Goal: Task Accomplishment & Management: Manage account settings

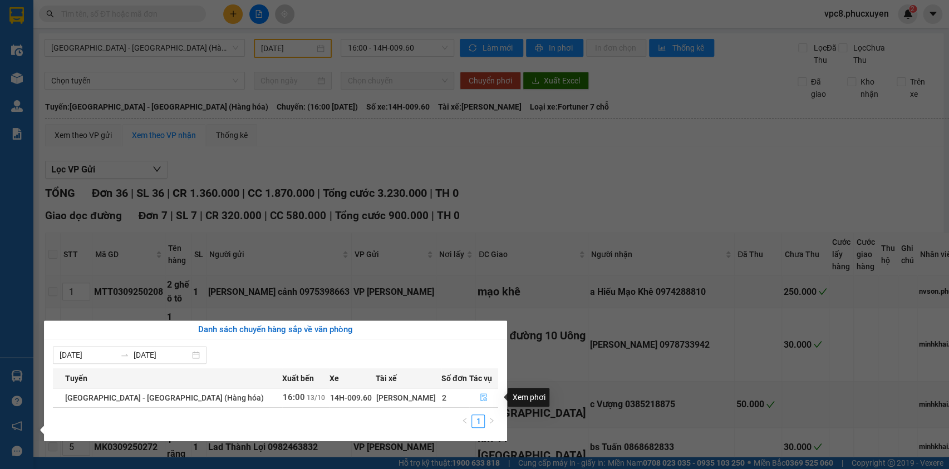
click at [480, 395] on icon "file-done" at bounding box center [484, 398] width 8 height 8
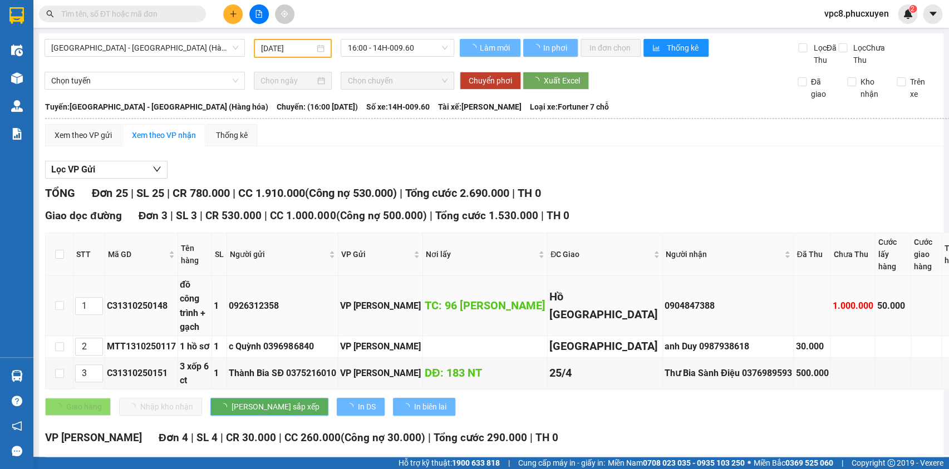
type input "[DATE]"
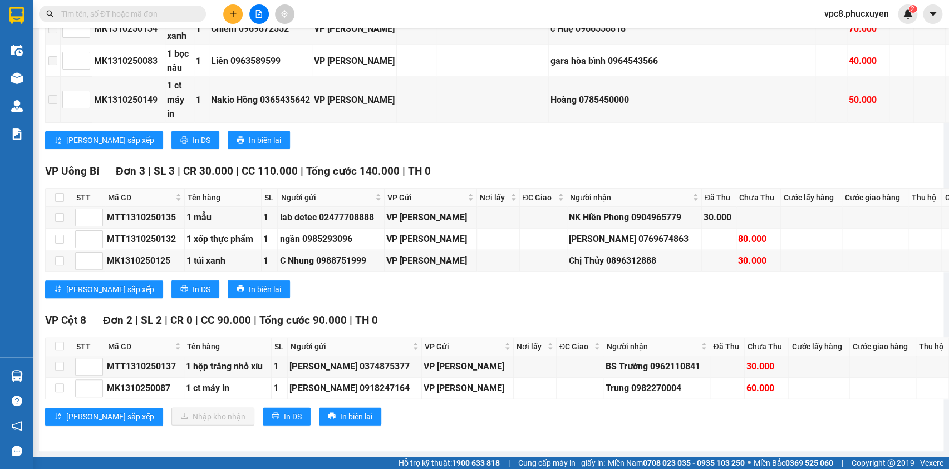
scroll to position [1327, 0]
click at [517, 281] on div "[PERSON_NAME] sắp xếp In DS In biên lai" at bounding box center [553, 290] width 1016 height 18
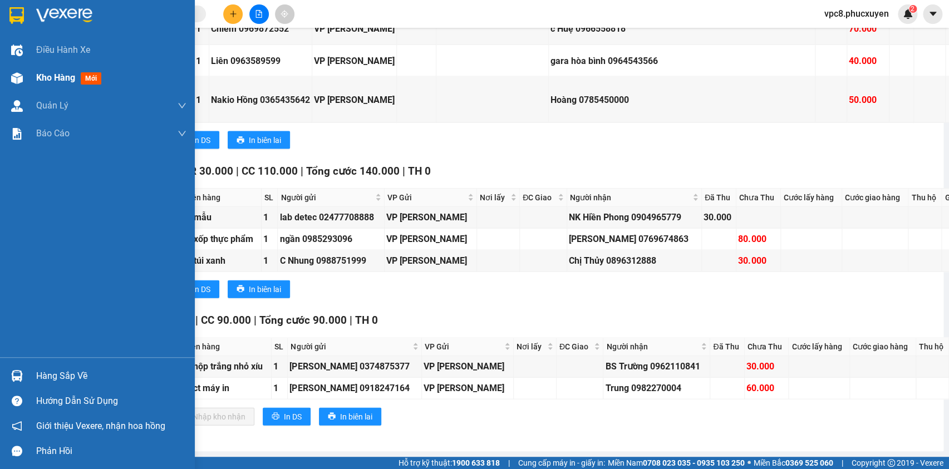
scroll to position [1024, 0]
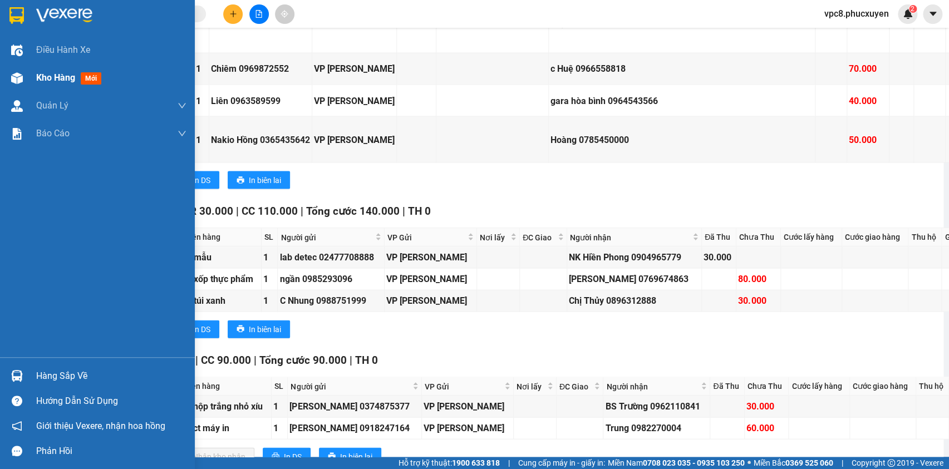
click at [29, 72] on div "Kho hàng mới" at bounding box center [97, 78] width 195 height 28
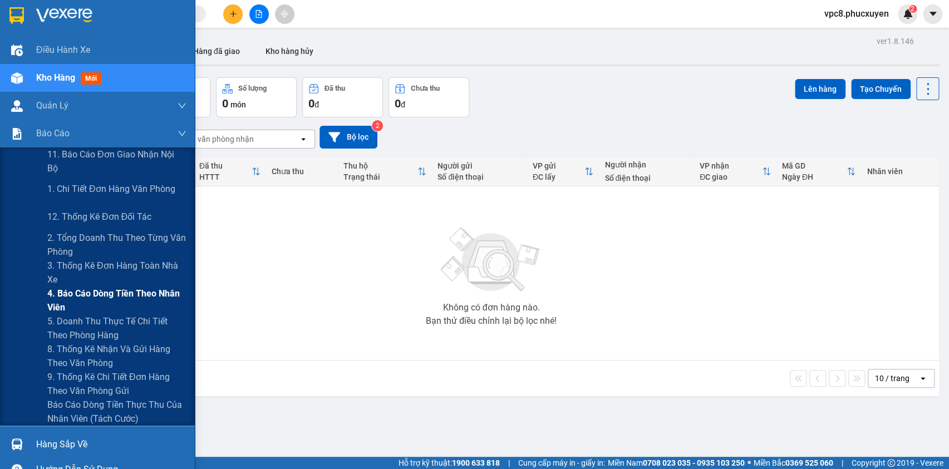
click at [80, 300] on span "4. Báo cáo dòng tiền theo nhân viên" at bounding box center [116, 301] width 139 height 28
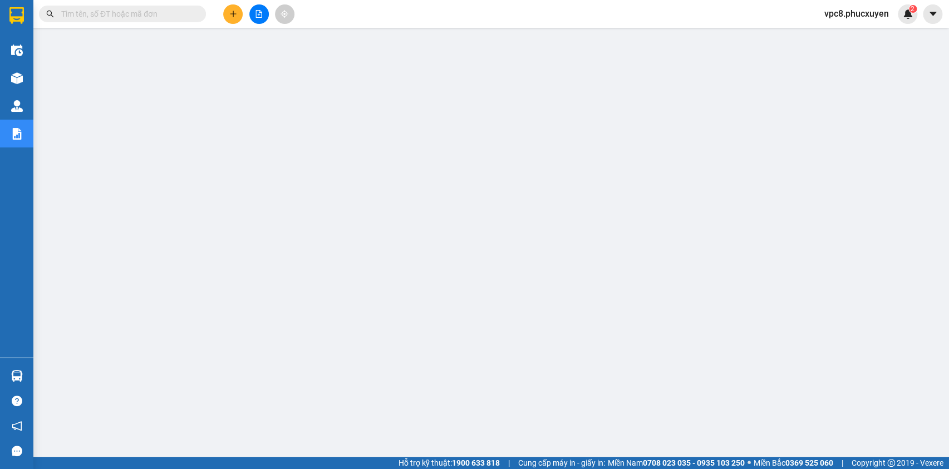
click at [229, 11] on icon "plus" at bounding box center [233, 14] width 8 height 8
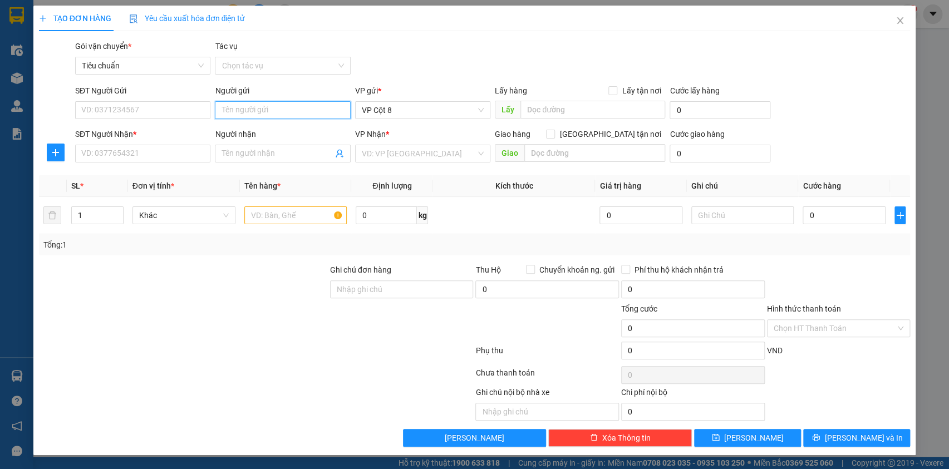
click at [306, 111] on input "Người gửi" at bounding box center [282, 110] width 135 height 18
type input "c"
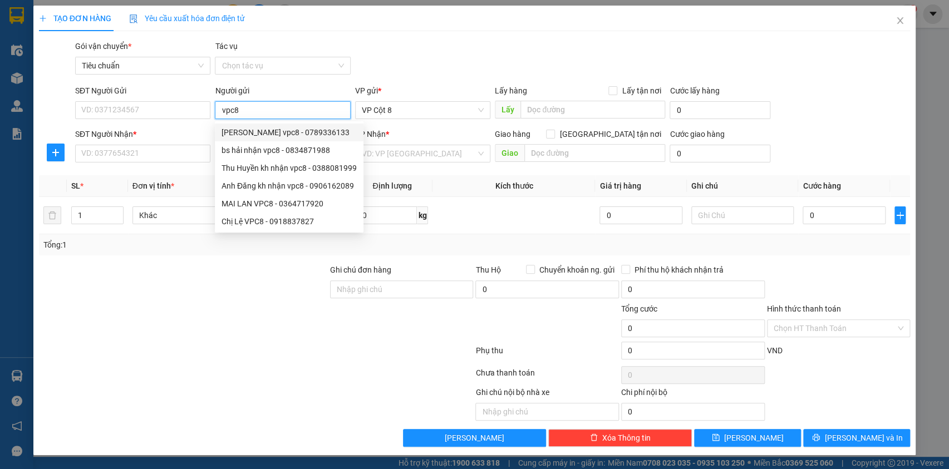
type input "vpc8"
drag, startPoint x: 140, startPoint y: 182, endPoint x: 136, endPoint y: 165, distance: 17.8
click at [140, 182] on span "Đơn vị tính *" at bounding box center [154, 186] width 42 height 9
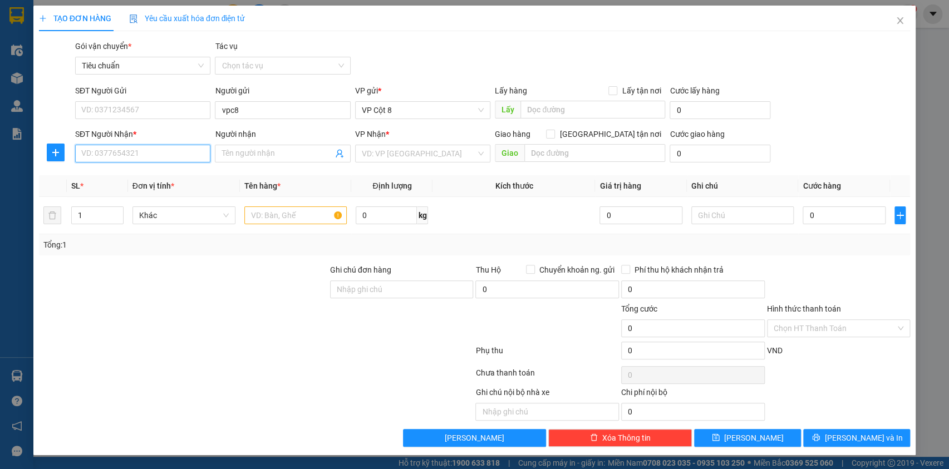
click at [135, 156] on input "SĐT Người Nhận *" at bounding box center [142, 154] width 135 height 18
type input "0867192250"
click at [271, 150] on input "Người nhận" at bounding box center [277, 154] width 111 height 12
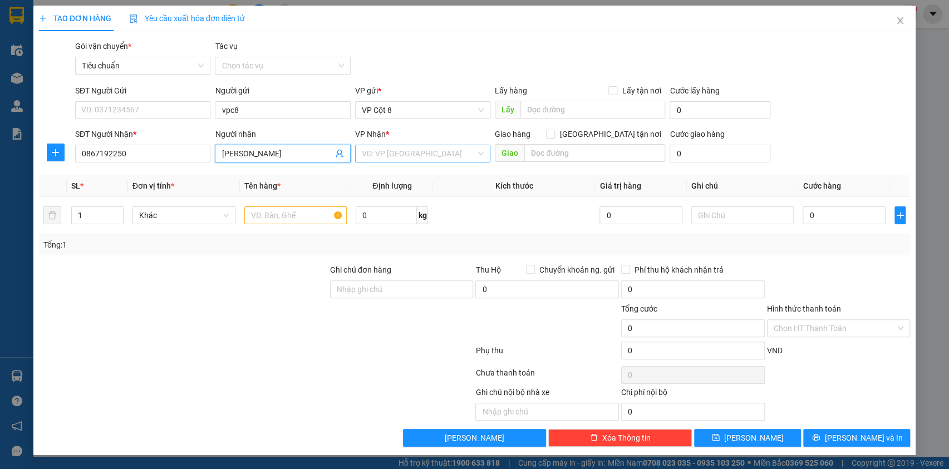
type input "[PERSON_NAME]"
click at [413, 154] on input "search" at bounding box center [419, 153] width 114 height 17
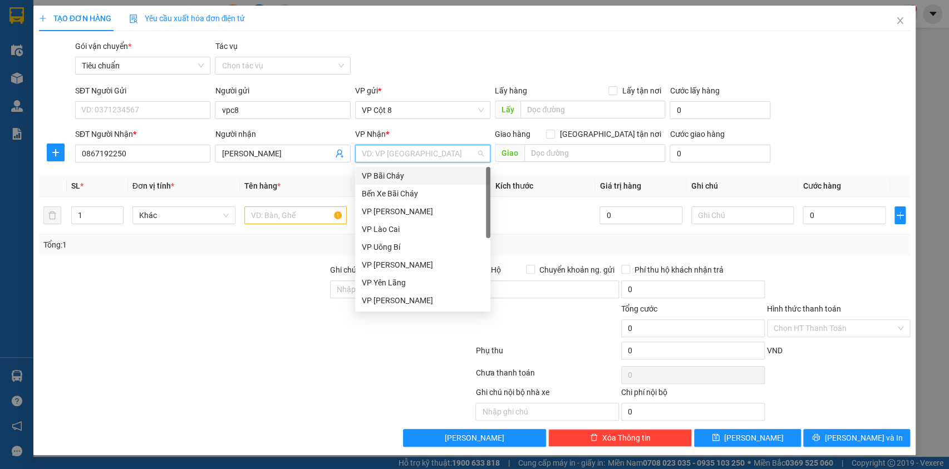
type input "d"
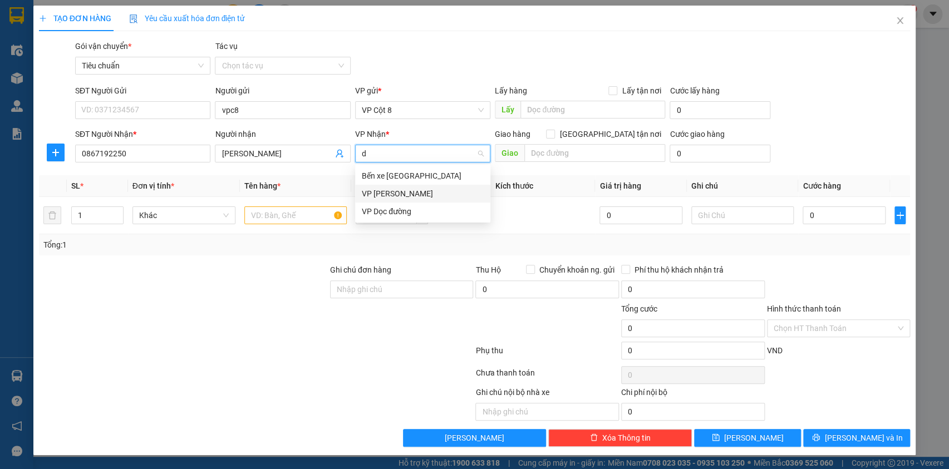
click at [427, 193] on div "VP [PERSON_NAME]" at bounding box center [423, 194] width 122 height 12
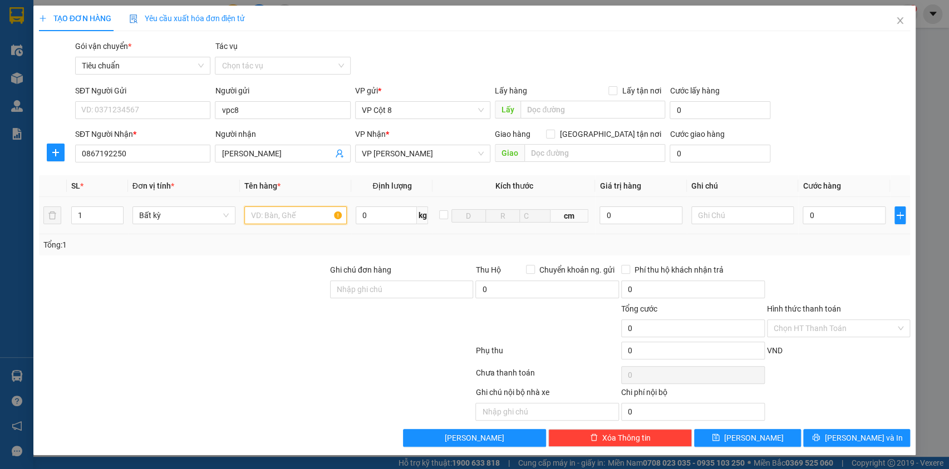
drag, startPoint x: 317, startPoint y: 212, endPoint x: 309, endPoint y: 215, distance: 9.0
click at [310, 215] on input "text" at bounding box center [295, 216] width 103 height 18
click at [810, 215] on input "0" at bounding box center [844, 216] width 82 height 18
click at [830, 323] on input "Hình thức thanh toán" at bounding box center [835, 328] width 123 height 17
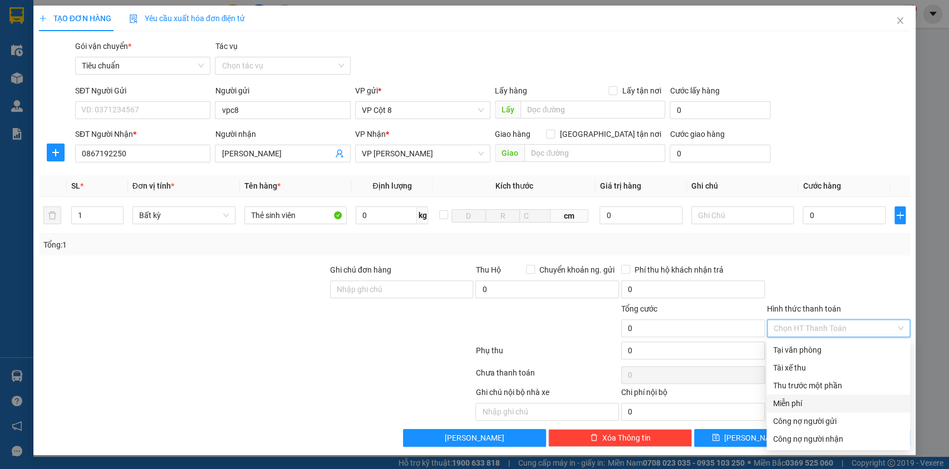
click at [803, 402] on div "Miễn phí" at bounding box center [839, 404] width 130 height 12
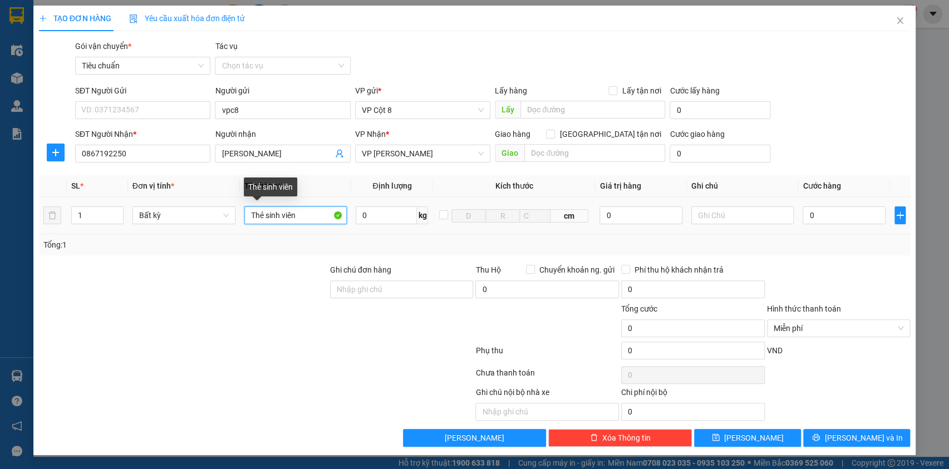
click at [301, 216] on input "Thẻ sinh viên" at bounding box center [295, 216] width 103 height 18
click at [298, 216] on input "Thẻ sinh viên" at bounding box center [295, 216] width 103 height 18
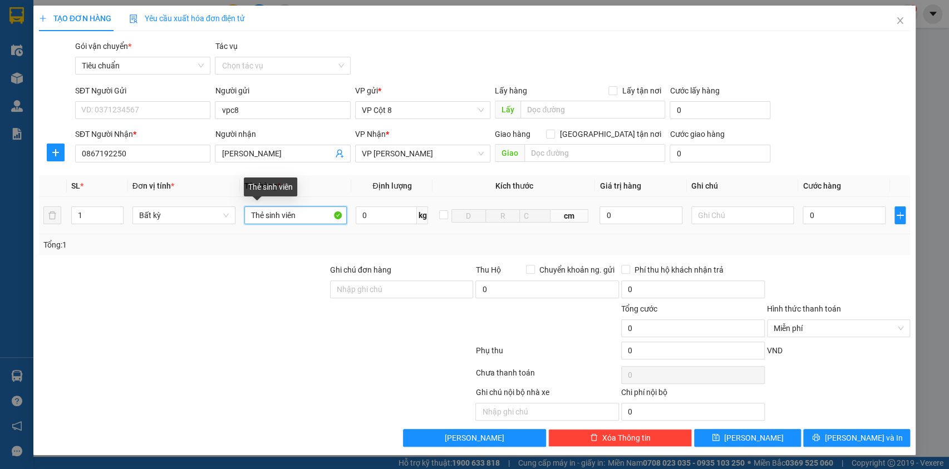
drag, startPoint x: 298, startPoint y: 216, endPoint x: 271, endPoint y: 220, distance: 27.6
click at [271, 220] on input "Thẻ sinh viên" at bounding box center [295, 216] width 103 height 18
type input "Thẻ sv kh limo quên"
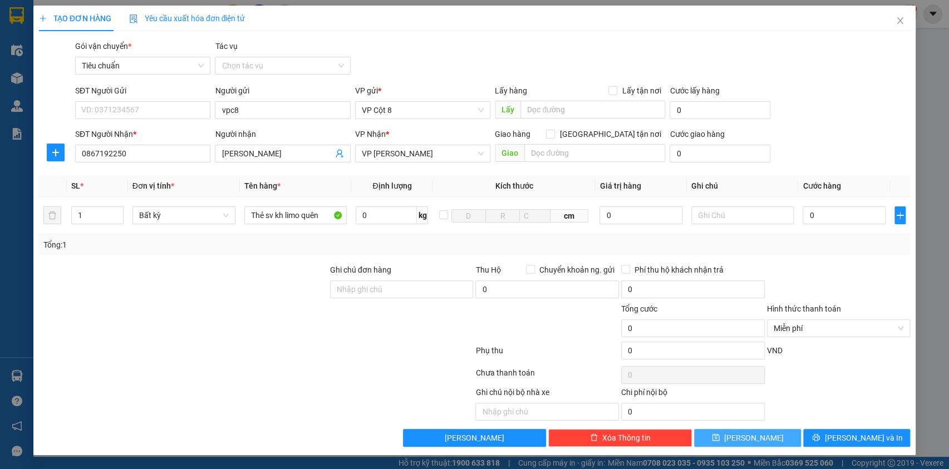
click at [780, 435] on button "[PERSON_NAME]" at bounding box center [747, 438] width 107 height 18
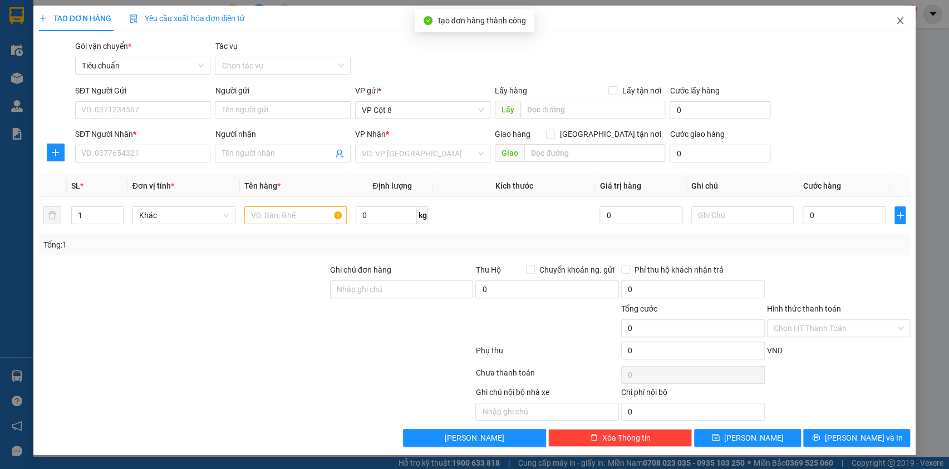
click at [896, 25] on icon "close" at bounding box center [900, 20] width 9 height 9
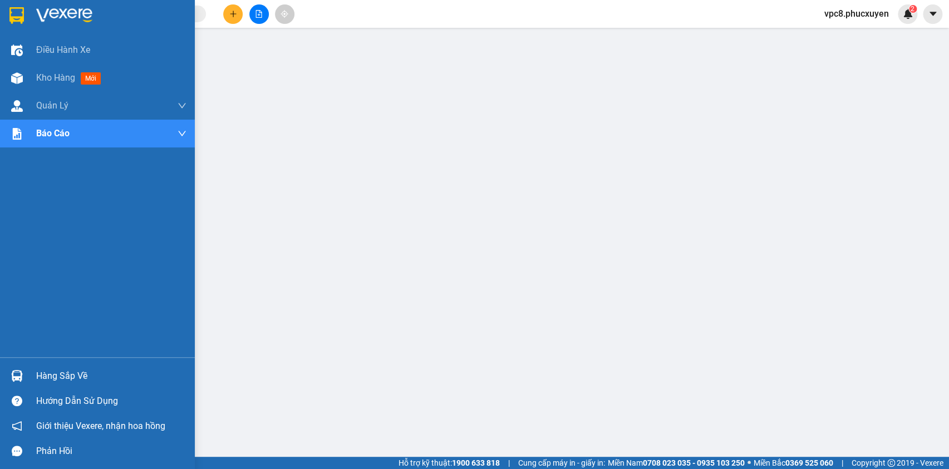
click at [16, 78] on img at bounding box center [17, 78] width 12 height 12
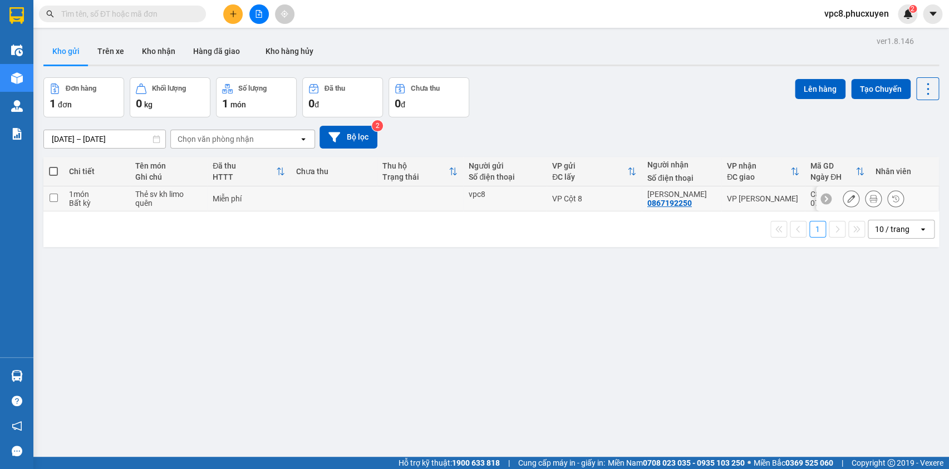
click at [866, 199] on button at bounding box center [874, 198] width 16 height 19
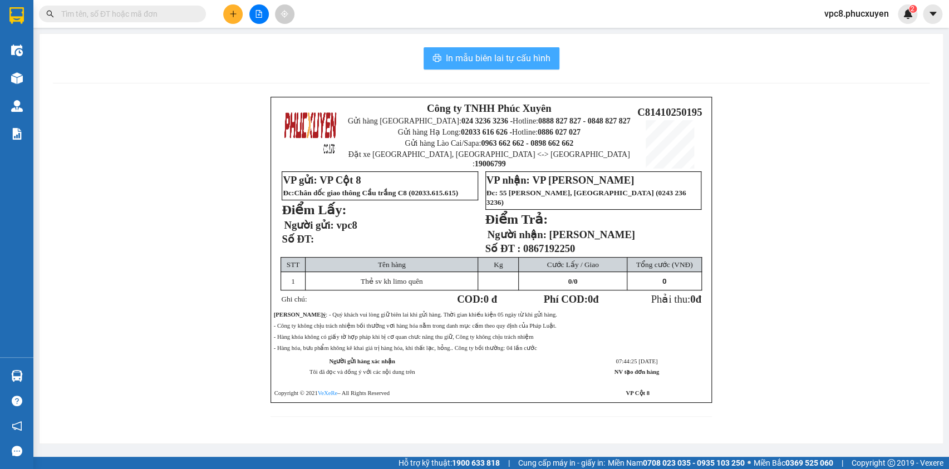
click at [512, 59] on span "In mẫu biên lai tự cấu hình" at bounding box center [498, 58] width 105 height 14
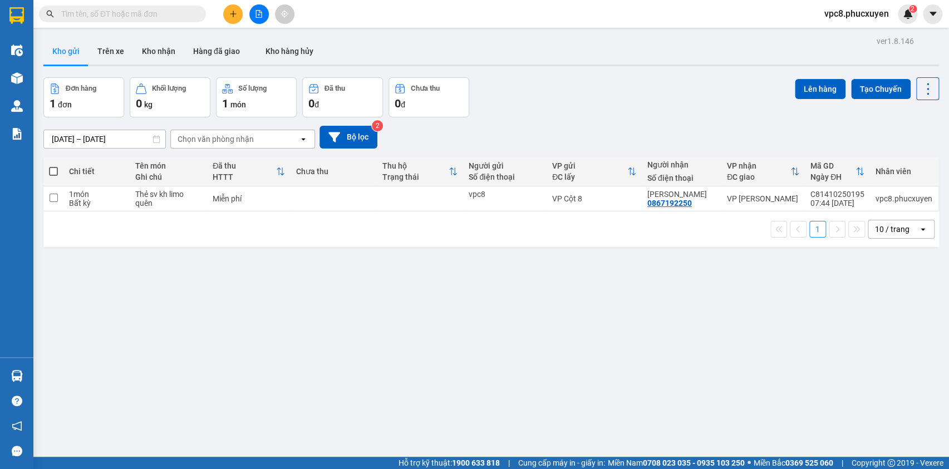
click at [635, 92] on div "Đơn hàng 1 đơn Khối lượng 0 kg Số lượng 1 món Đã thu 0 đ Chưa thu 0 đ Lên hàng …" at bounding box center [491, 97] width 896 height 40
click at [233, 6] on button at bounding box center [232, 13] width 19 height 19
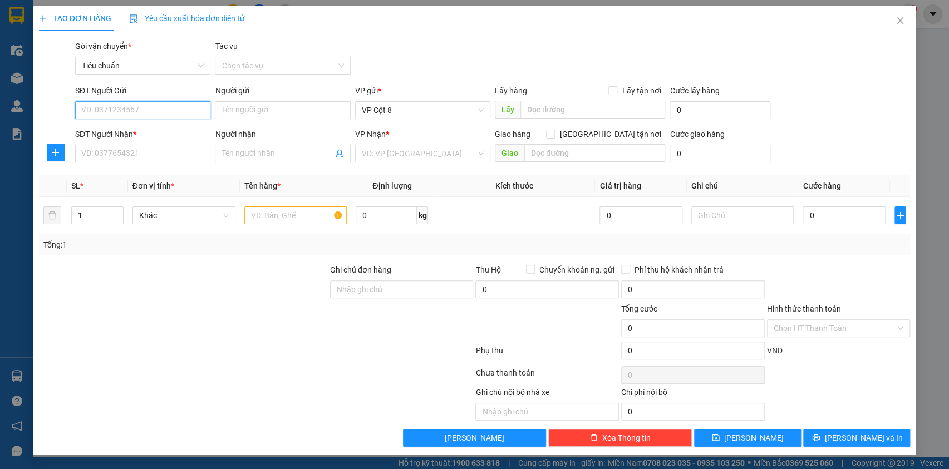
click at [146, 112] on input "SĐT Người Gửi" at bounding box center [142, 110] width 135 height 18
type input "0988391067"
click at [145, 128] on div "0988391067 - [GEOGRAPHIC_DATA]" at bounding box center [144, 132] width 125 height 12
type input "Cô Dung"
type input "0988391067"
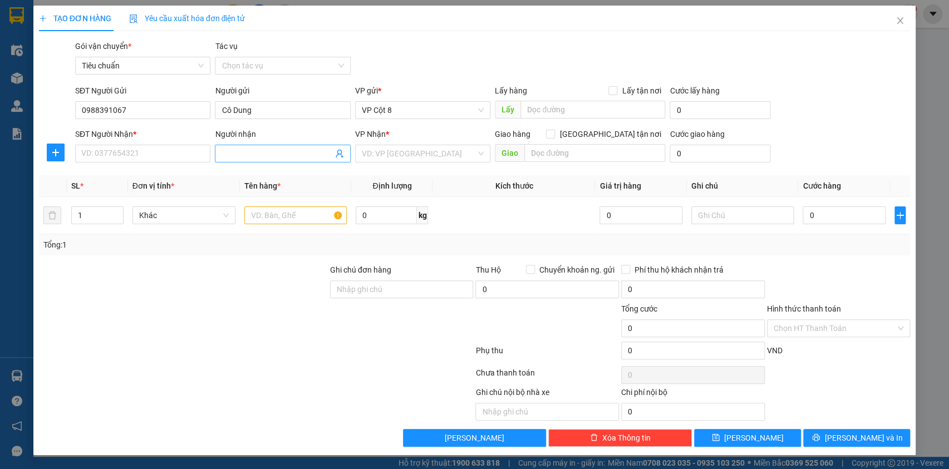
click at [338, 156] on icon "user-add" at bounding box center [339, 153] width 9 height 9
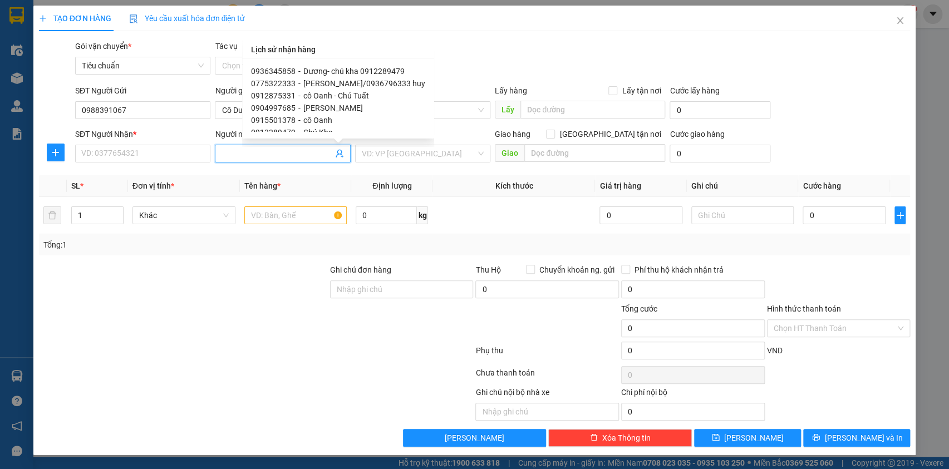
click at [350, 83] on span "[PERSON_NAME]/0936796333 huy" at bounding box center [365, 83] width 122 height 9
type input "0775322333"
type input "[PERSON_NAME]/0936796333 huy"
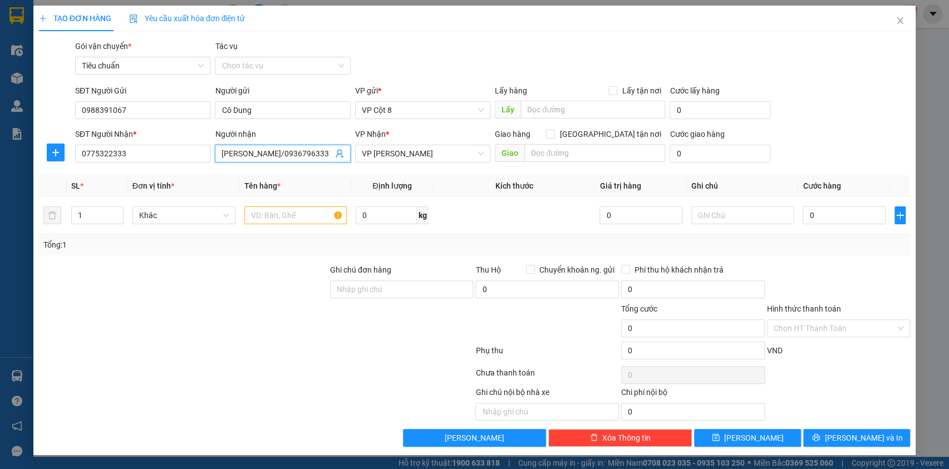
click at [272, 153] on input "[PERSON_NAME]/0936796333 huy" at bounding box center [277, 154] width 111 height 12
click at [314, 129] on div "Người nhận" at bounding box center [282, 134] width 135 height 12
click at [314, 148] on input "[PERSON_NAME]/0936796333 huy" at bounding box center [277, 154] width 111 height 12
click at [256, 218] on input "text" at bounding box center [295, 216] width 103 height 18
drag, startPoint x: 276, startPoint y: 216, endPoint x: 256, endPoint y: 220, distance: 20.4
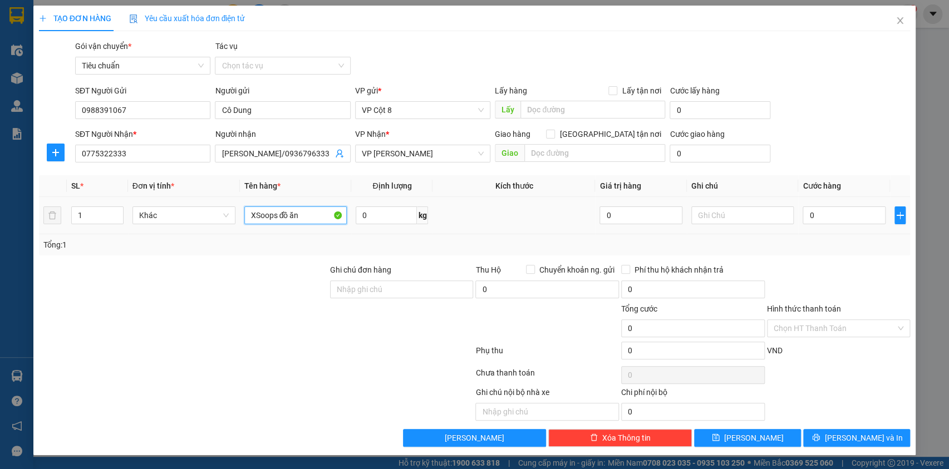
click at [256, 220] on input "XSoops đồ ăn" at bounding box center [295, 216] width 103 height 18
type input "Xốp đồ ăn"
click at [830, 212] on input "0" at bounding box center [844, 216] width 82 height 18
type input "7"
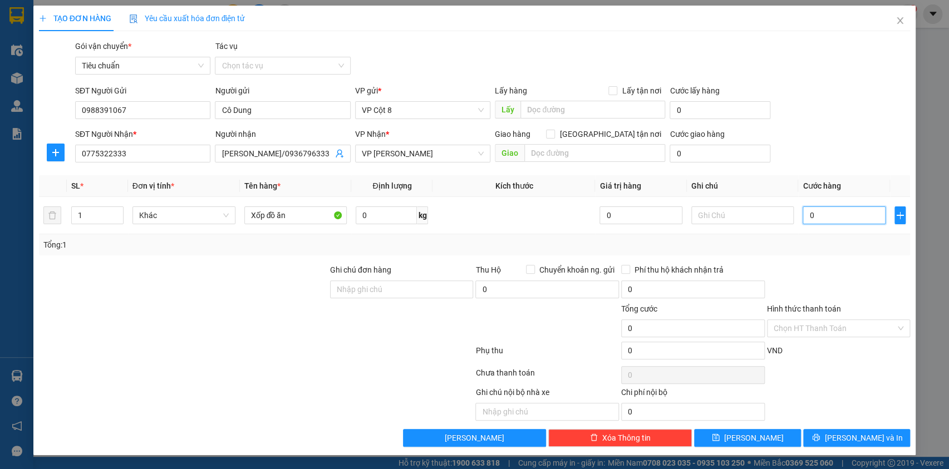
type input "7"
type input "70"
type input "70.000"
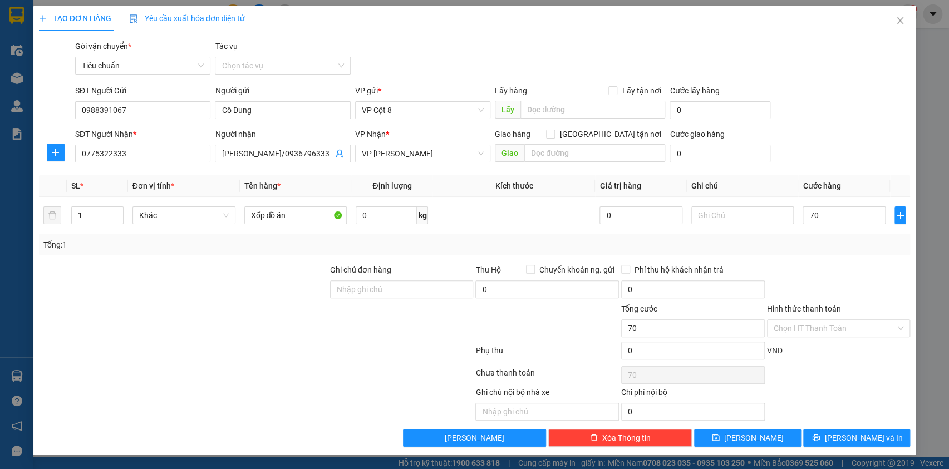
type input "70.000"
click at [805, 110] on div "SĐT Người Gửi 0988391067 Người gửi [PERSON_NAME] VP gửi * VP Cột 8 Lấy hàng Lấy…" at bounding box center [493, 104] width 840 height 39
click at [853, 326] on input "Hình thức thanh toán" at bounding box center [835, 328] width 123 height 17
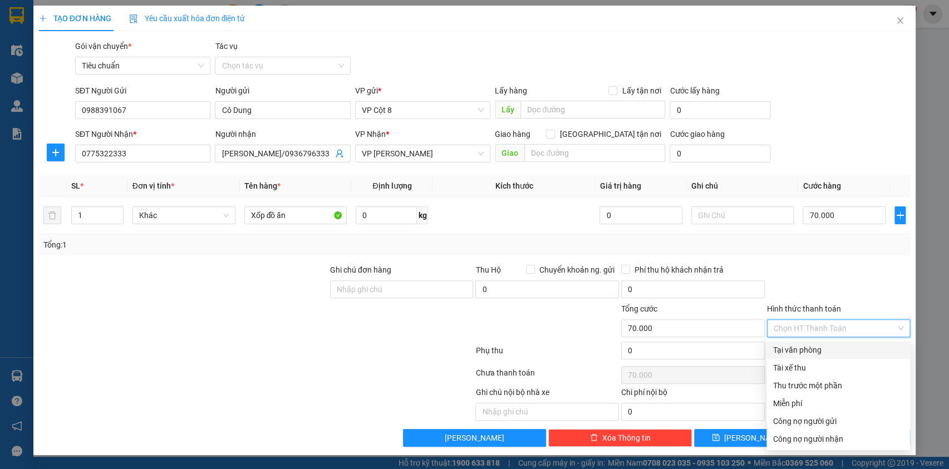
click at [824, 348] on div "Tại văn phòng" at bounding box center [839, 350] width 130 height 12
type input "0"
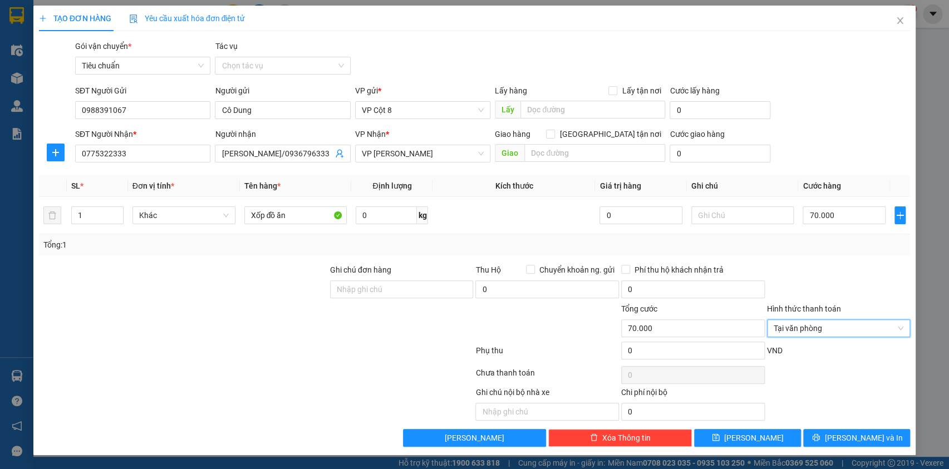
click at [829, 261] on div "Transit Pickup Surcharge Ids Transit Deliver Surcharge Ids Transit Deliver Surc…" at bounding box center [475, 243] width 872 height 407
click at [850, 434] on span "[PERSON_NAME] và In" at bounding box center [864, 438] width 78 height 12
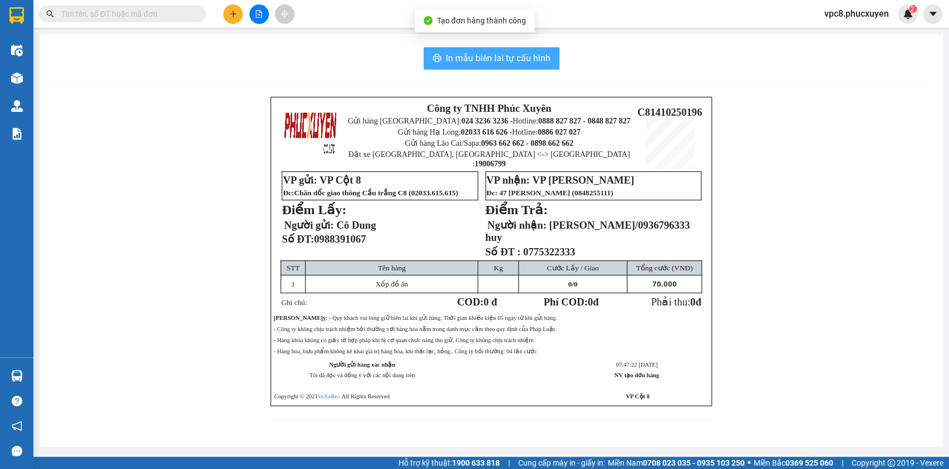
click at [499, 67] on button "In mẫu biên lai tự cấu hình" at bounding box center [492, 58] width 136 height 22
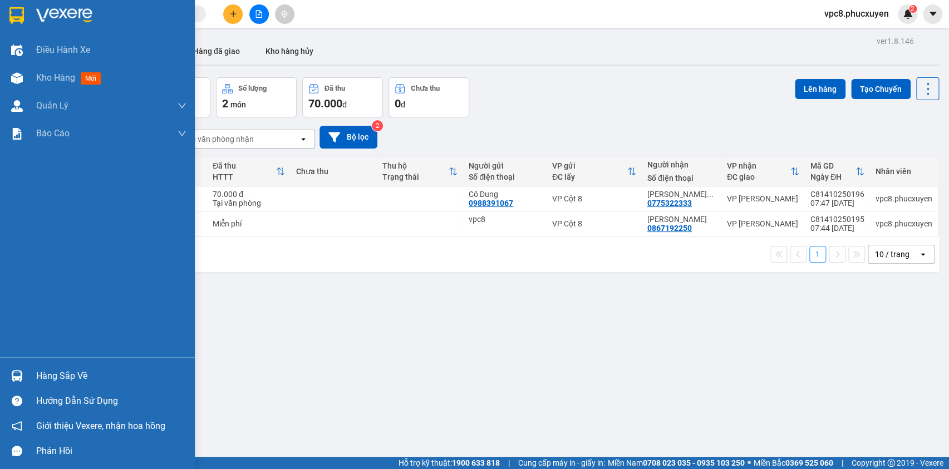
click at [19, 380] on img at bounding box center [17, 376] width 12 height 12
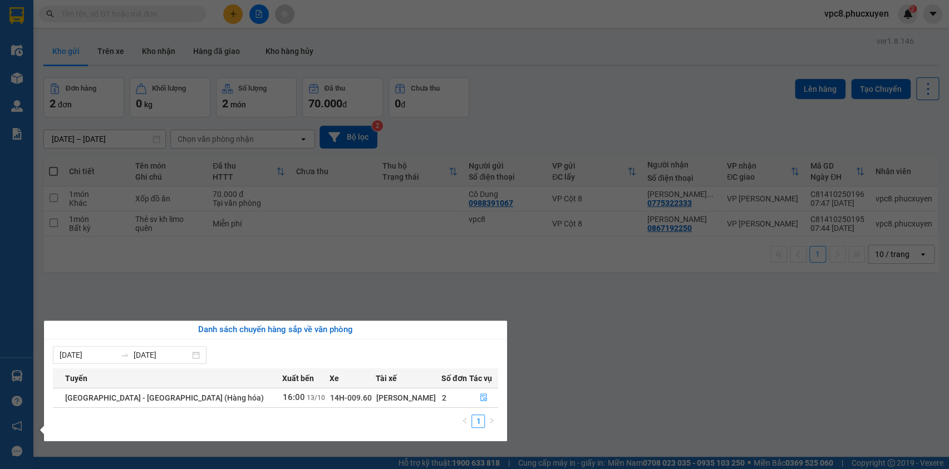
click at [596, 368] on section "Kết quả tìm kiếm ( 0 ) Bộ lọc No Data vpc8.phucxuyen 2 Điều hành xe Kho hàng mớ…" at bounding box center [474, 234] width 949 height 469
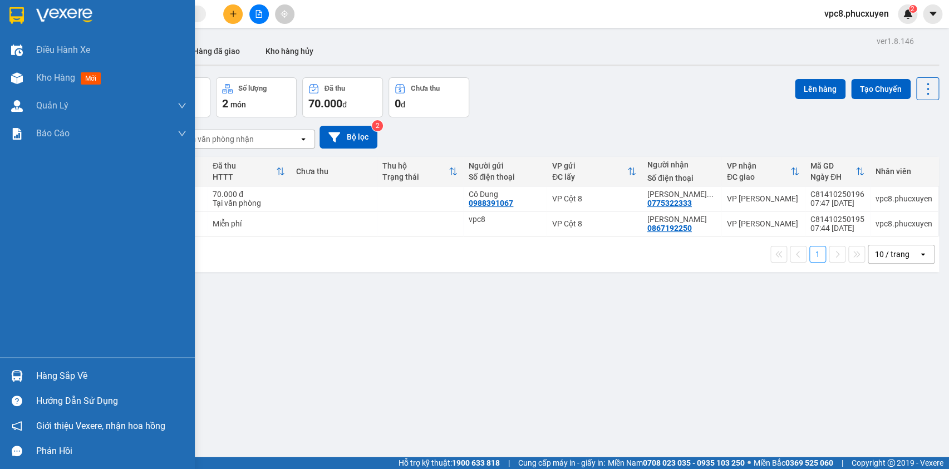
click at [16, 375] on img at bounding box center [17, 376] width 12 height 12
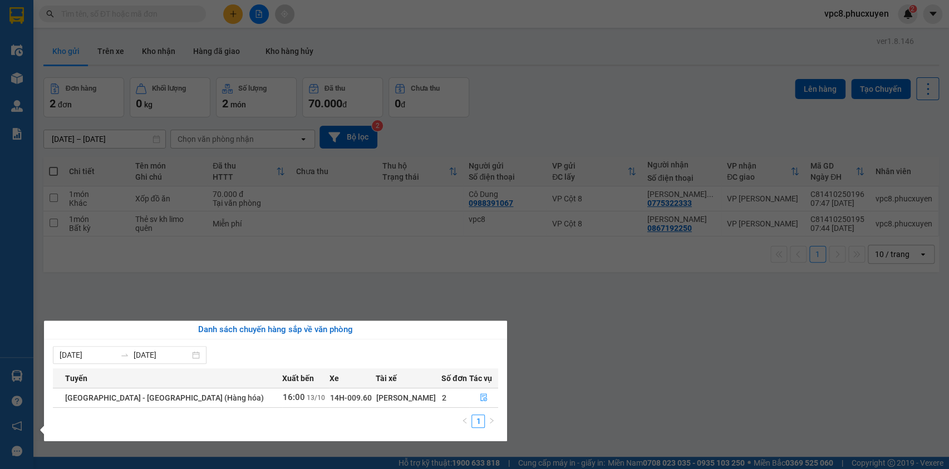
click at [549, 340] on section "Kết quả tìm kiếm ( 0 ) Bộ lọc No Data vpc8.phucxuyen 2 Điều hành xe Kho hàng mớ…" at bounding box center [474, 234] width 949 height 469
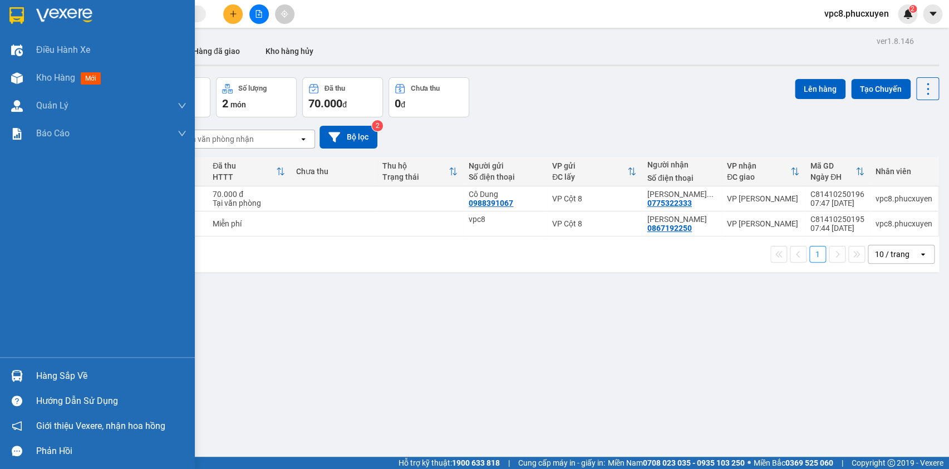
click at [20, 373] on img at bounding box center [17, 376] width 12 height 12
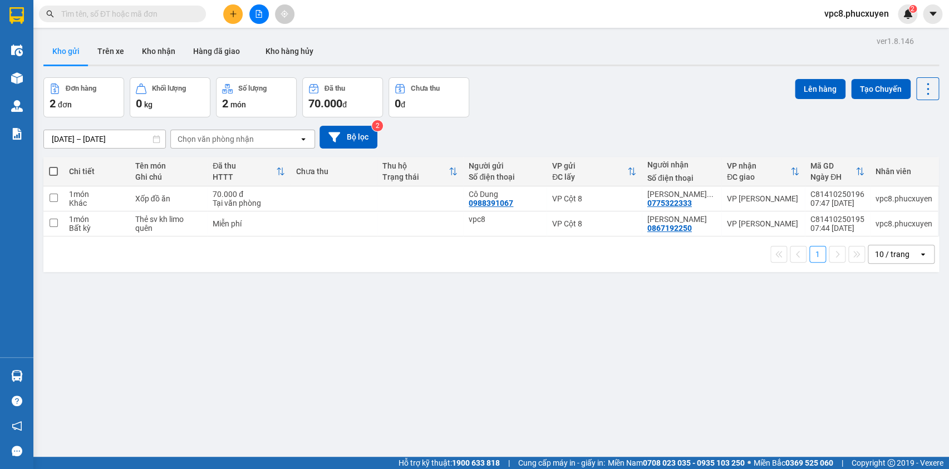
click at [590, 342] on section "Kết quả tìm kiếm ( 0 ) Bộ lọc No Data vpc8.phucxuyen 2 Điều hành xe Kho hàng mớ…" at bounding box center [474, 234] width 949 height 469
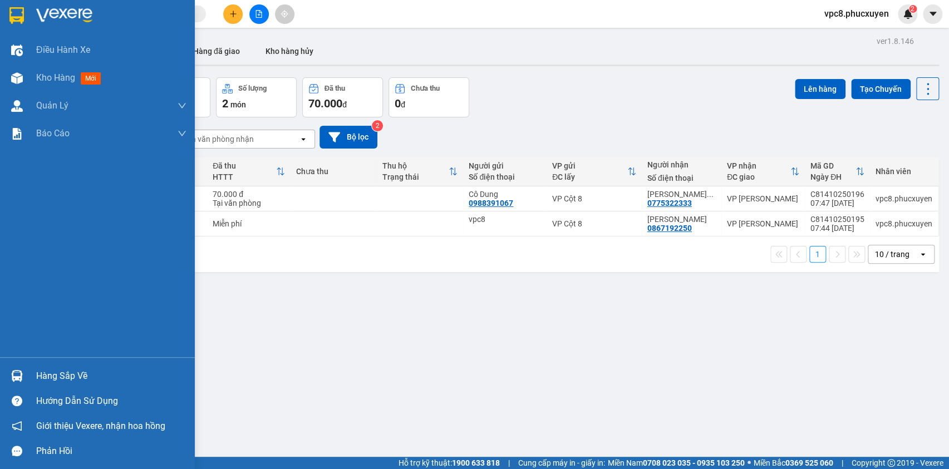
click at [16, 365] on div "Hàng sắp về" at bounding box center [97, 376] width 195 height 25
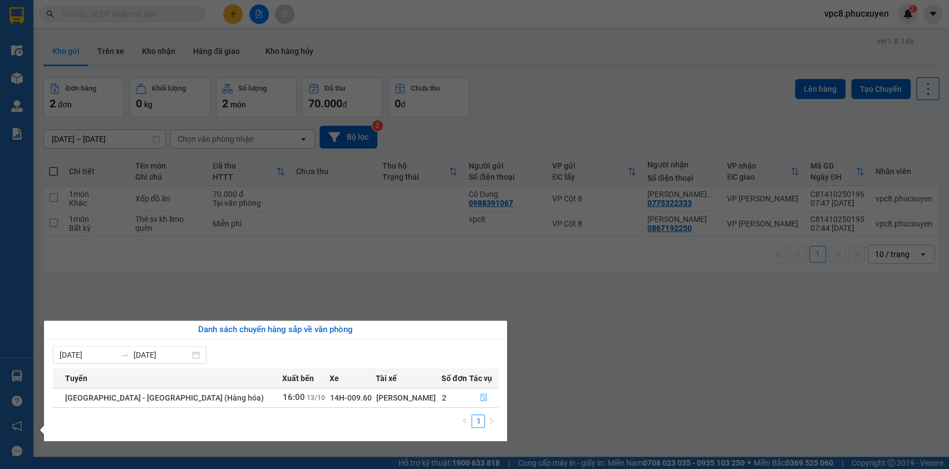
click at [473, 395] on button "button" at bounding box center [484, 398] width 28 height 18
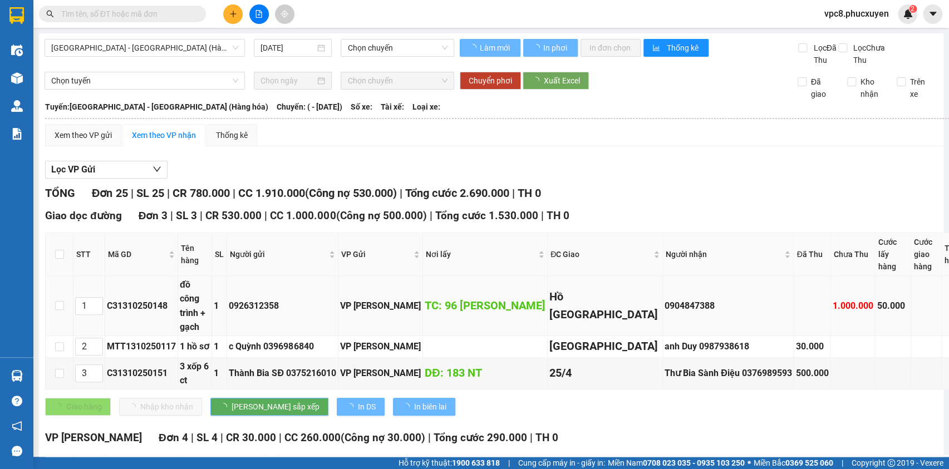
type input "[DATE]"
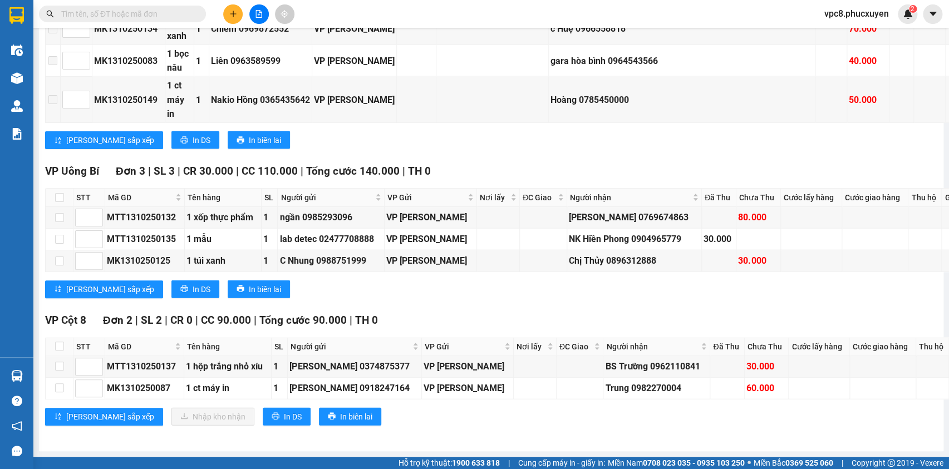
scroll to position [1327, 0]
click at [516, 131] on div "[PERSON_NAME] sắp xếp In DS In biên lai" at bounding box center [553, 140] width 1016 height 18
click at [126, 8] on input "text" at bounding box center [126, 14] width 131 height 12
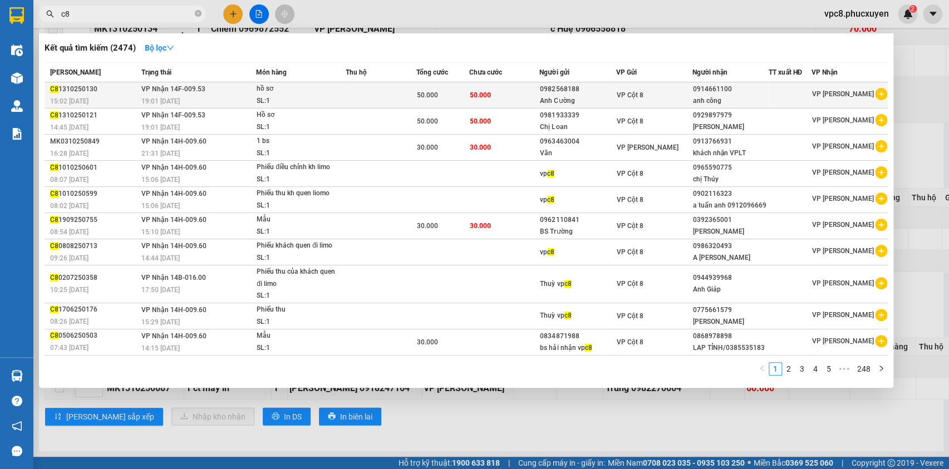
type input "c8"
click at [325, 97] on div "SL: 1" at bounding box center [299, 101] width 84 height 12
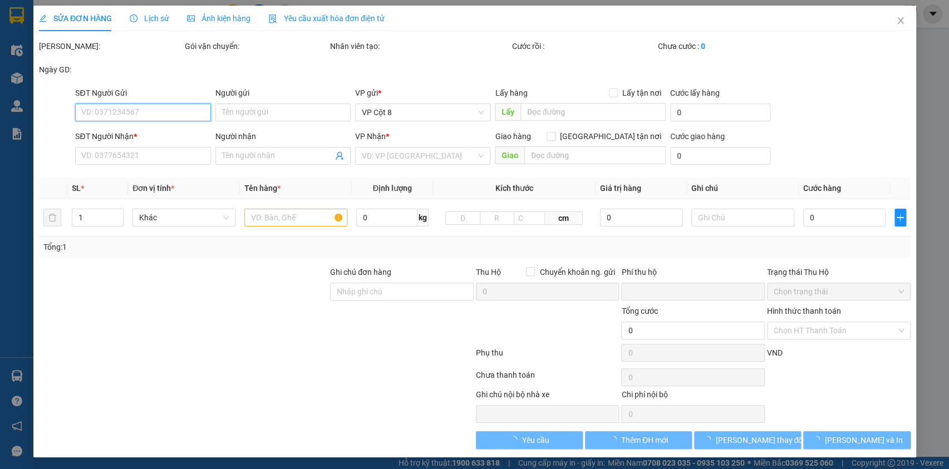
type input "0982568188"
type input "Anh Cường"
type input "0914661100"
type input "anh công"
type input "0"
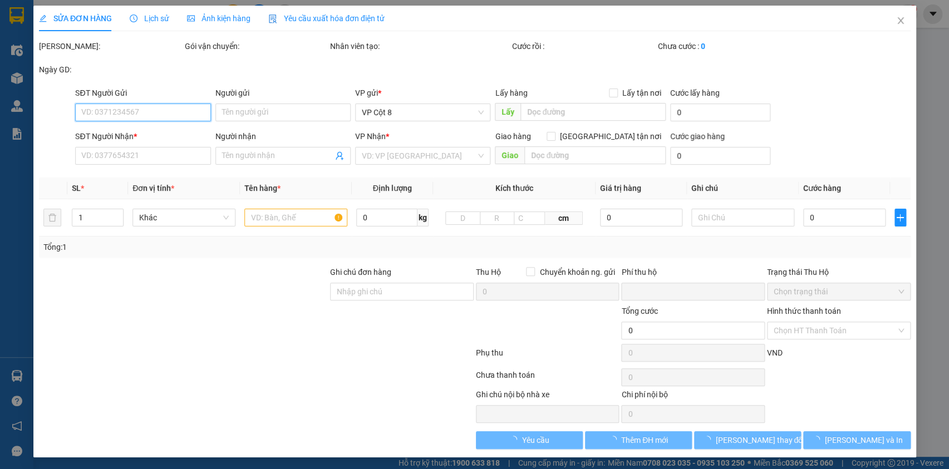
type input "50.000"
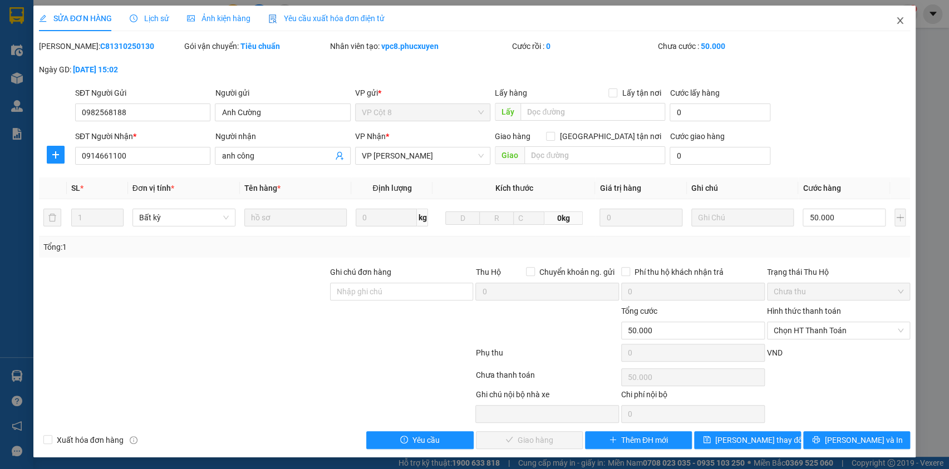
click at [898, 22] on icon "close" at bounding box center [901, 20] width 6 height 7
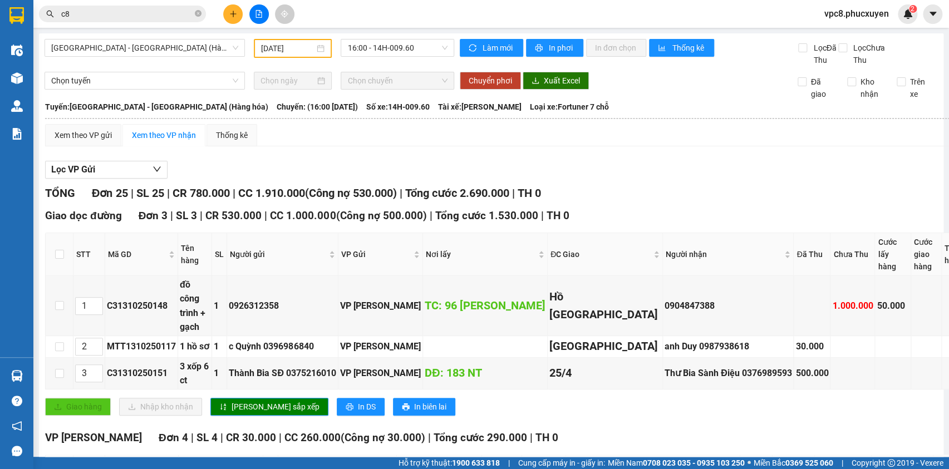
click at [141, 17] on input "c8" at bounding box center [126, 14] width 131 height 12
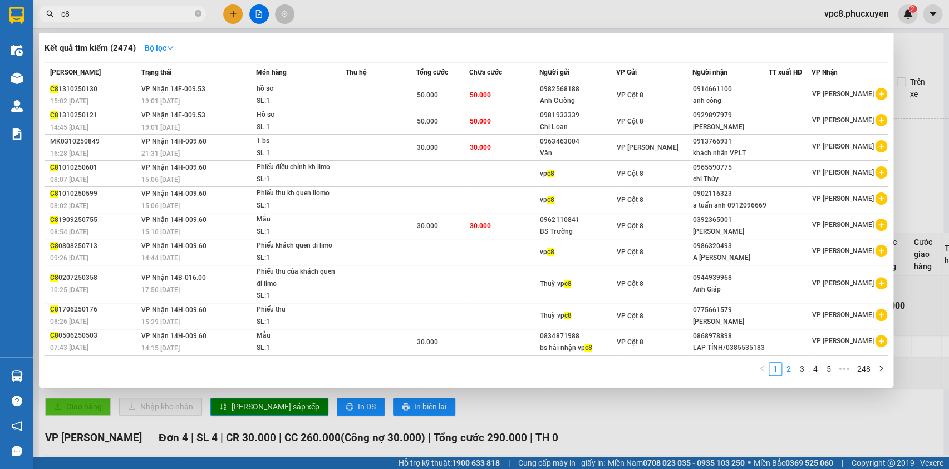
click at [790, 368] on link "2" at bounding box center [789, 369] width 12 height 12
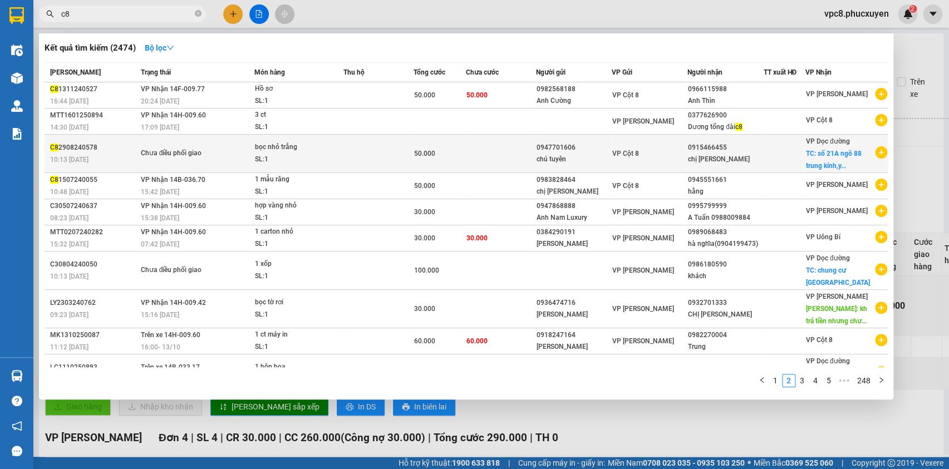
click at [616, 144] on td "VP Cột 8" at bounding box center [650, 154] width 76 height 38
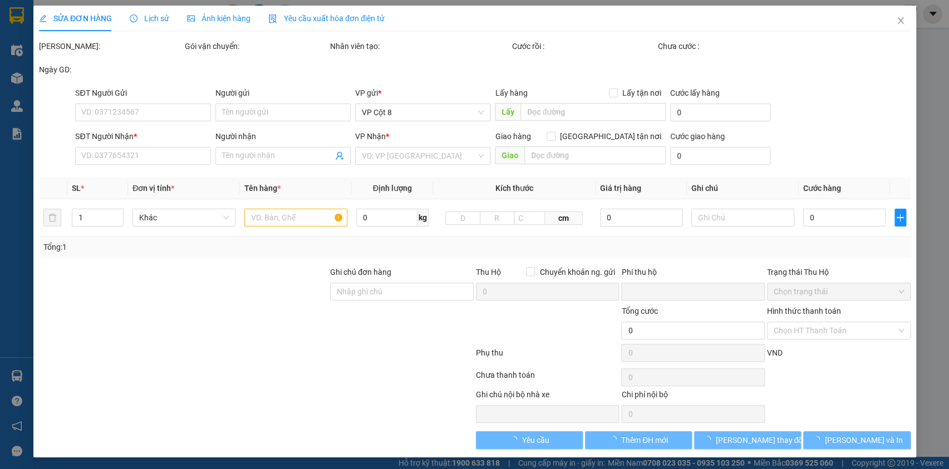
type input "0947701606"
type input "chú tuyên"
type input "0915466455"
type input "chị [PERSON_NAME]"
checkbox input "true"
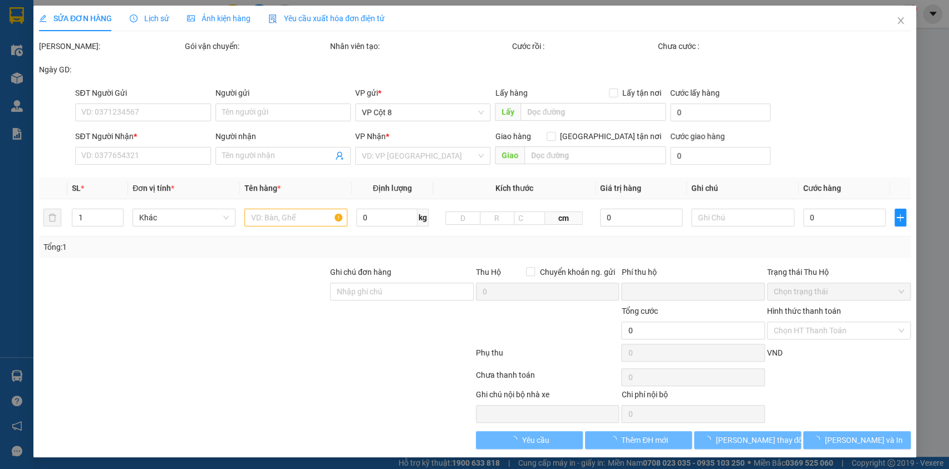
type input "số 21A ngõ 88 trung kính,[GEOGRAPHIC_DATA],[GEOGRAPHIC_DATA]"
type input "0"
type input "50.000"
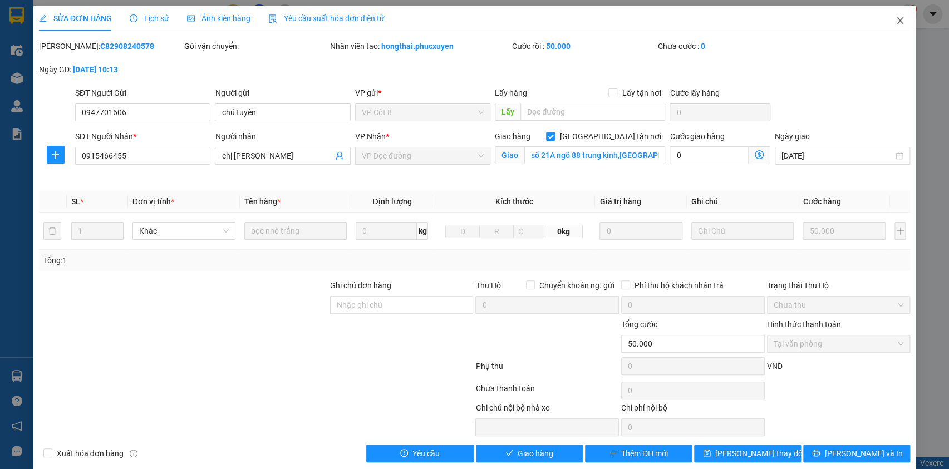
click at [898, 19] on icon "close" at bounding box center [901, 20] width 6 height 7
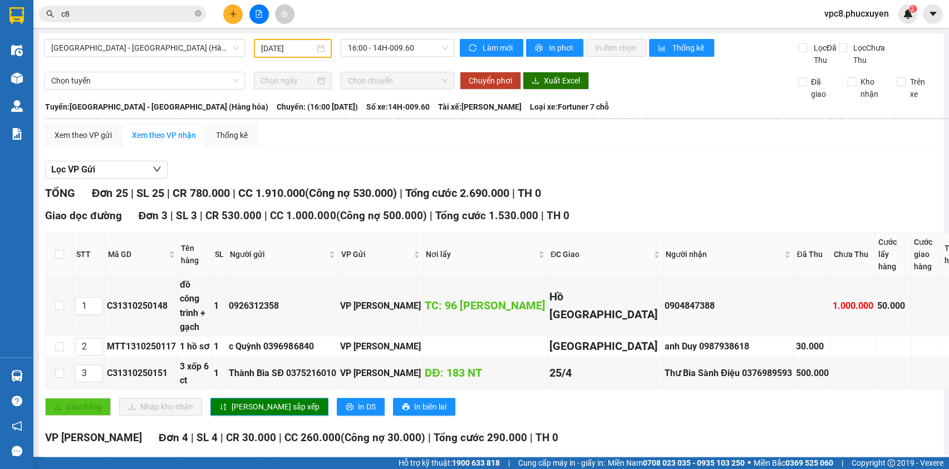
click at [122, 14] on input "c8" at bounding box center [126, 14] width 131 height 12
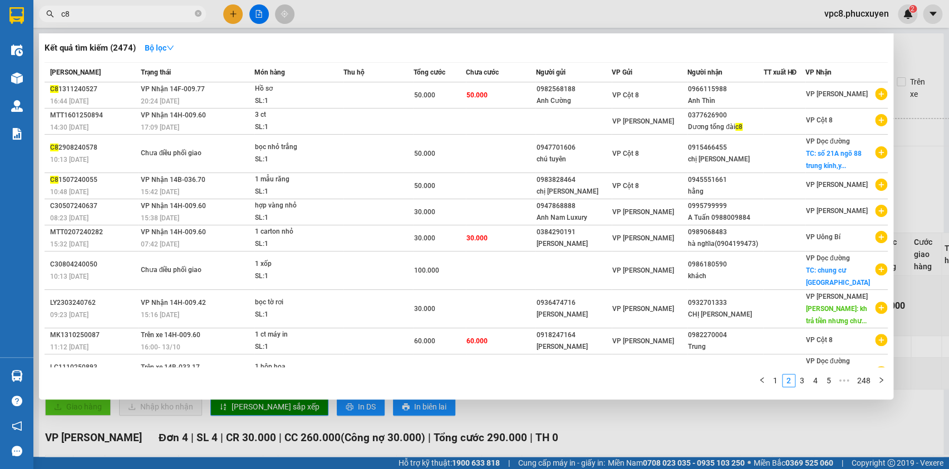
click at [532, 14] on div at bounding box center [474, 234] width 949 height 469
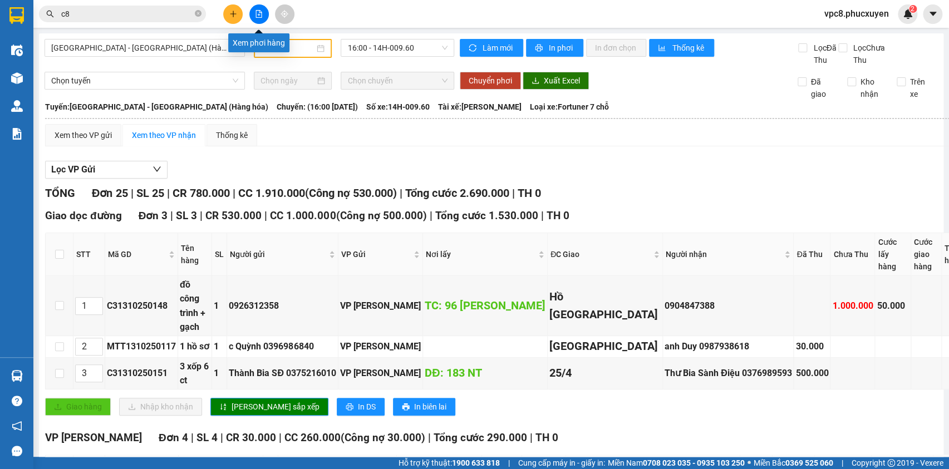
click at [262, 18] on button at bounding box center [258, 13] width 19 height 19
click at [258, 13] on icon "file-add" at bounding box center [259, 14] width 8 height 8
click at [265, 12] on button at bounding box center [258, 13] width 19 height 19
click at [258, 12] on icon "file-add" at bounding box center [259, 14] width 8 height 8
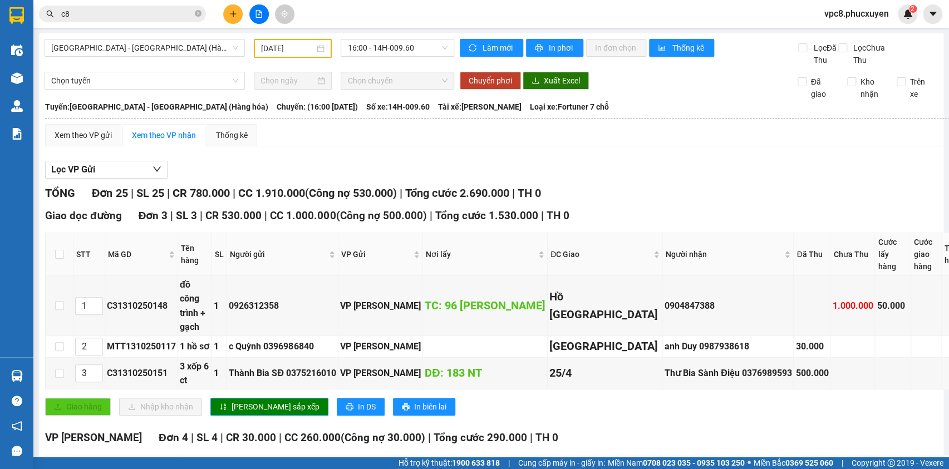
click at [258, 12] on icon "file-add" at bounding box center [259, 14] width 8 height 8
click at [101, 17] on input "c8" at bounding box center [126, 14] width 131 height 12
type input "c"
click at [256, 12] on icon "file-add" at bounding box center [259, 14] width 8 height 8
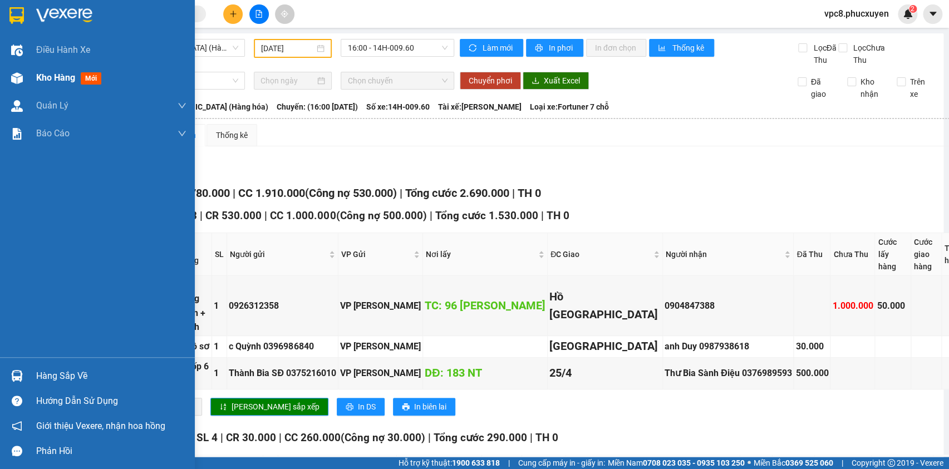
click at [18, 73] on img at bounding box center [17, 78] width 12 height 12
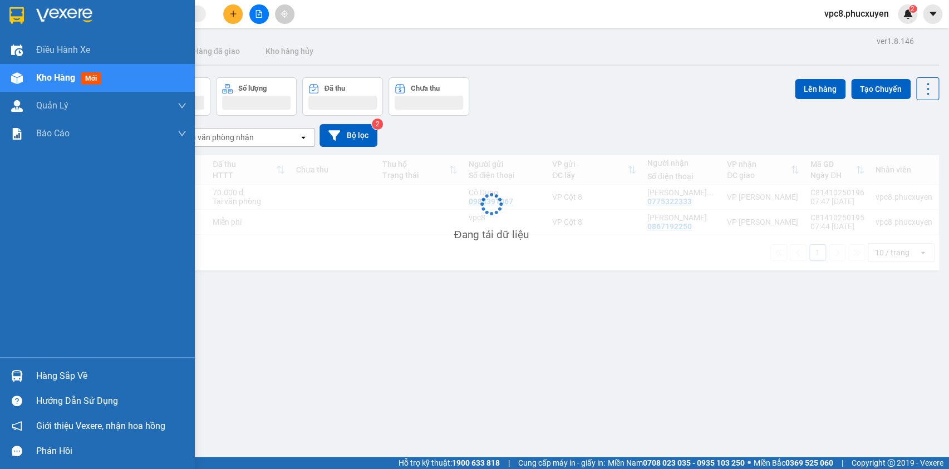
click at [16, 74] on img at bounding box center [17, 78] width 12 height 12
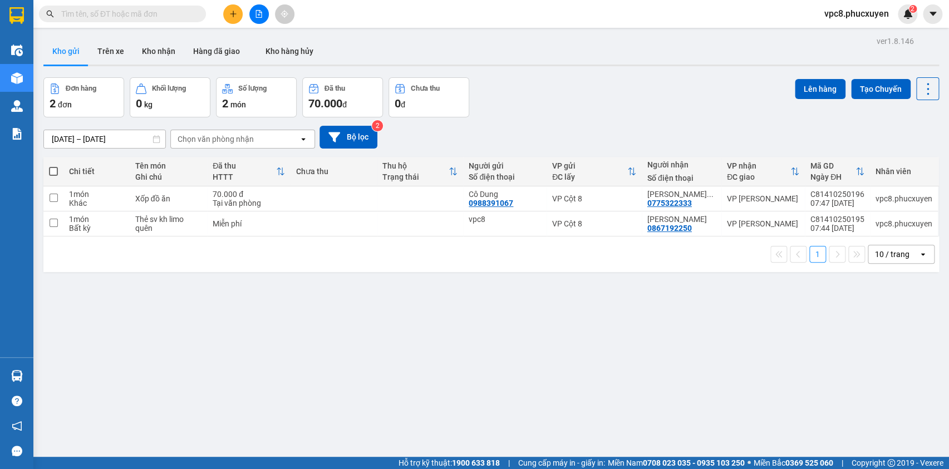
click at [256, 13] on icon "file-add" at bounding box center [259, 14] width 8 height 8
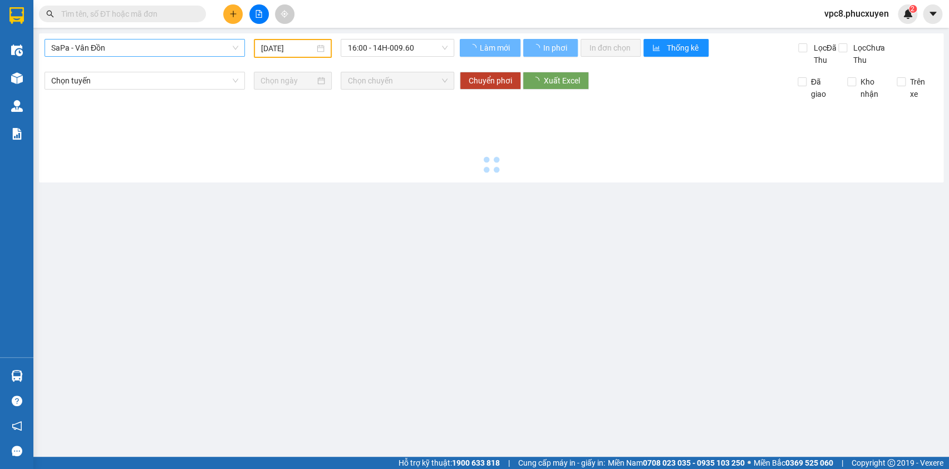
type input "[DATE]"
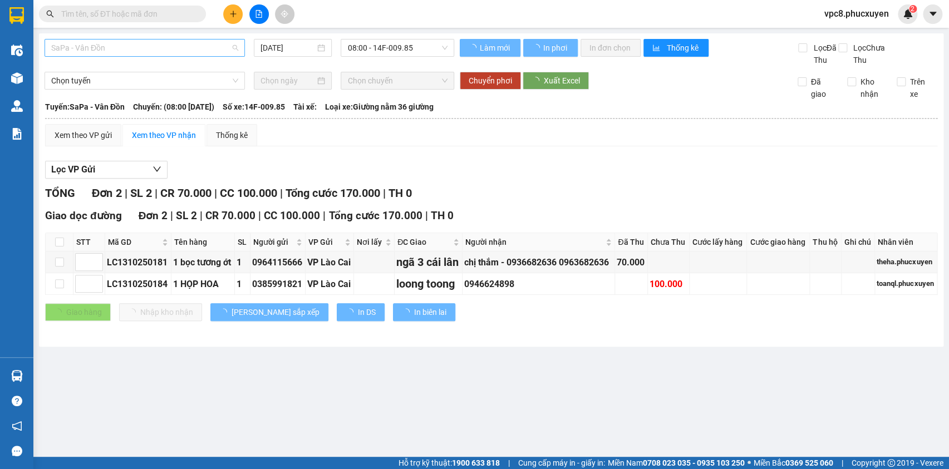
click at [156, 55] on span "SaPa - Vân Đồn" at bounding box center [144, 48] width 187 height 17
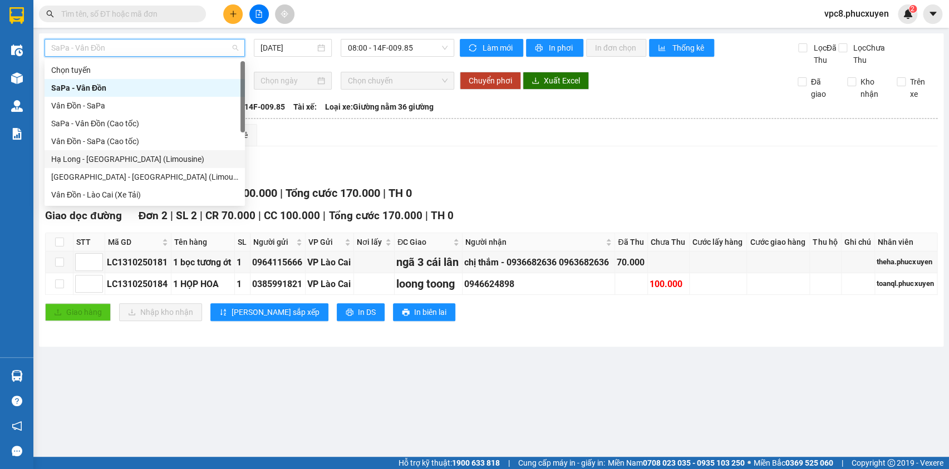
click at [132, 163] on div "Hạ Long - [GEOGRAPHIC_DATA] (Limousine)" at bounding box center [144, 159] width 187 height 12
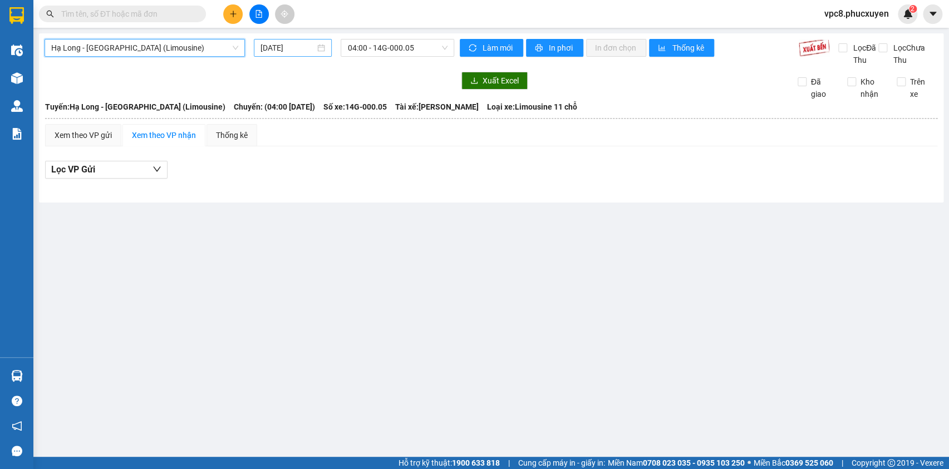
click at [291, 55] on div "[DATE]" at bounding box center [293, 48] width 79 height 18
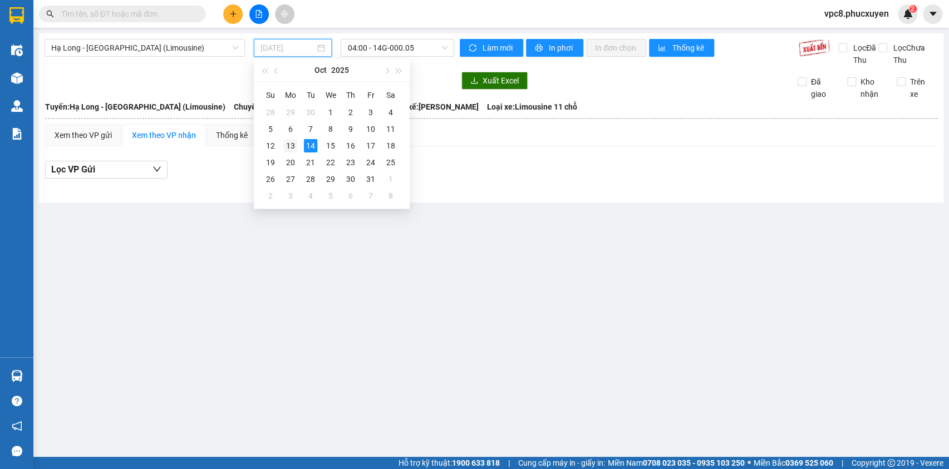
click at [292, 147] on div "13" at bounding box center [290, 145] width 13 height 13
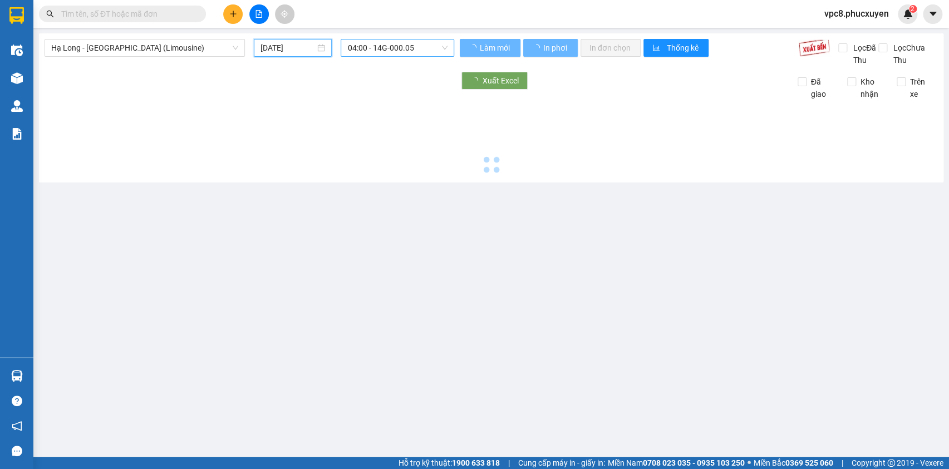
type input "[DATE]"
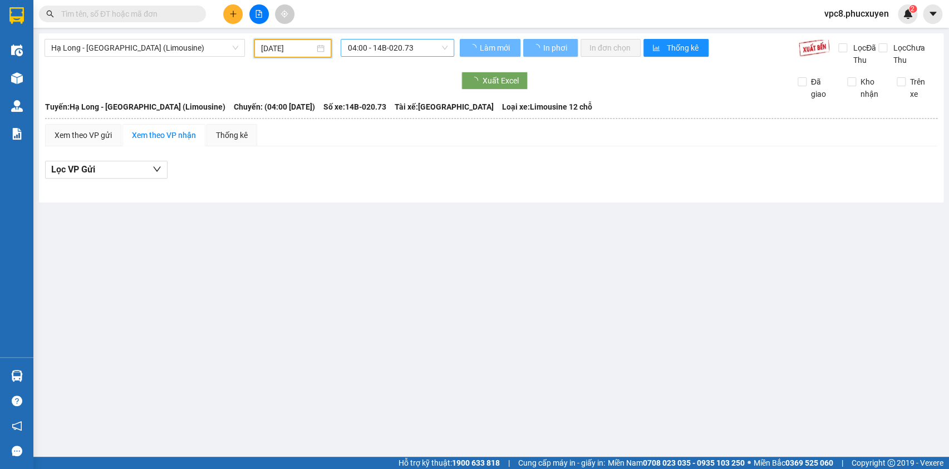
click at [429, 48] on span "04:00 - 14B-020.73" at bounding box center [397, 48] width 100 height 17
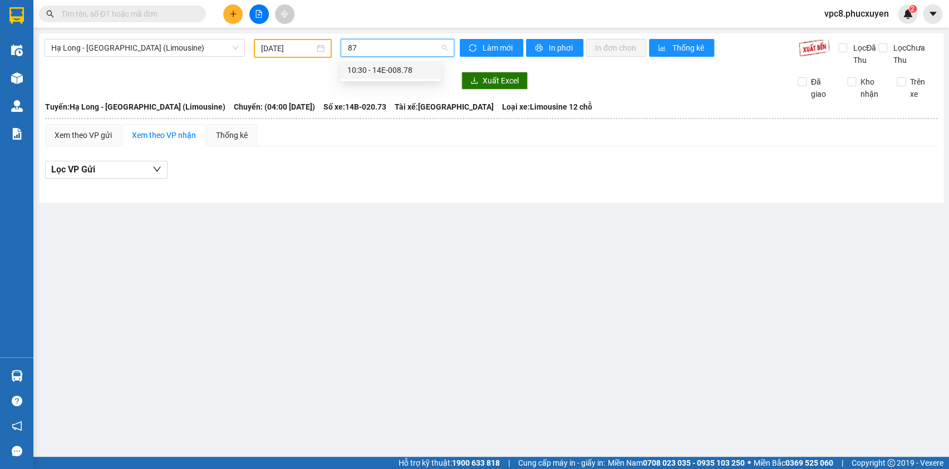
type input "878"
click at [405, 74] on div "10:30 - 14E-008.78" at bounding box center [390, 70] width 87 height 12
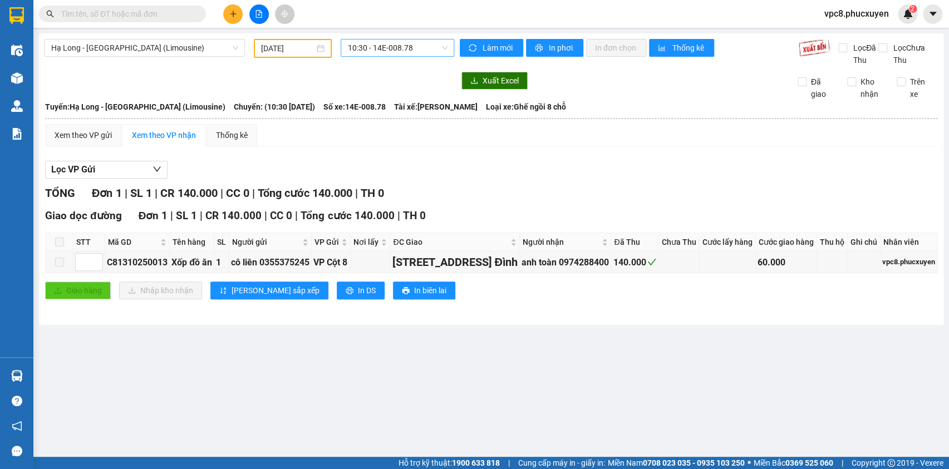
click at [690, 179] on div "Lọc VP Gửi" at bounding box center [491, 170] width 893 height 18
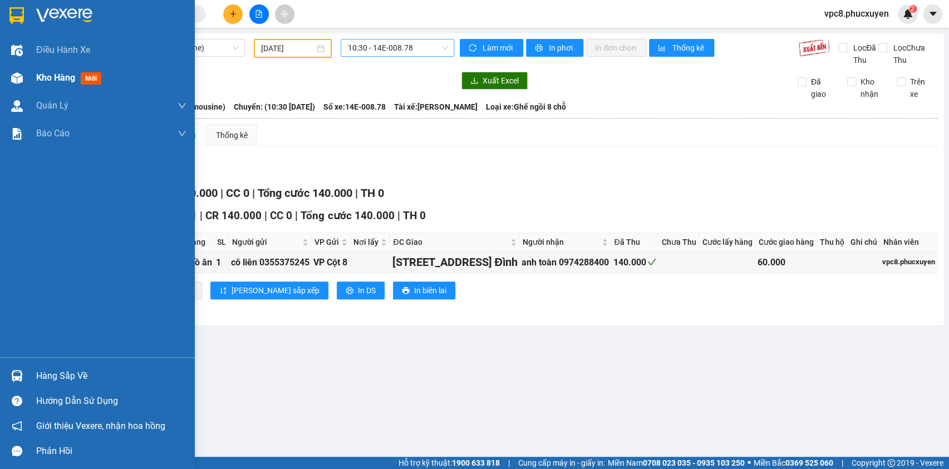
click at [42, 79] on span "Kho hàng" at bounding box center [55, 77] width 39 height 11
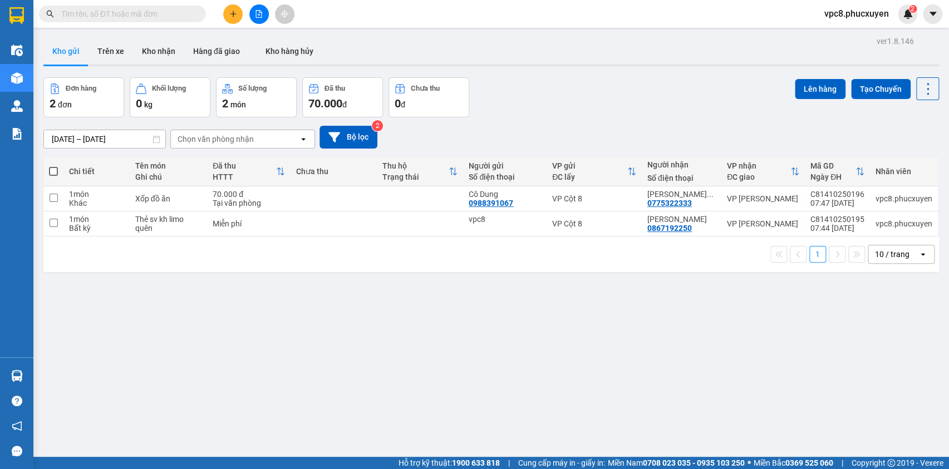
click at [524, 102] on div "Đơn hàng 2 đơn Khối lượng 0 kg Số lượng 2 món Đã thu 70.000 đ Chưa thu 0 đ Lên …" at bounding box center [491, 97] width 896 height 40
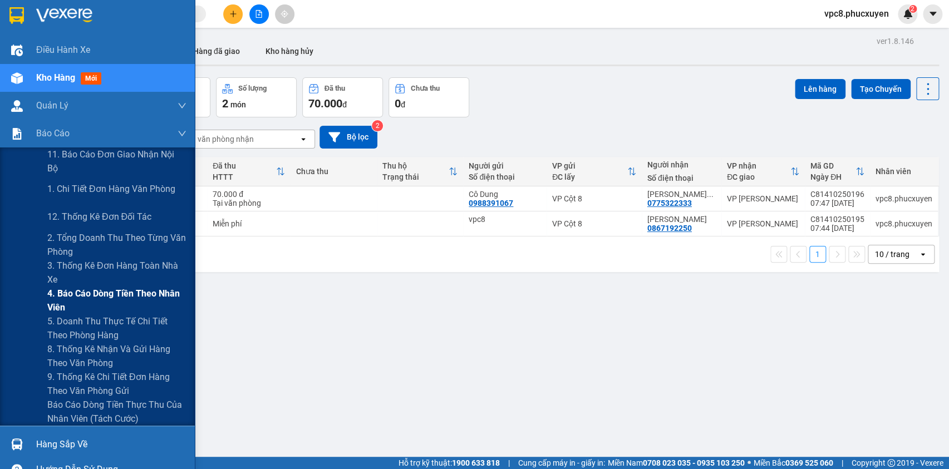
click at [156, 297] on span "4. Báo cáo dòng tiền theo nhân viên" at bounding box center [116, 301] width 139 height 28
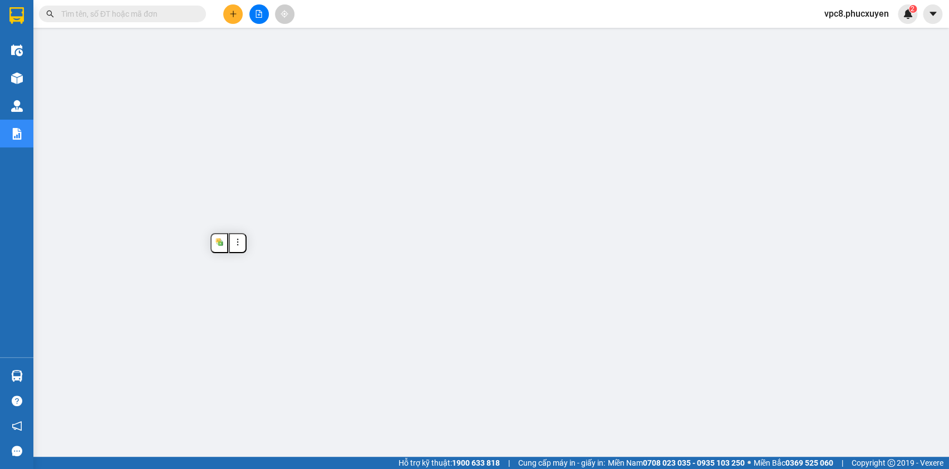
click at [125, 16] on input "text" at bounding box center [126, 14] width 131 height 12
paste input "C81310250082"
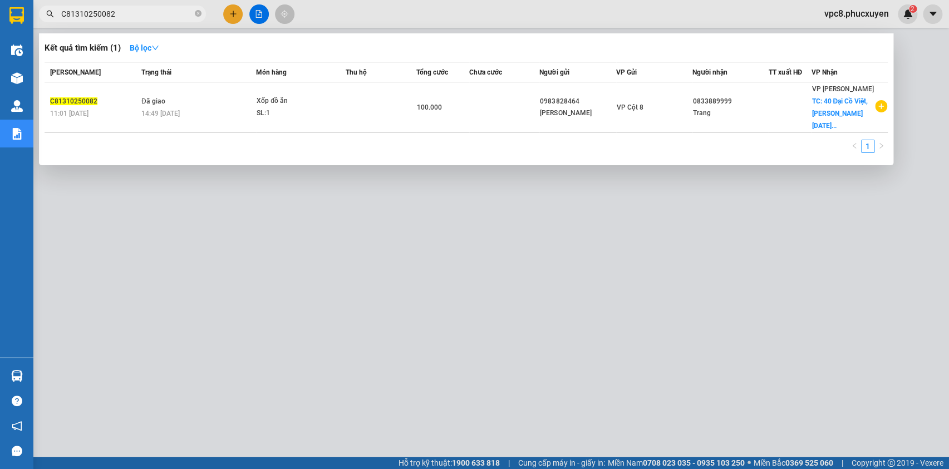
type input "C81310250082"
click at [698, 405] on div at bounding box center [474, 234] width 949 height 469
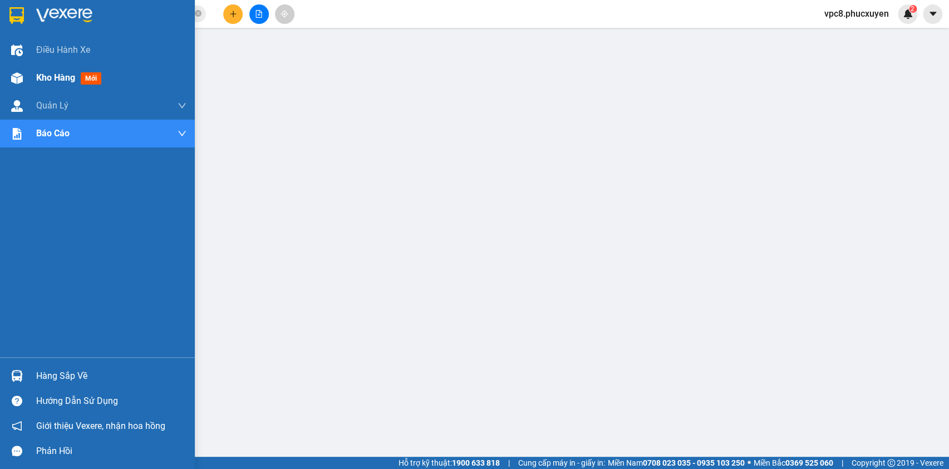
click at [11, 75] on img at bounding box center [17, 78] width 12 height 12
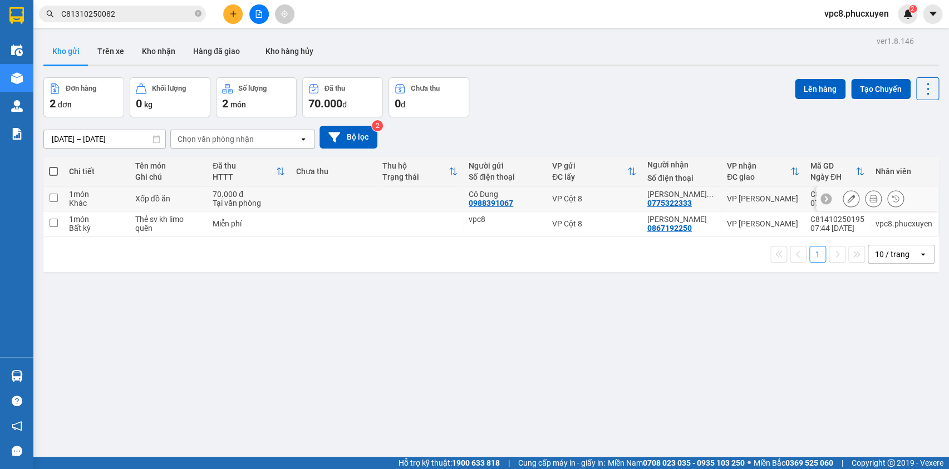
click at [45, 197] on td at bounding box center [53, 199] width 20 height 25
checkbox input "true"
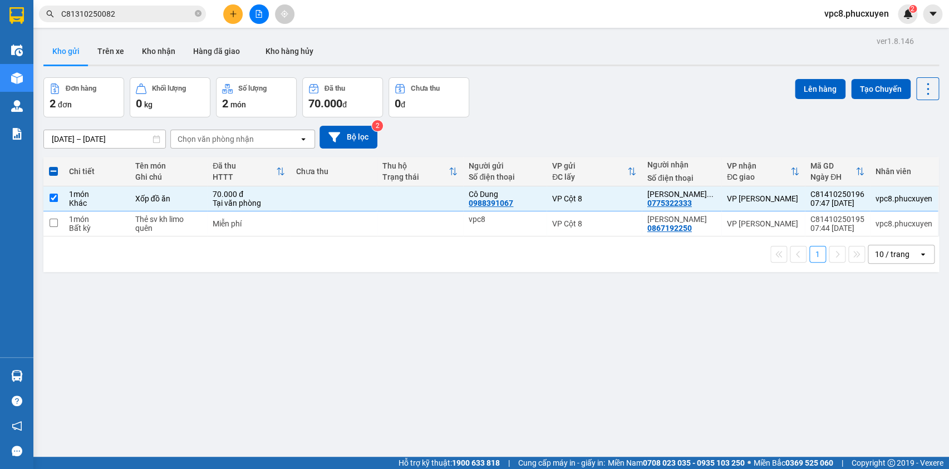
click at [787, 87] on div "Đơn hàng 2 đơn Khối lượng 0 kg Số lượng 2 món Đã thu 70.000 đ Chưa thu 0 đ Lên …" at bounding box center [491, 97] width 896 height 40
click at [807, 92] on button "Lên hàng" at bounding box center [820, 89] width 51 height 20
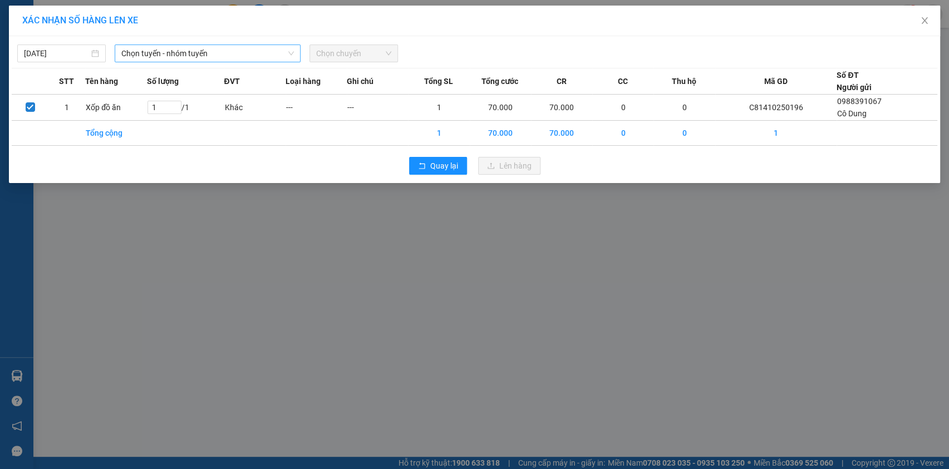
click at [241, 56] on span "Chọn tuyến - nhóm tuyến" at bounding box center [207, 53] width 173 height 17
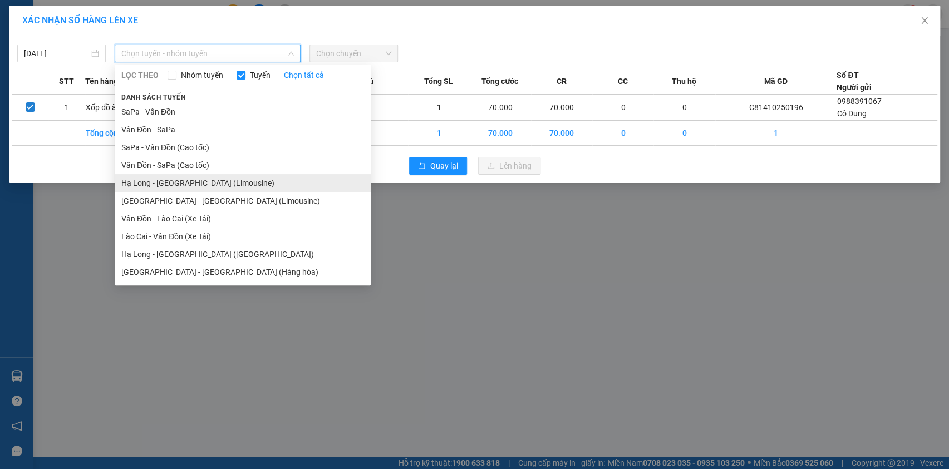
click at [222, 180] on li "Hạ Long - [GEOGRAPHIC_DATA] (Limousine)" at bounding box center [243, 183] width 256 height 18
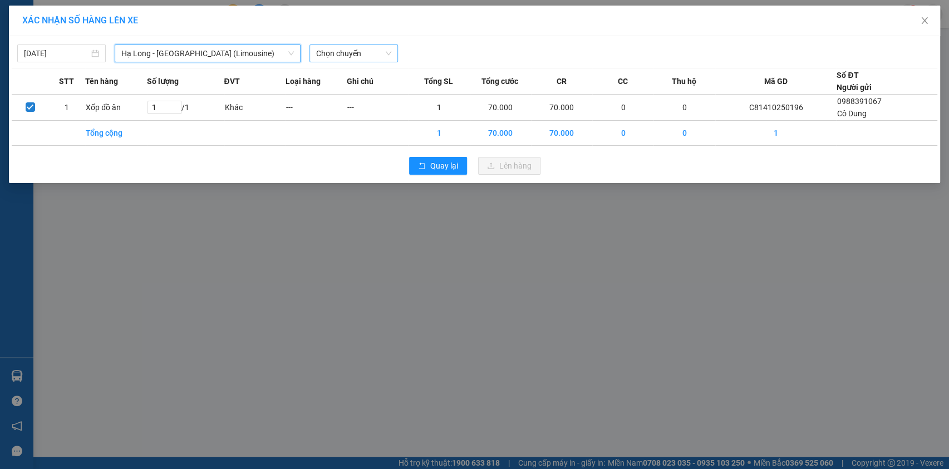
click at [351, 56] on span "Chọn chuyến" at bounding box center [353, 53] width 75 height 17
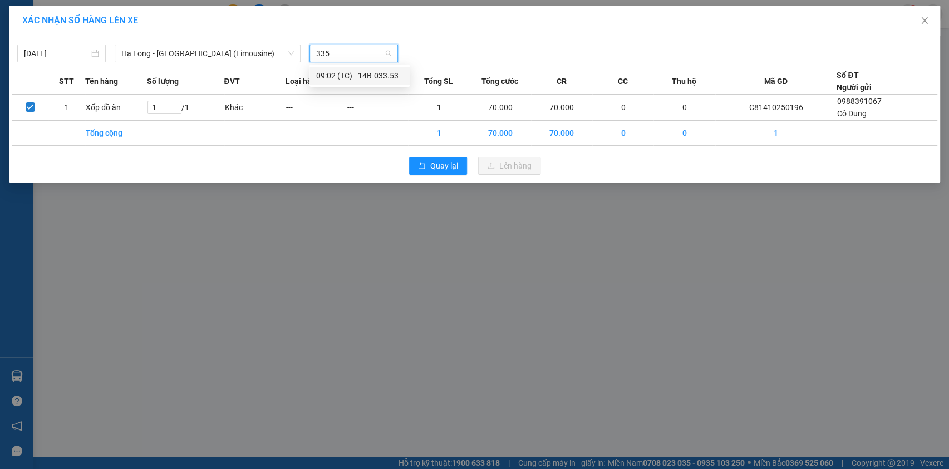
type input "3353"
click at [356, 71] on div "09:02 (TC) - 14B-033.53" at bounding box center [359, 76] width 87 height 12
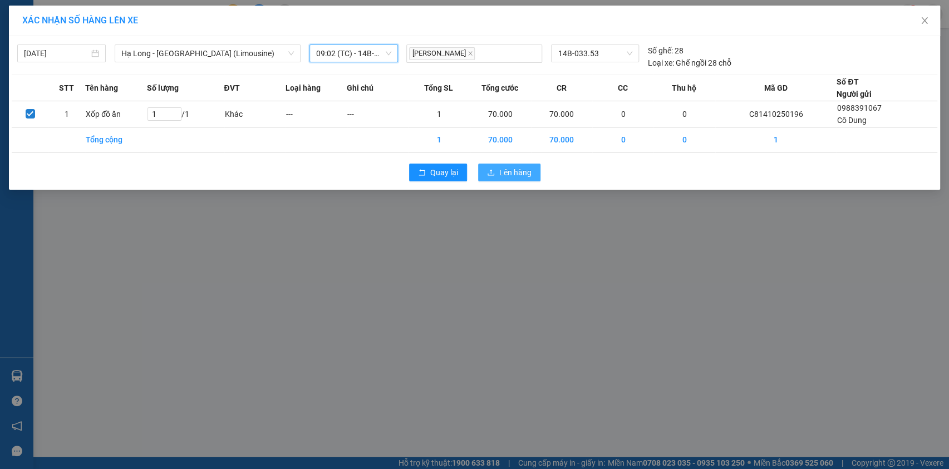
click at [517, 170] on span "Lên hàng" at bounding box center [516, 173] width 32 height 12
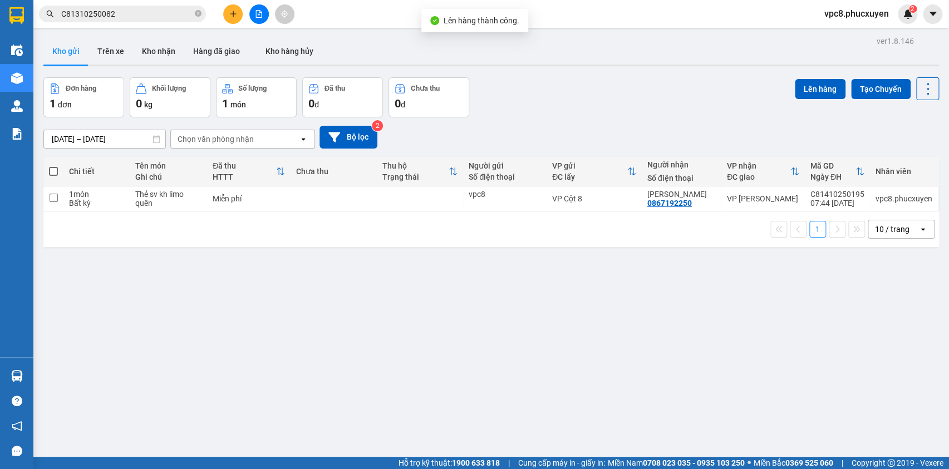
click at [85, 45] on button "Kho gửi" at bounding box center [65, 51] width 45 height 27
click at [105, 51] on button "Trên xe" at bounding box center [111, 51] width 45 height 27
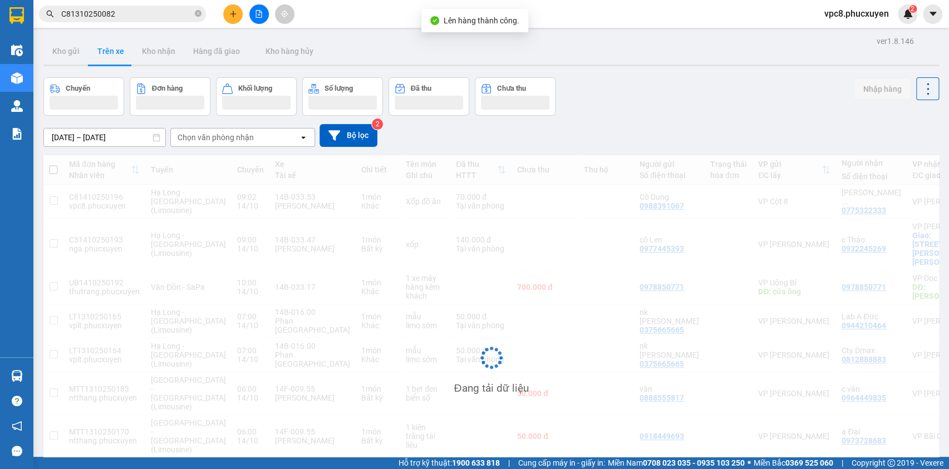
click at [689, 81] on div "Chuyến Đơn hàng Khối lượng Số lượng Đã thu Chưa thu Nhập hàng" at bounding box center [491, 96] width 896 height 38
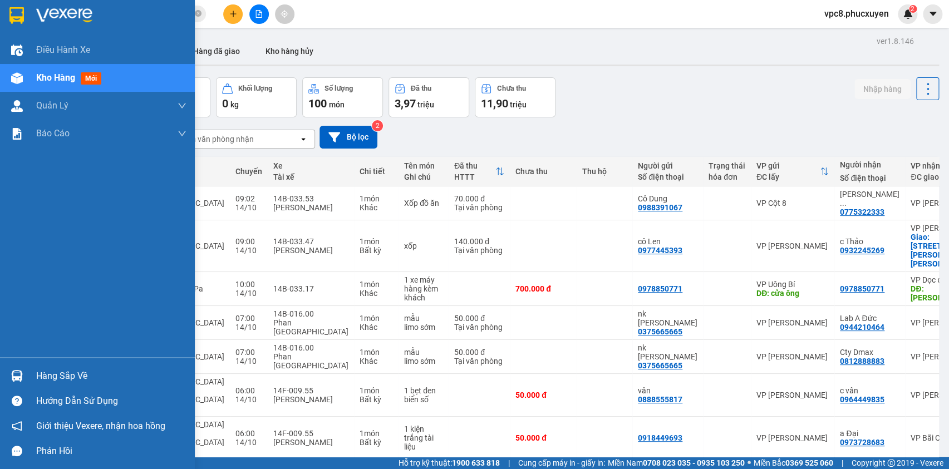
click at [13, 371] on img at bounding box center [17, 376] width 12 height 12
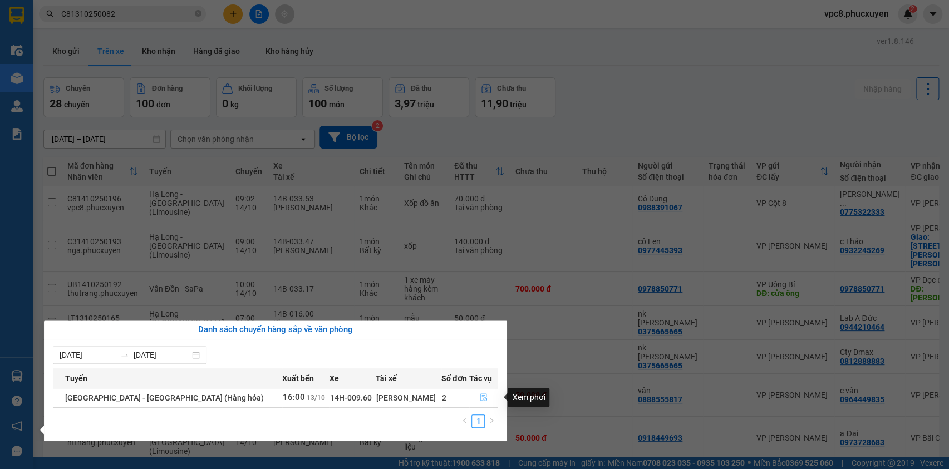
click at [480, 397] on icon "file-done" at bounding box center [484, 398] width 8 height 8
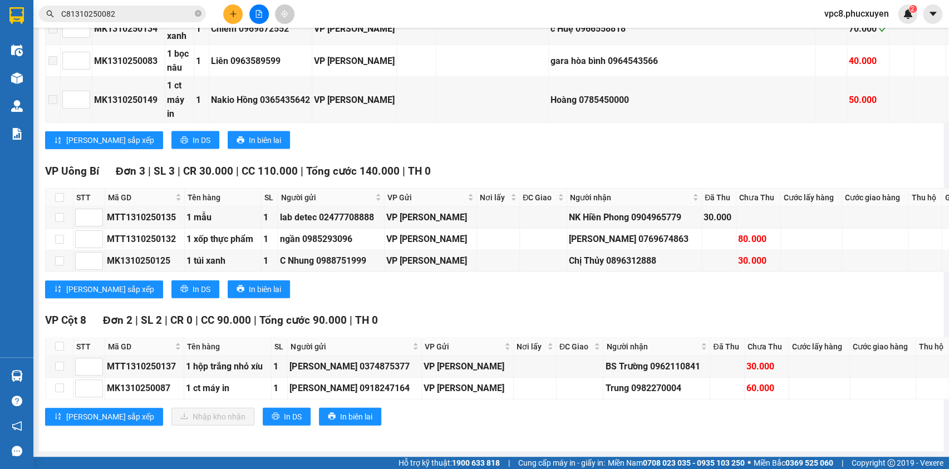
scroll to position [1327, 0]
click at [55, 384] on input "checkbox" at bounding box center [59, 388] width 9 height 9
checkbox input "true"
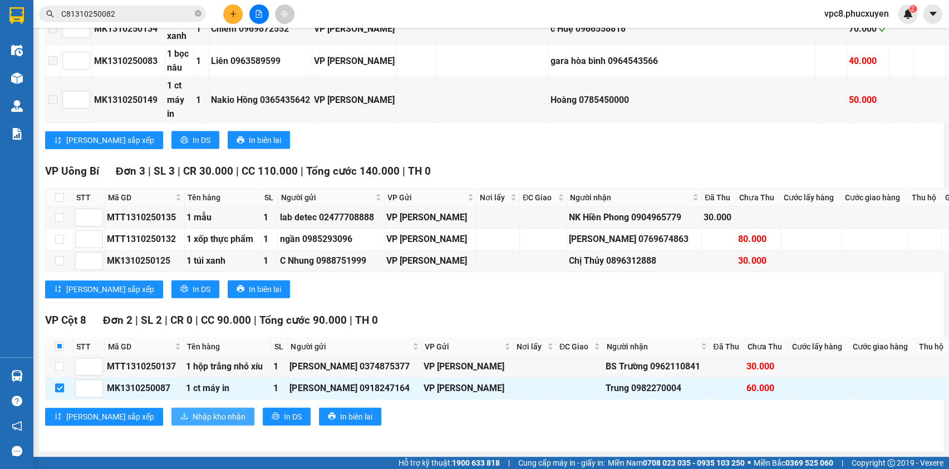
click at [193, 411] on span "Nhập kho nhận" at bounding box center [219, 417] width 53 height 12
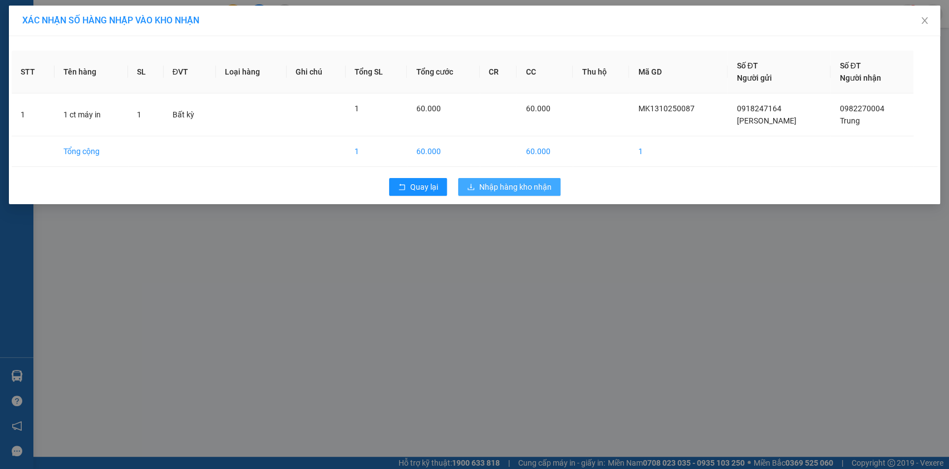
click at [528, 187] on span "Nhập hàng kho nhận" at bounding box center [515, 187] width 72 height 12
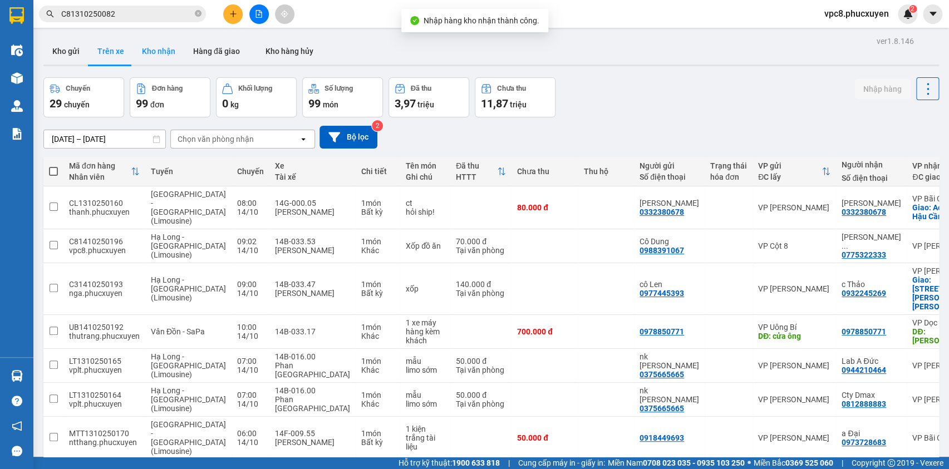
click at [158, 50] on button "Kho nhận" at bounding box center [158, 51] width 51 height 27
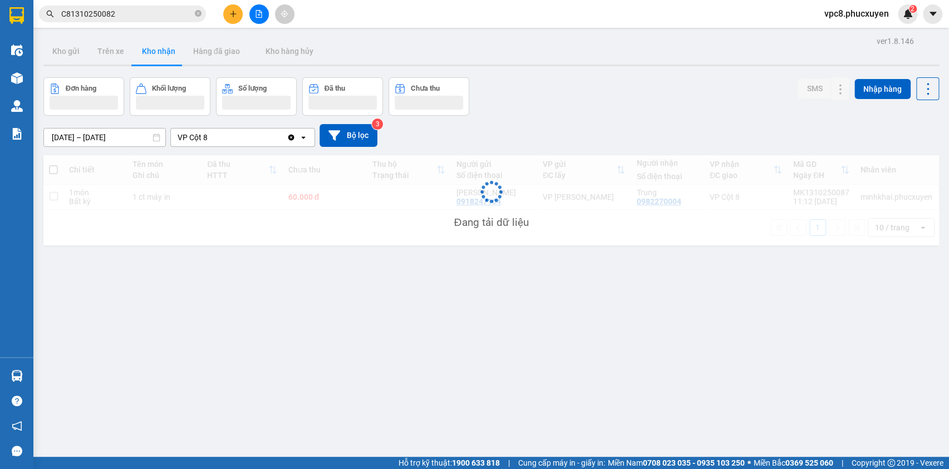
click at [610, 84] on div "Đơn hàng Khối lượng Số lượng Đã thu Chưa thu SMS Nhập hàng" at bounding box center [491, 96] width 896 height 38
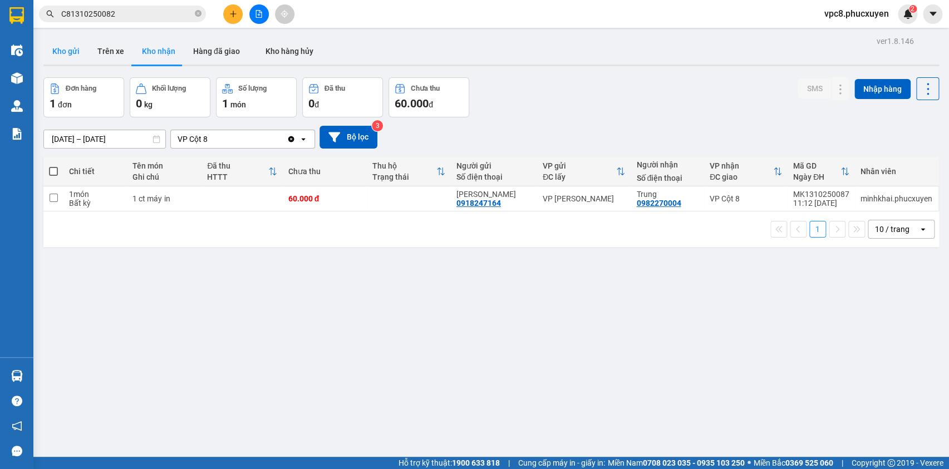
click at [66, 44] on button "Kho gửi" at bounding box center [65, 51] width 45 height 27
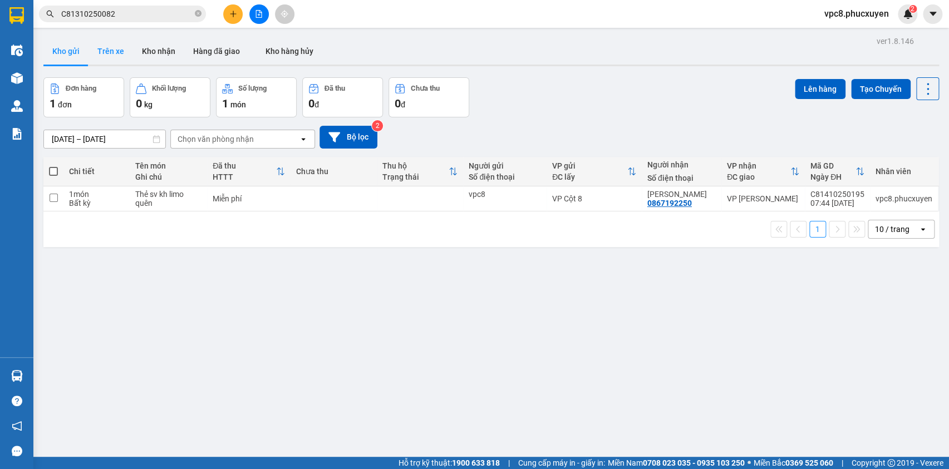
click at [111, 54] on button "Trên xe" at bounding box center [111, 51] width 45 height 27
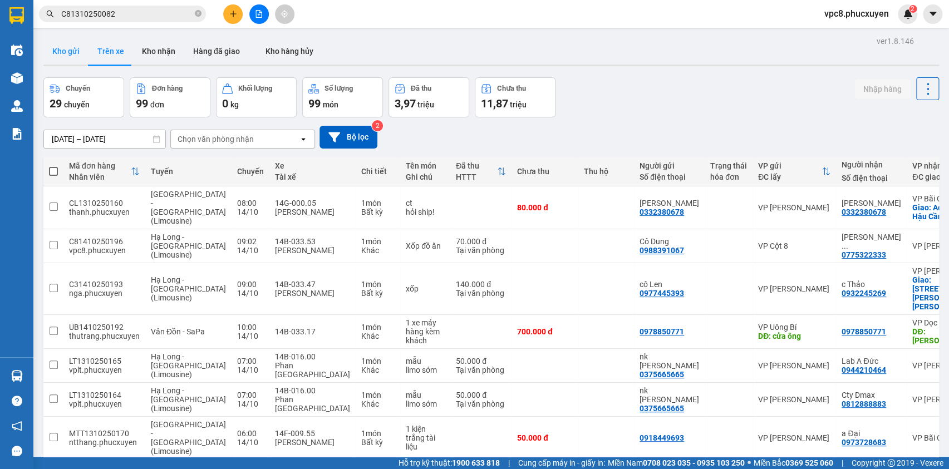
click at [61, 50] on button "Kho gửi" at bounding box center [65, 51] width 45 height 27
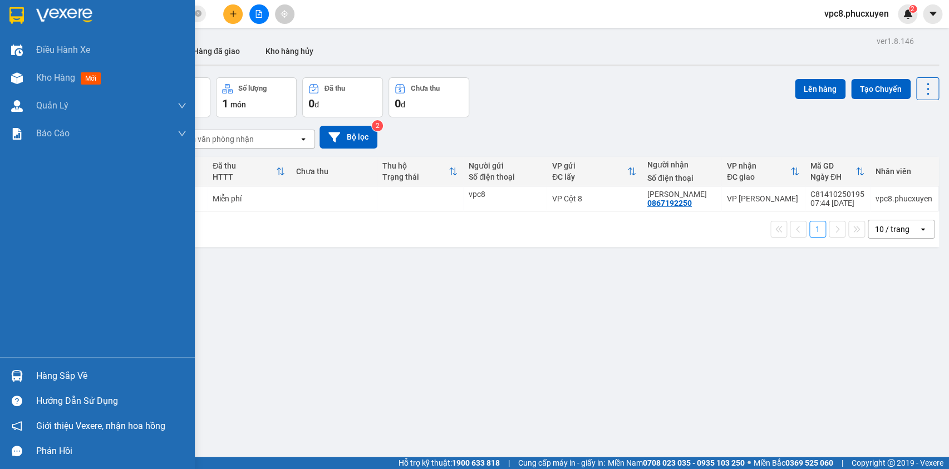
click at [26, 374] on div at bounding box center [16, 375] width 19 height 19
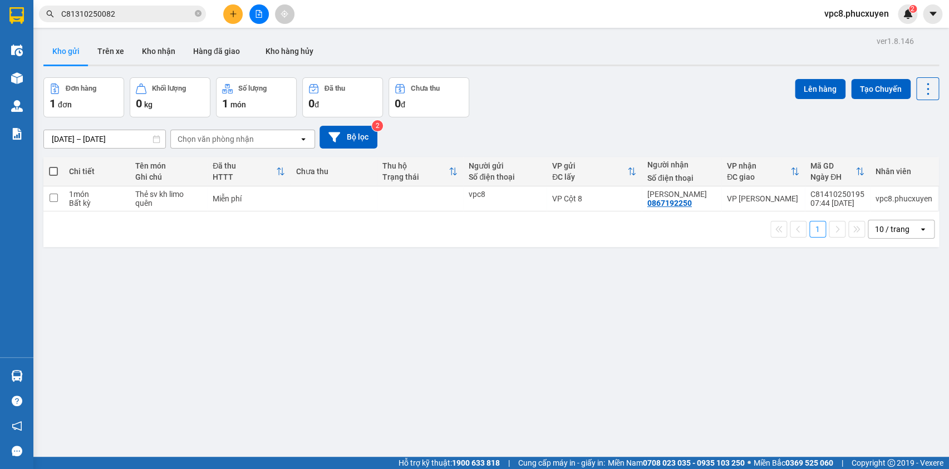
click at [384, 283] on section "Kết quả tìm kiếm ( 1 ) Bộ lọc Mã ĐH Trạng thái Món hàng Thu hộ Tổng cước Chưa c…" at bounding box center [474, 234] width 949 height 469
click at [120, 48] on button "Trên xe" at bounding box center [111, 51] width 45 height 27
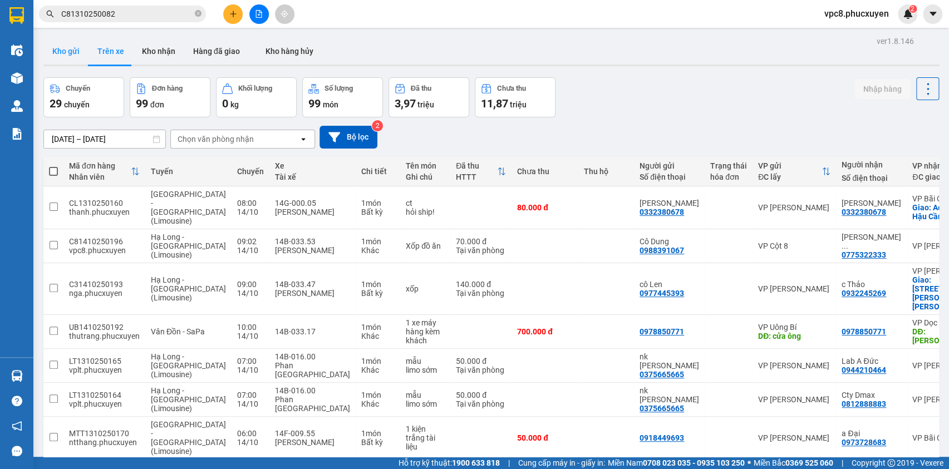
click at [58, 50] on button "Kho gửi" at bounding box center [65, 51] width 45 height 27
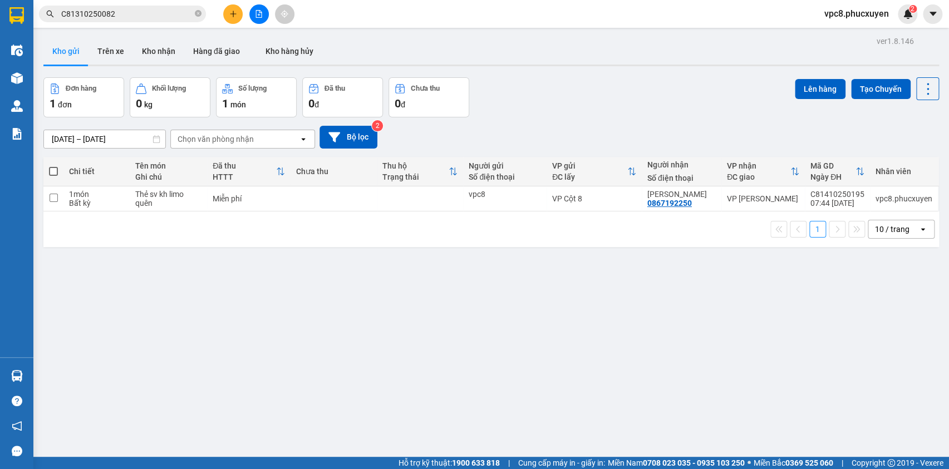
click at [211, 283] on div "ver 1.8.146 Kho gửi Trên xe Kho nhận Hàng đã giao Kho hàng hủy Đơn hàng 1 đơn K…" at bounding box center [491, 267] width 905 height 469
click at [120, 57] on button "Trên xe" at bounding box center [111, 51] width 45 height 27
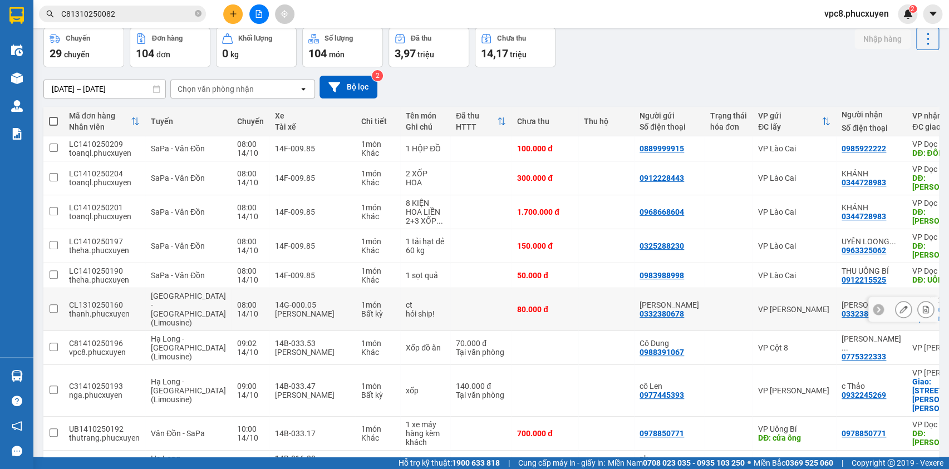
scroll to position [91, 0]
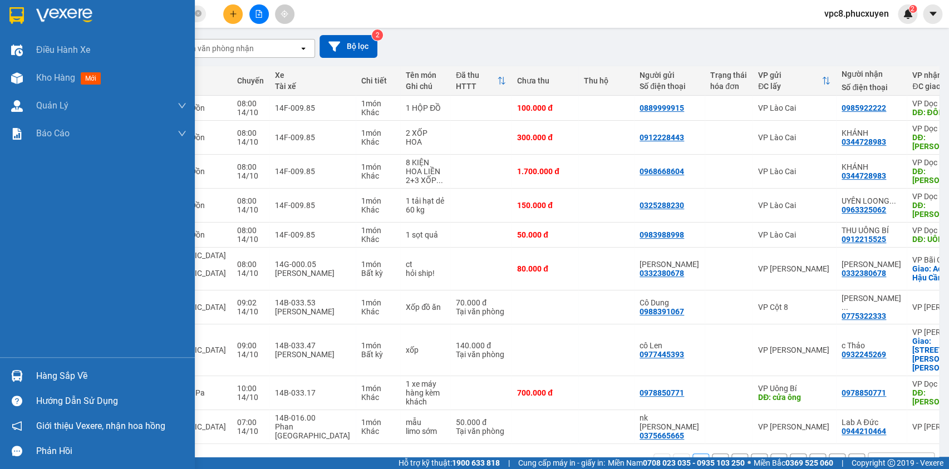
click at [22, 379] on img at bounding box center [17, 376] width 12 height 12
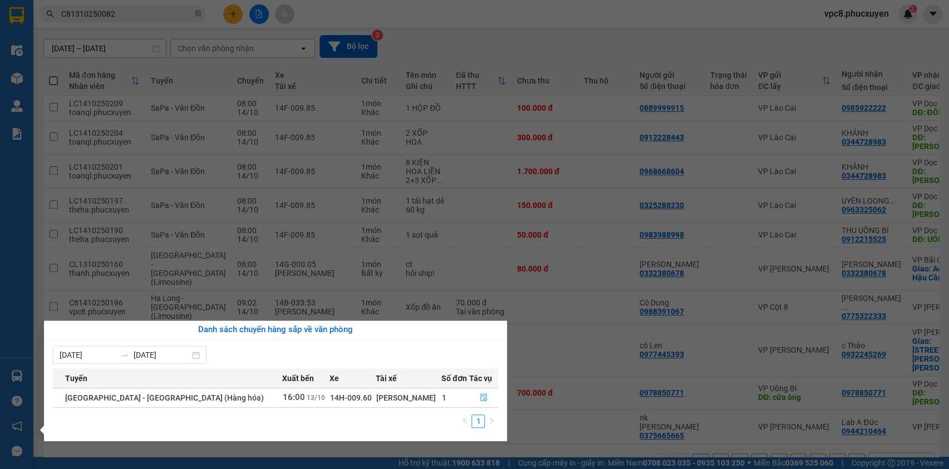
click at [508, 45] on section "Kết quả tìm kiếm ( 1 ) Bộ lọc Mã ĐH Trạng thái Món hàng Thu hộ Tổng cước Chưa c…" at bounding box center [474, 234] width 949 height 469
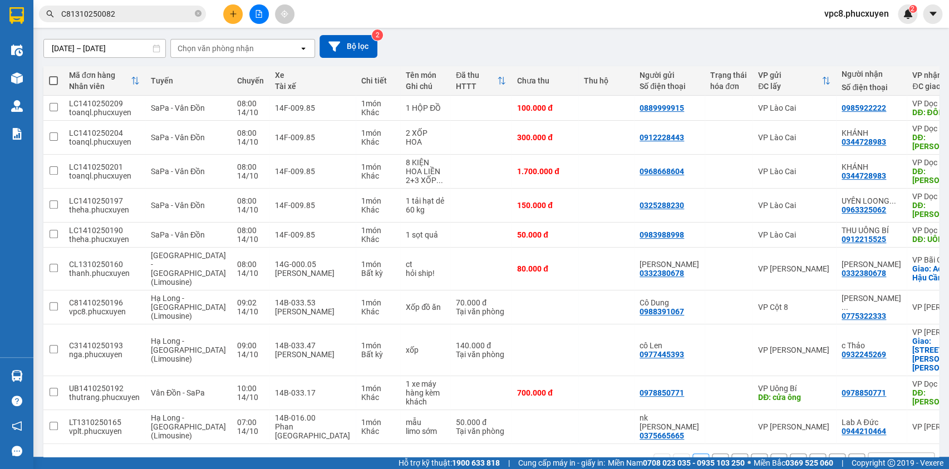
scroll to position [0, 0]
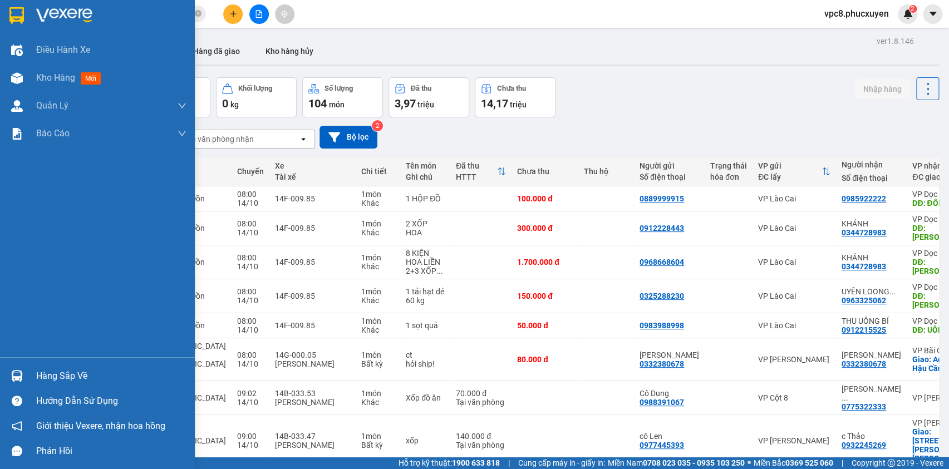
click at [6, 374] on div "Hàng sắp về" at bounding box center [97, 376] width 195 height 25
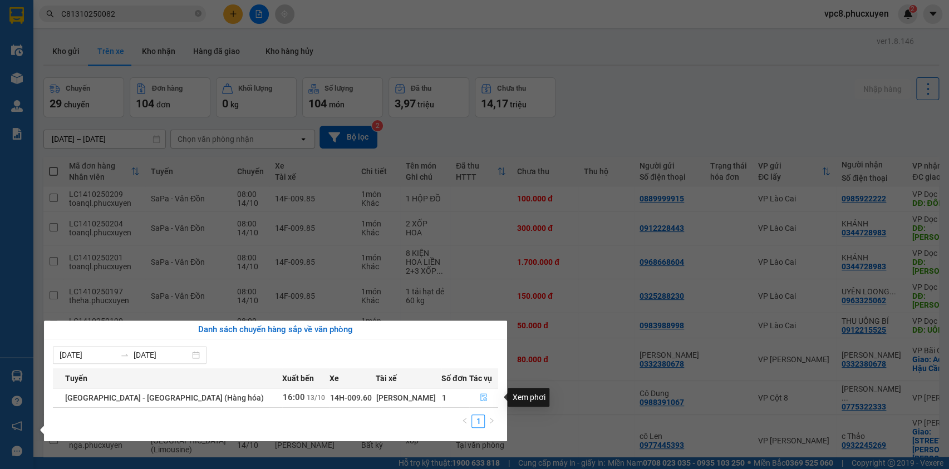
click at [473, 393] on button "button" at bounding box center [484, 398] width 28 height 18
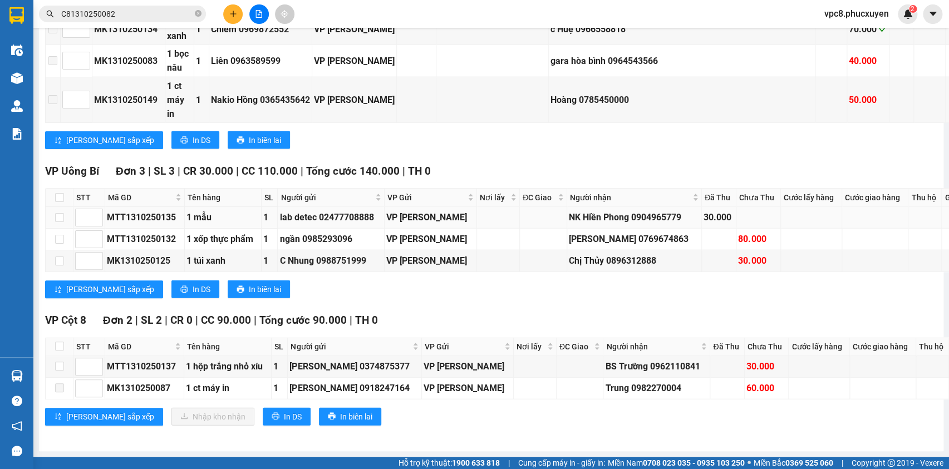
scroll to position [1364, 0]
click at [63, 362] on input "checkbox" at bounding box center [59, 366] width 9 height 9
checkbox input "true"
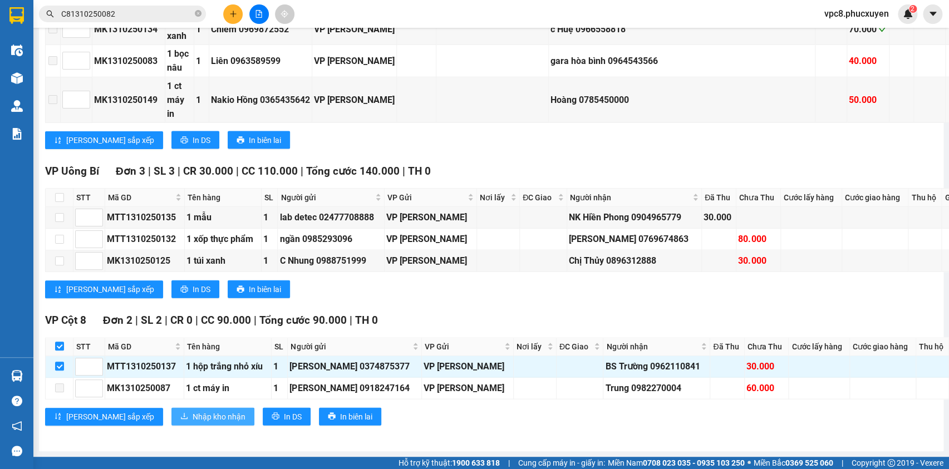
click at [204, 410] on button "Nhập kho nhận" at bounding box center [213, 417] width 83 height 18
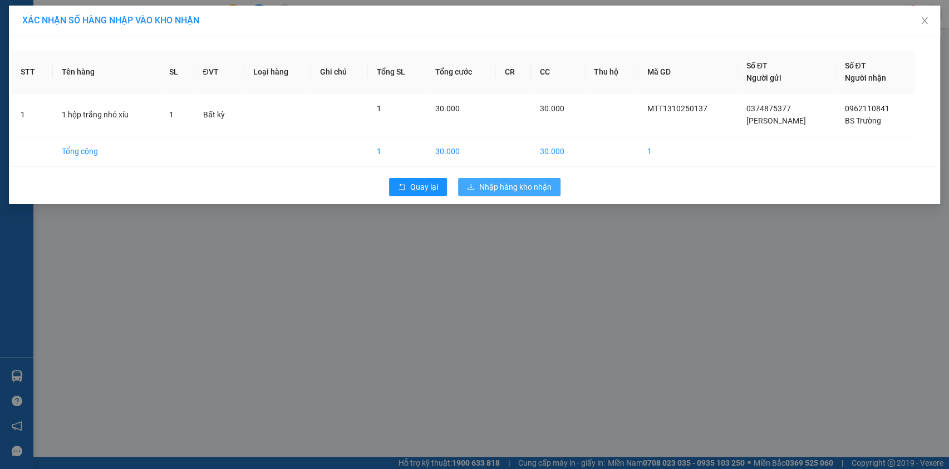
click at [493, 186] on span "Nhập hàng kho nhận" at bounding box center [515, 187] width 72 height 12
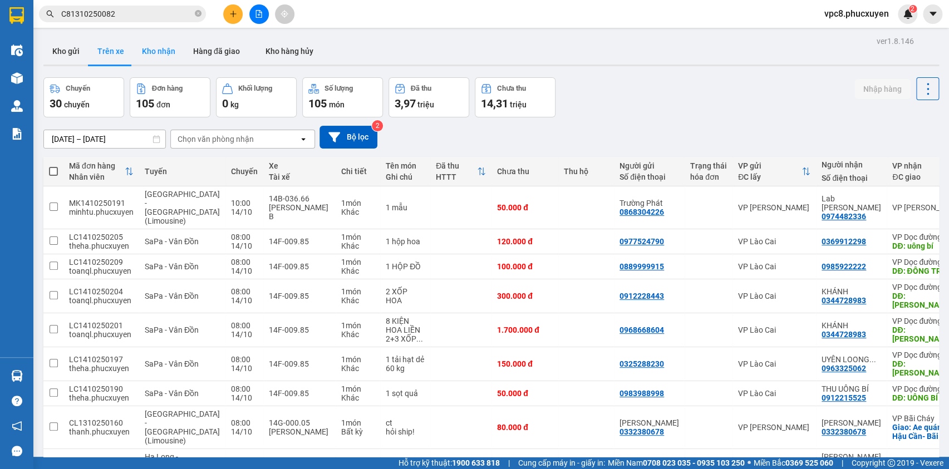
click at [168, 50] on button "Kho nhận" at bounding box center [158, 51] width 51 height 27
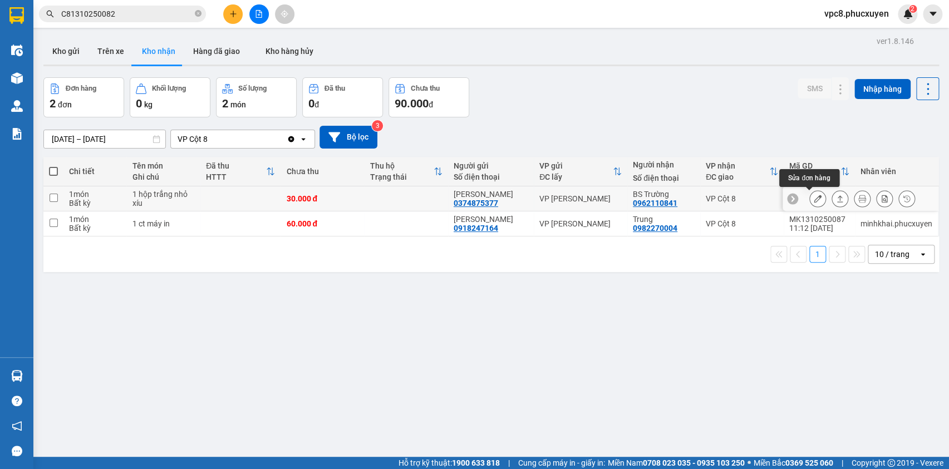
click at [814, 200] on icon at bounding box center [818, 199] width 8 height 8
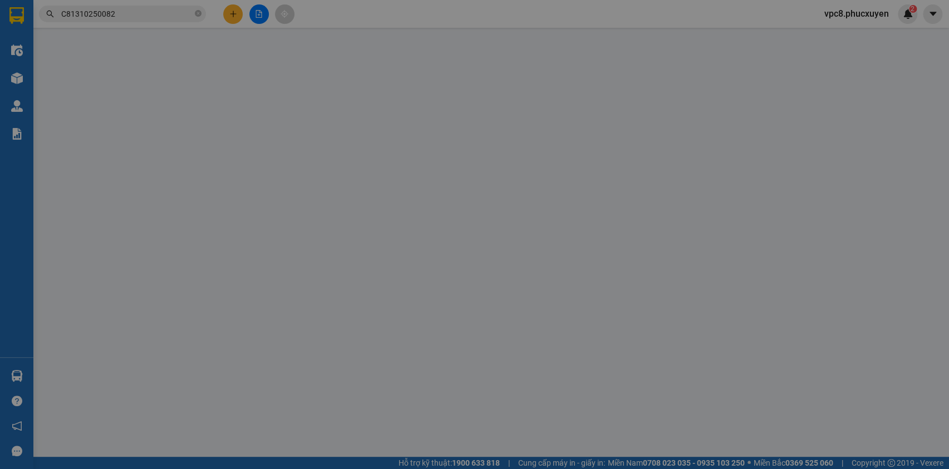
type input "0374875377"
type input "[PERSON_NAME]"
type input "0962110841"
type input "BS Trường"
type input "0"
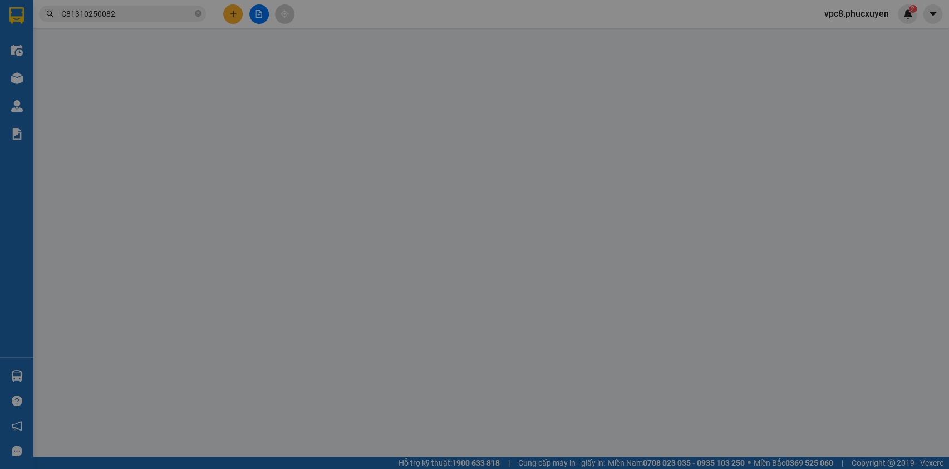
type input "30.000"
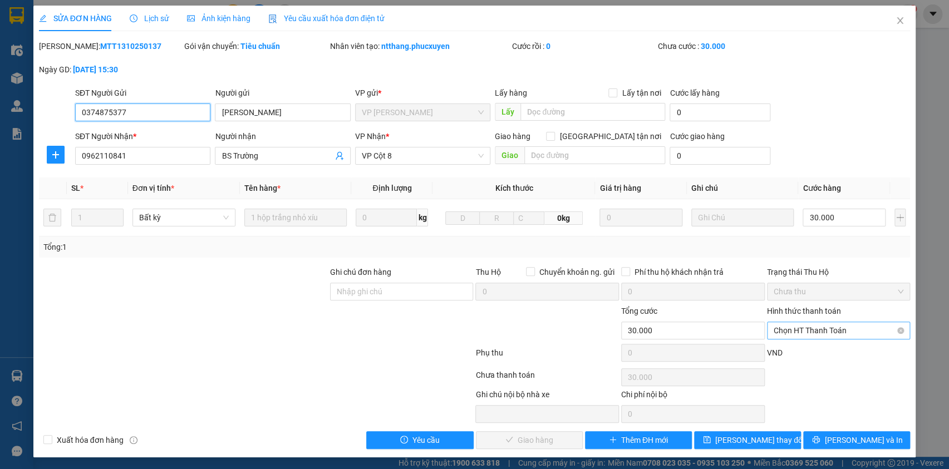
click at [800, 325] on span "Chọn HT Thanh Toán" at bounding box center [839, 330] width 130 height 17
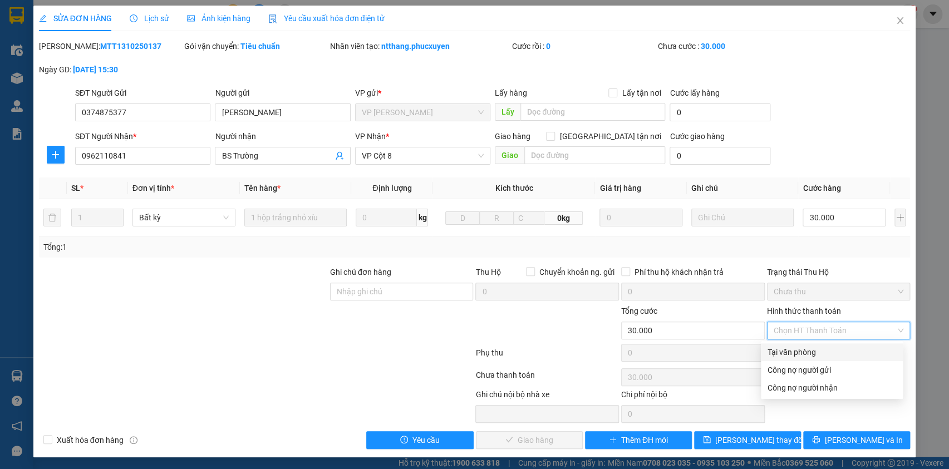
click at [790, 348] on div "Tại văn phòng" at bounding box center [832, 352] width 129 height 12
type input "0"
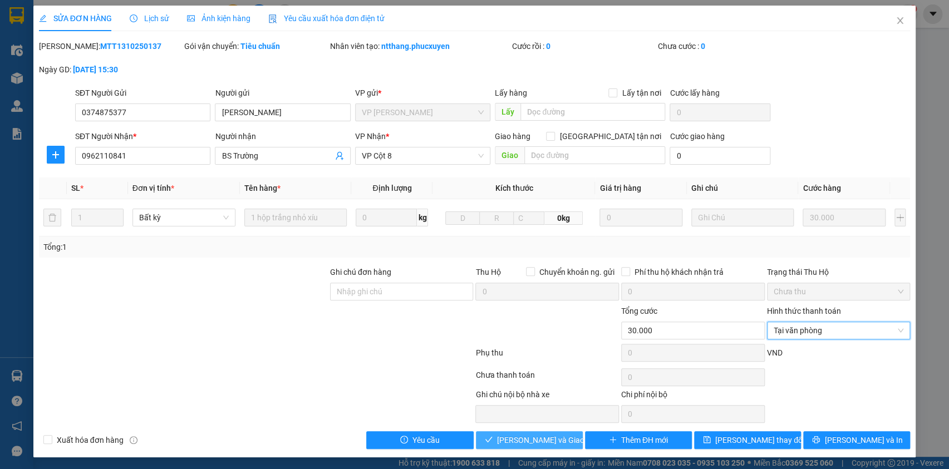
click at [501, 439] on span "[PERSON_NAME] và Giao hàng" at bounding box center [550, 440] width 107 height 12
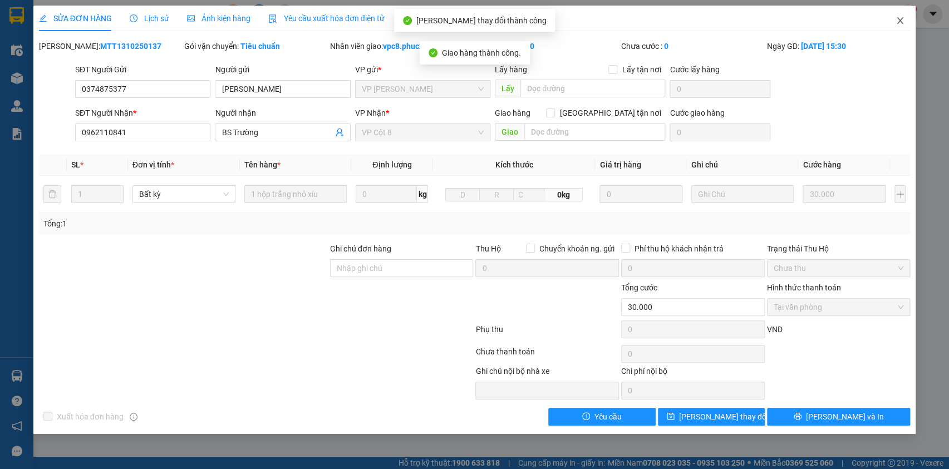
click at [898, 22] on icon "close" at bounding box center [900, 20] width 9 height 9
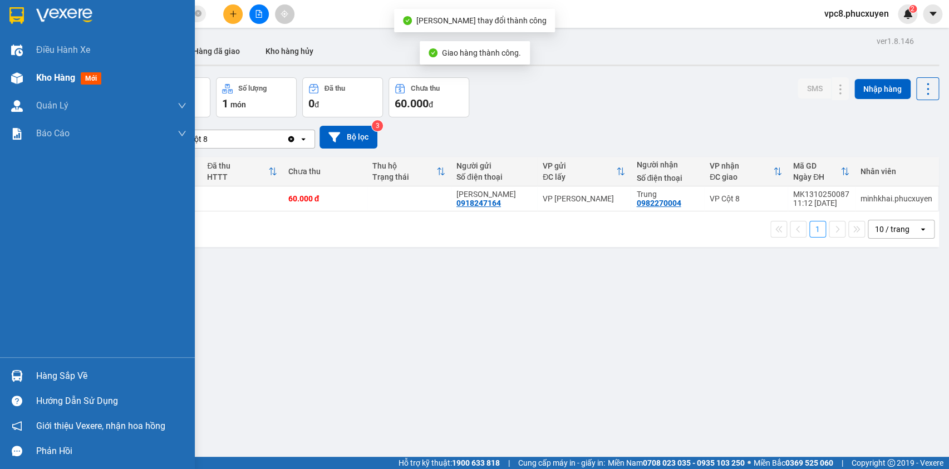
click at [26, 78] on div at bounding box center [16, 77] width 19 height 19
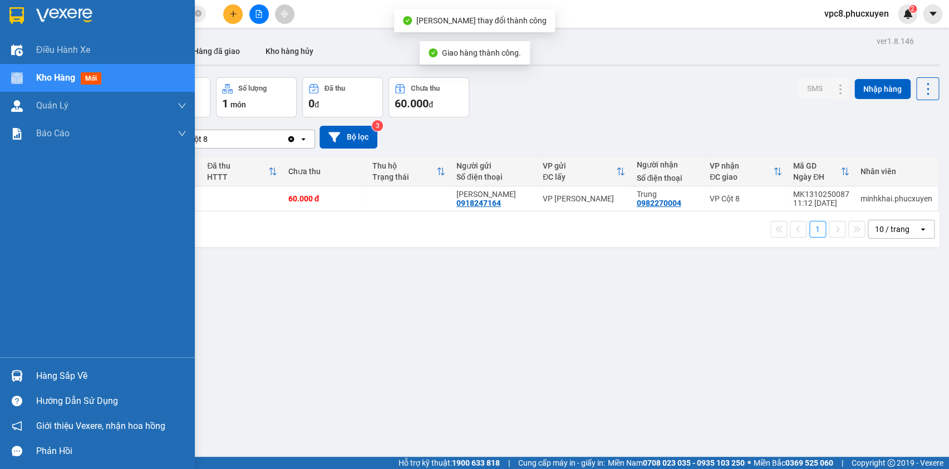
click at [26, 78] on div at bounding box center [16, 77] width 19 height 19
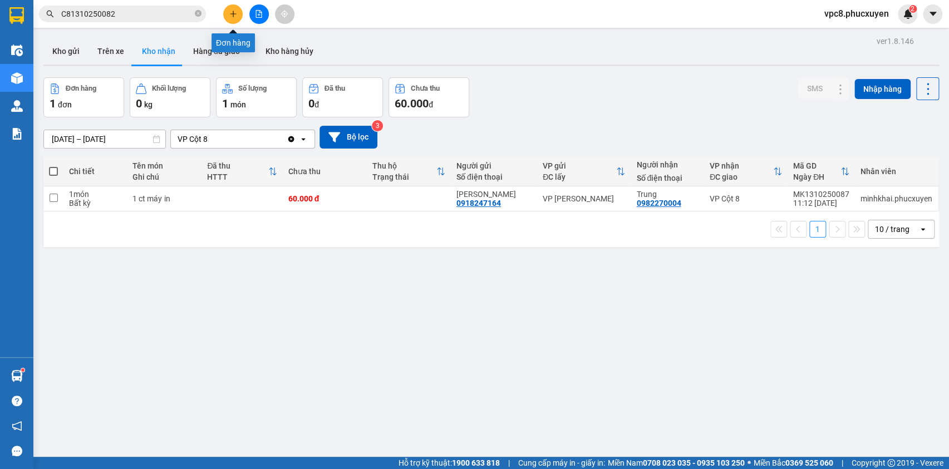
click at [234, 12] on icon "plus" at bounding box center [233, 14] width 8 height 8
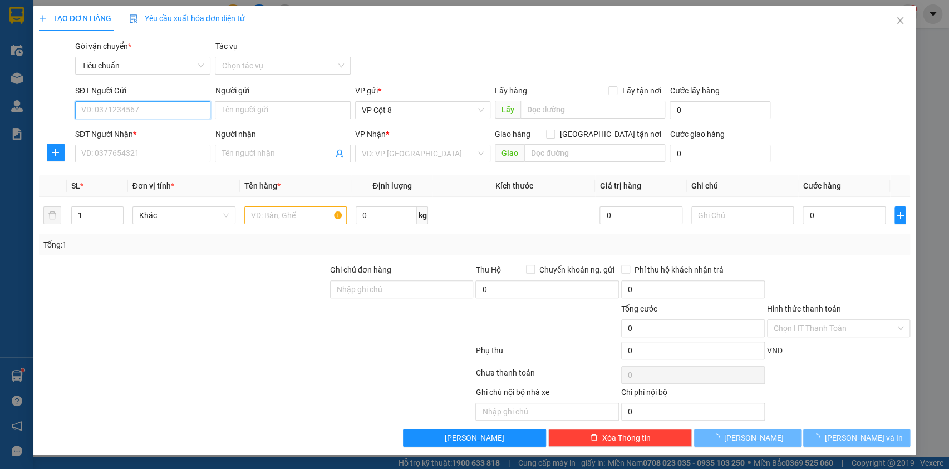
click at [146, 117] on input "SĐT Người Gửi" at bounding box center [142, 110] width 135 height 18
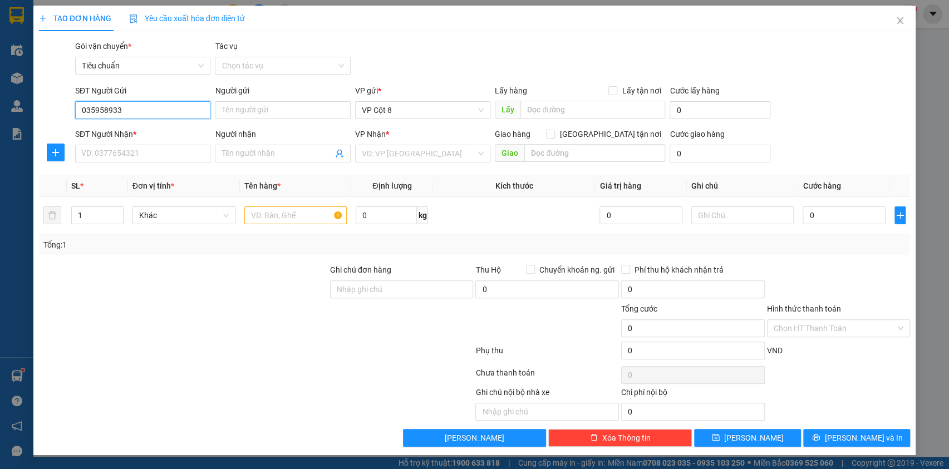
type input "0359589333"
click at [160, 133] on div "0359589333 - [GEOGRAPHIC_DATA]" at bounding box center [144, 132] width 125 height 12
type input "[PERSON_NAME]"
type input "0359589333"
click at [338, 156] on icon "user-add" at bounding box center [339, 153] width 9 height 9
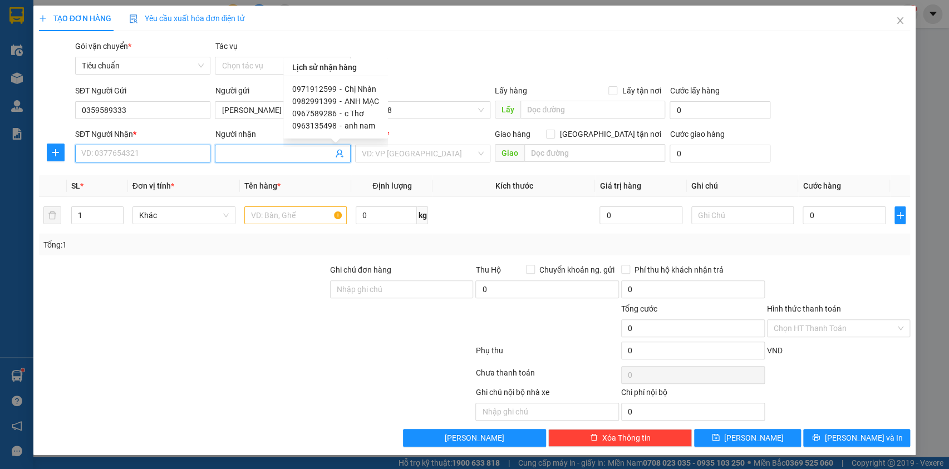
click at [177, 150] on input "SĐT Người Nhận *" at bounding box center [142, 154] width 135 height 18
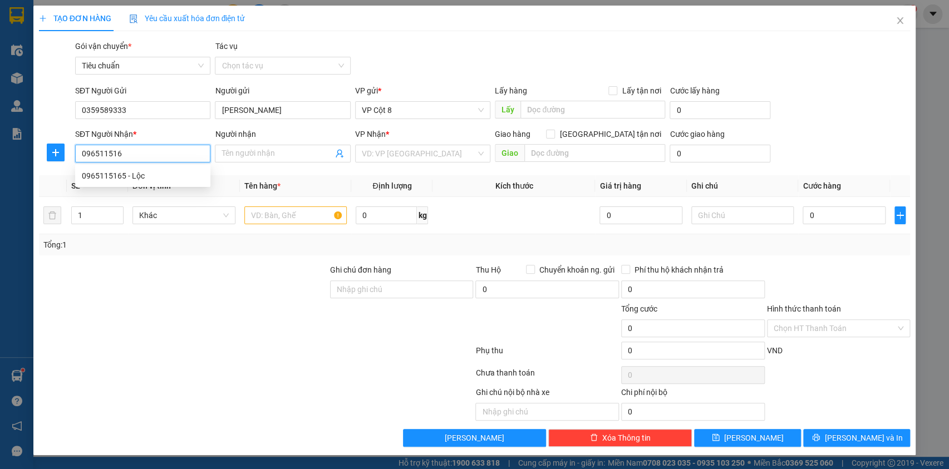
type input "0965115165"
click at [131, 177] on div "0965115165 - Lộc" at bounding box center [143, 176] width 122 height 12
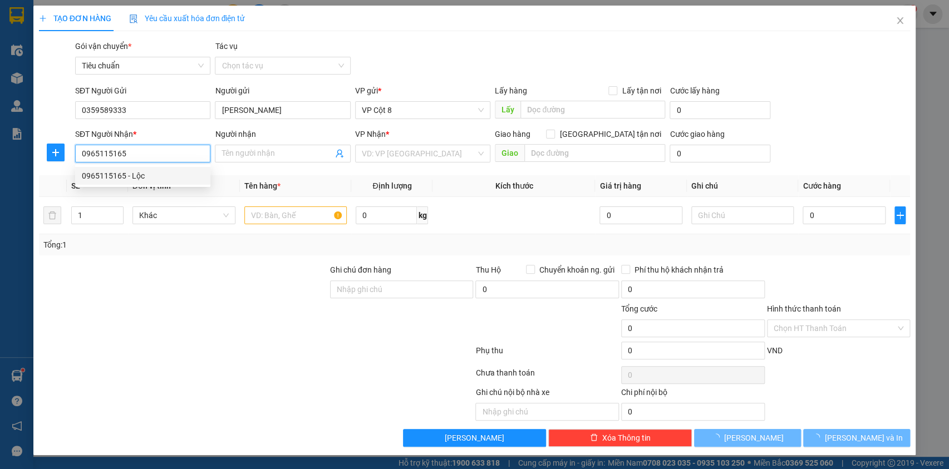
type input "Lộc"
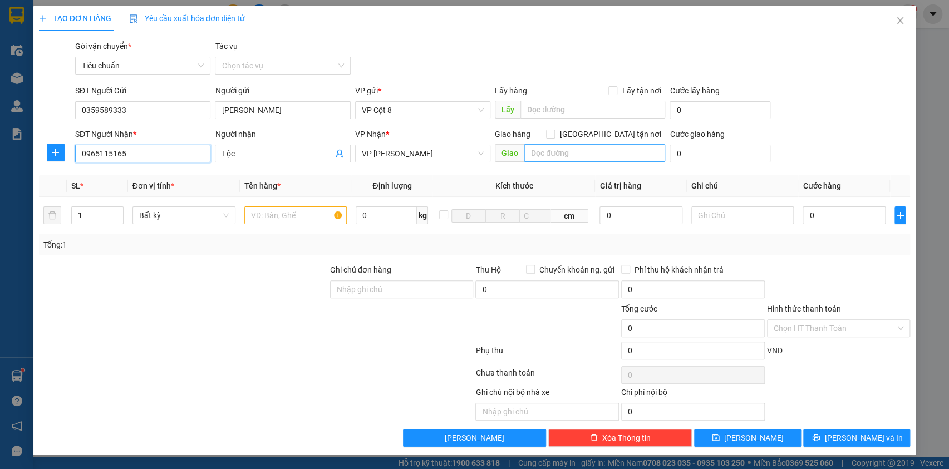
type input "0965115165"
click at [572, 154] on input "text" at bounding box center [595, 153] width 141 height 18
click at [576, 36] on div "TẠO ĐƠN HÀNG Yêu cầu xuất hóa đơn điện tử Transit Pickup Surcharge Ids Transit …" at bounding box center [475, 227] width 872 height 442
click at [572, 154] on input "text" at bounding box center [595, 153] width 141 height 18
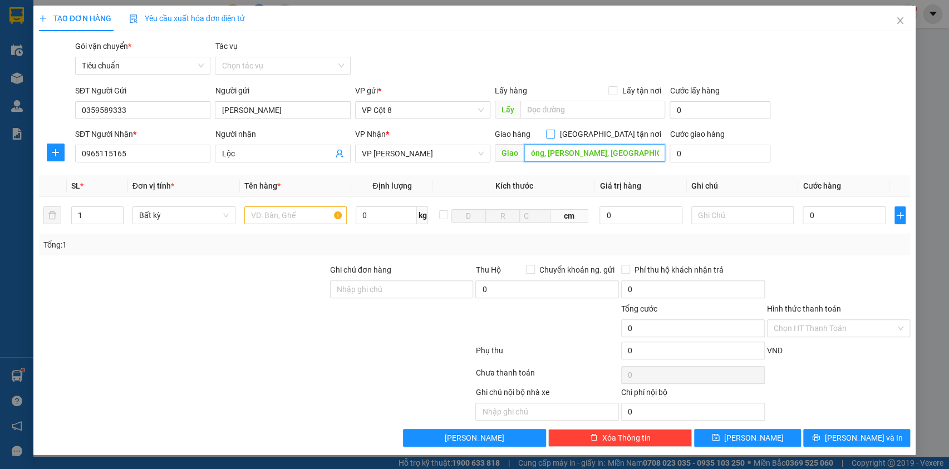
type input "1347 đường Giải Phóng, [PERSON_NAME], [GEOGRAPHIC_DATA], [GEOGRAPHIC_DATA]"
click at [554, 134] on input "[GEOGRAPHIC_DATA] tận nơi" at bounding box center [550, 134] width 8 height 8
checkbox input "true"
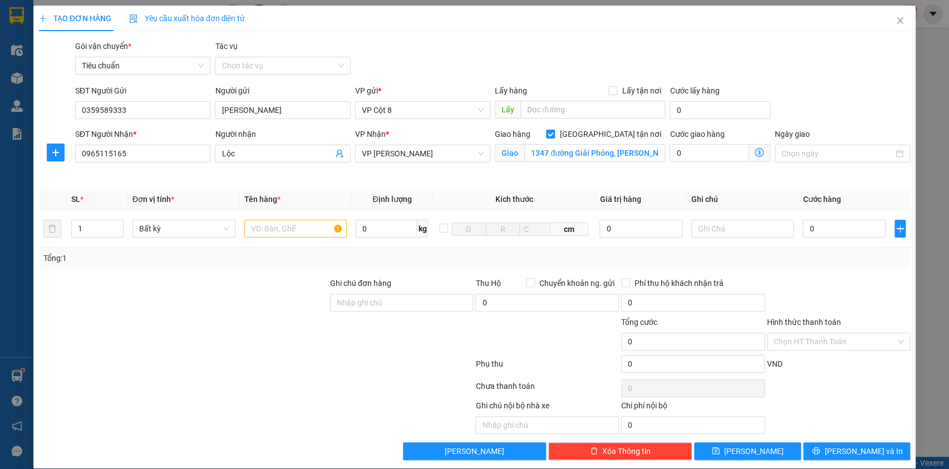
click at [755, 152] on icon "dollar-circle" at bounding box center [759, 152] width 9 height 9
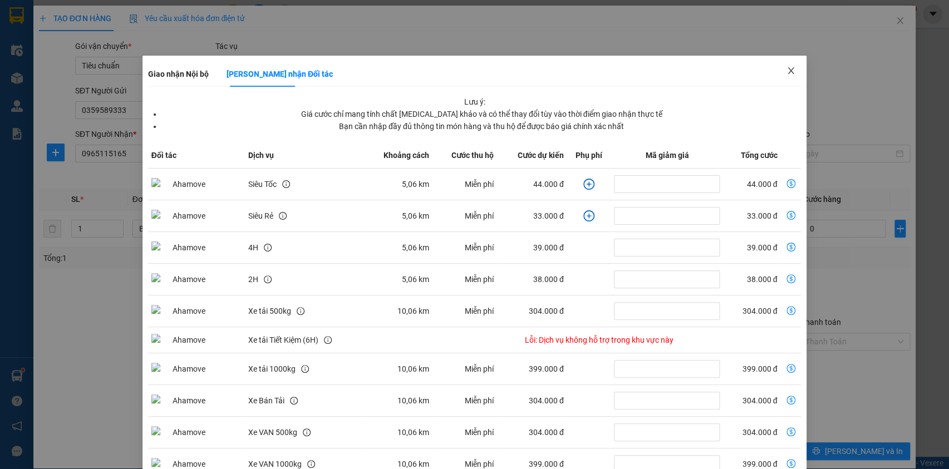
click at [787, 69] on icon "close" at bounding box center [791, 70] width 9 height 9
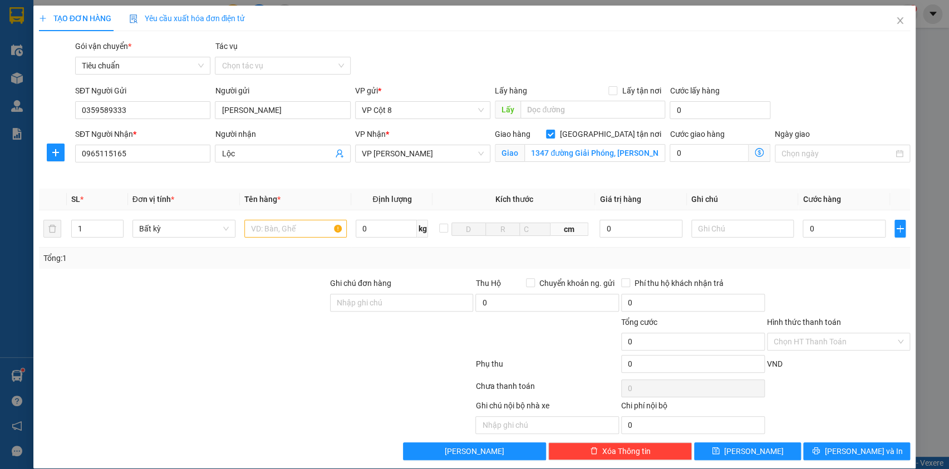
click at [755, 152] on icon "dollar-circle" at bounding box center [759, 152] width 9 height 9
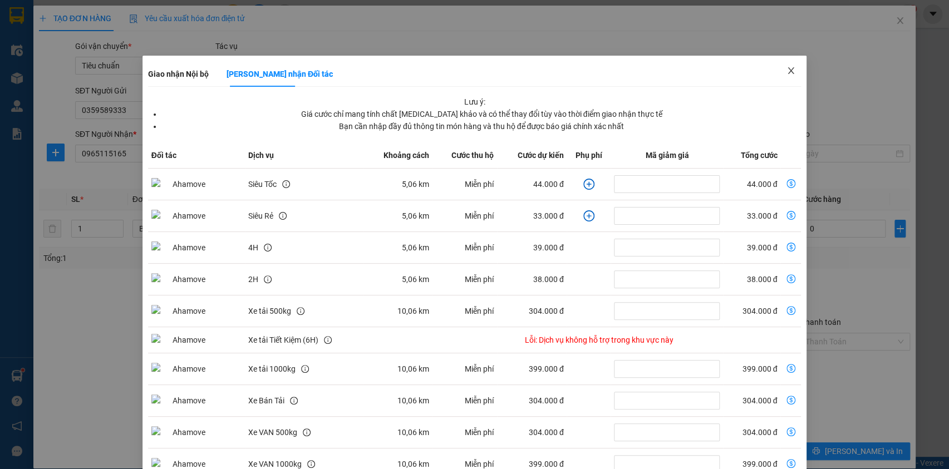
click at [787, 72] on icon "close" at bounding box center [791, 70] width 9 height 9
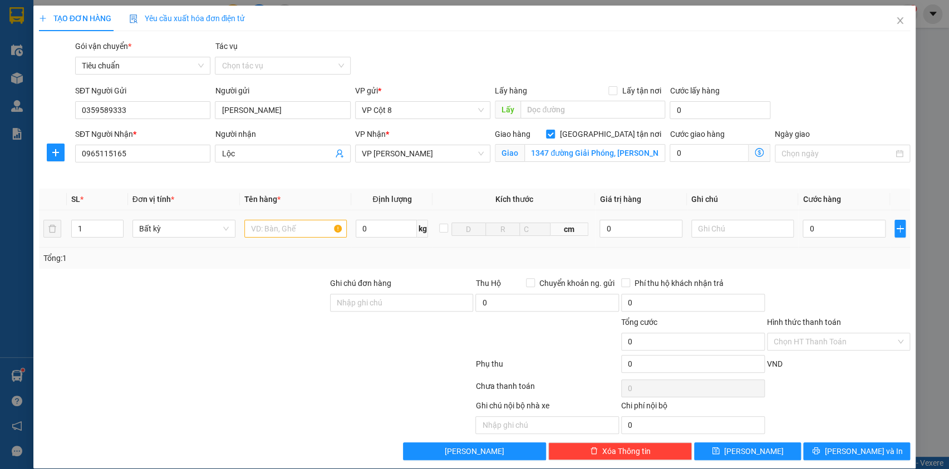
drag, startPoint x: 283, startPoint y: 239, endPoint x: 306, endPoint y: 229, distance: 24.7
click at [285, 238] on div at bounding box center [295, 229] width 103 height 22
click at [718, 156] on input "0" at bounding box center [709, 153] width 79 height 18
type input "5"
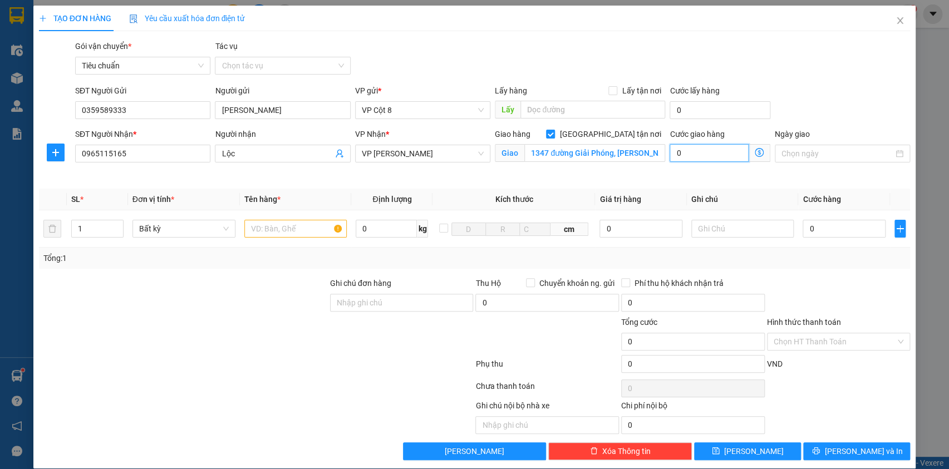
type input "5"
type input "50"
type input "50.000"
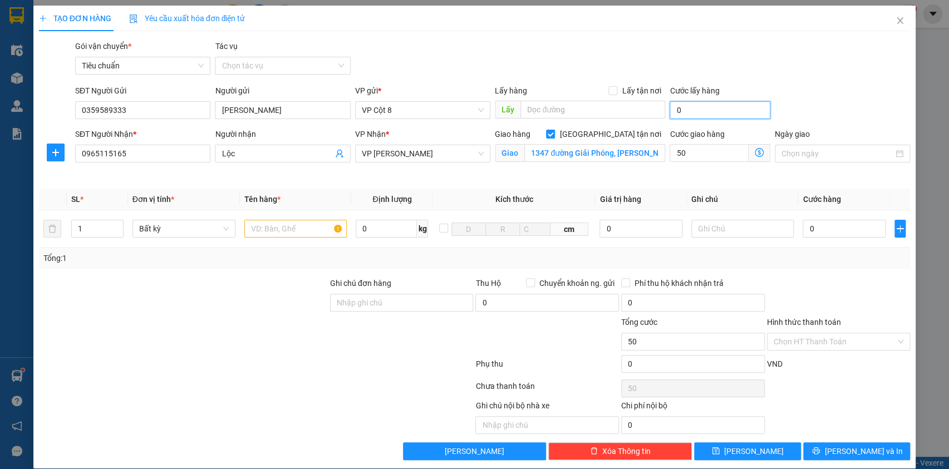
type input "50.000"
drag, startPoint x: 755, startPoint y: 106, endPoint x: 784, endPoint y: 105, distance: 29.0
click at [755, 106] on input "0" at bounding box center [720, 110] width 101 height 18
click at [825, 116] on div "SĐT Người Gửi 0359589333 Người gửi [PERSON_NAME] VP gửi * VP Cột 8 Lấy hàng Lấy…" at bounding box center [493, 104] width 840 height 39
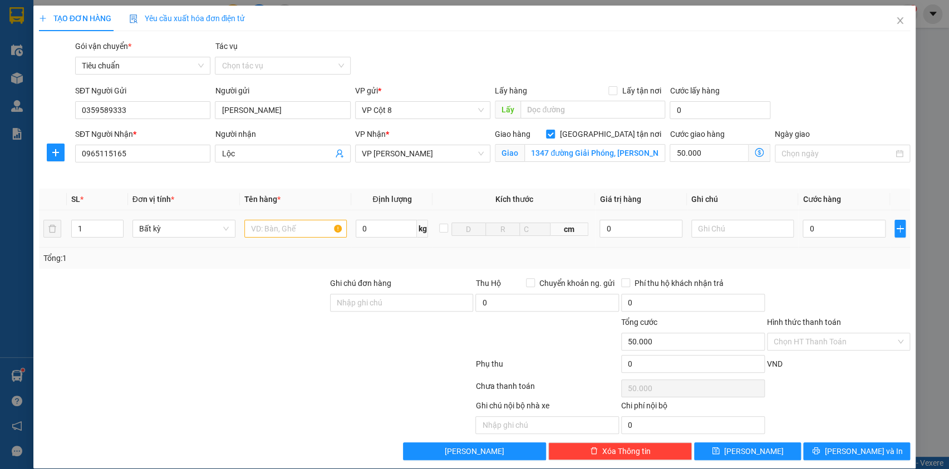
click at [292, 243] on td at bounding box center [296, 229] width 112 height 37
click at [290, 233] on input "text" at bounding box center [295, 229] width 103 height 18
type input "Hồ sơ"
click at [839, 228] on input "0" at bounding box center [844, 229] width 82 height 18
type input "5"
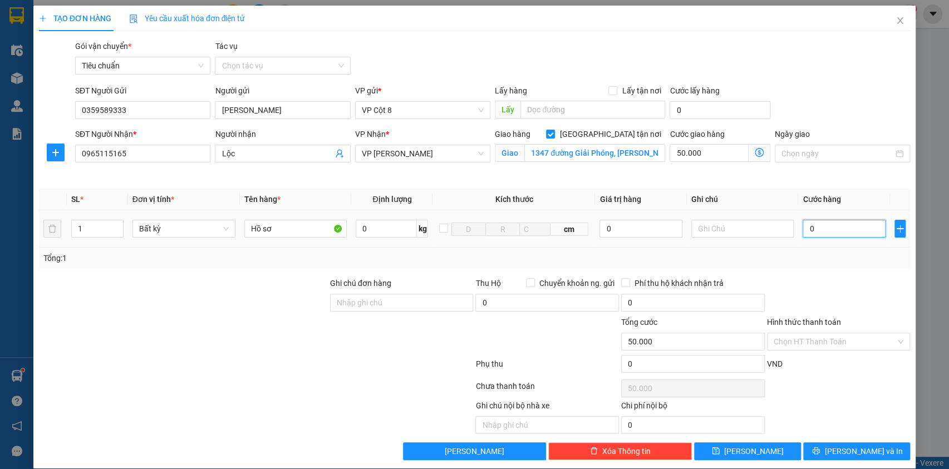
type input "50.005"
type input "50"
type input "50.050"
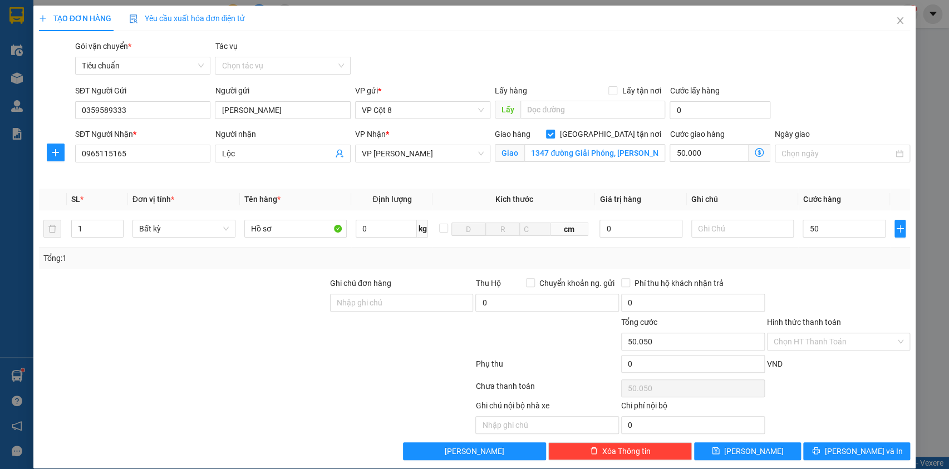
type input "50.000"
type input "100.000"
click at [826, 81] on div "Transit Pickup Surcharge Ids Transit Deliver Surcharge Ids Transit Deliver Surc…" at bounding box center [475, 250] width 872 height 420
click at [840, 75] on div "Gói vận chuyển * Tiêu chuẩn Tác vụ Chọn tác vụ" at bounding box center [493, 59] width 840 height 39
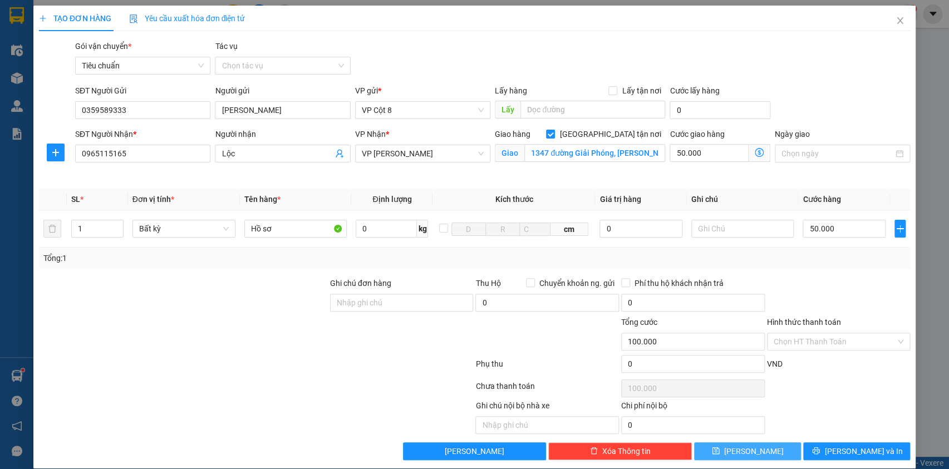
click at [757, 450] on button "[PERSON_NAME]" at bounding box center [747, 452] width 107 height 18
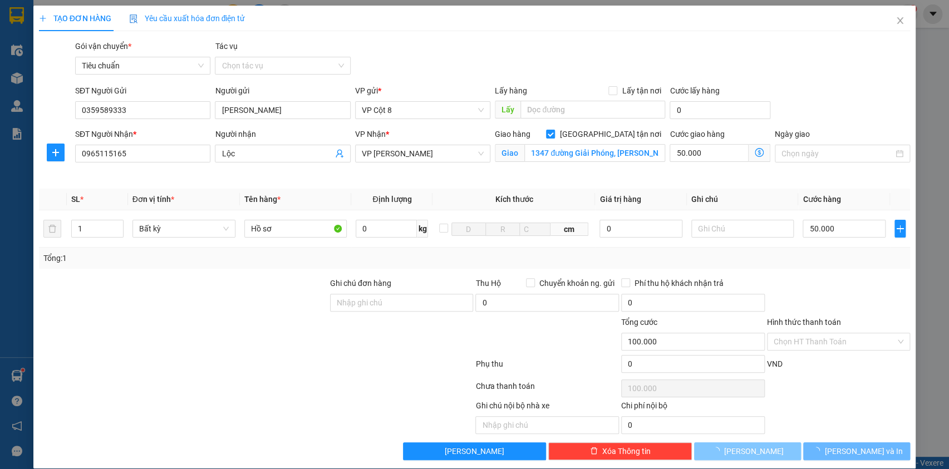
checkbox input "false"
type input "0"
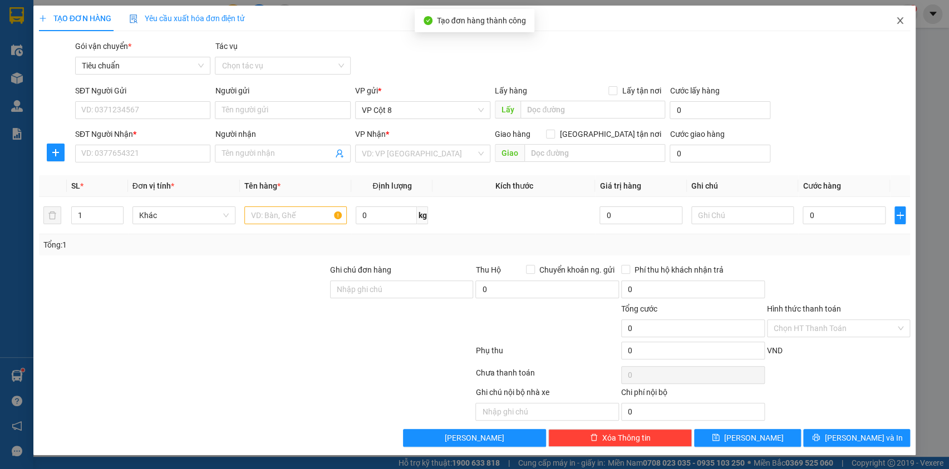
click at [898, 17] on icon "close" at bounding box center [900, 20] width 9 height 9
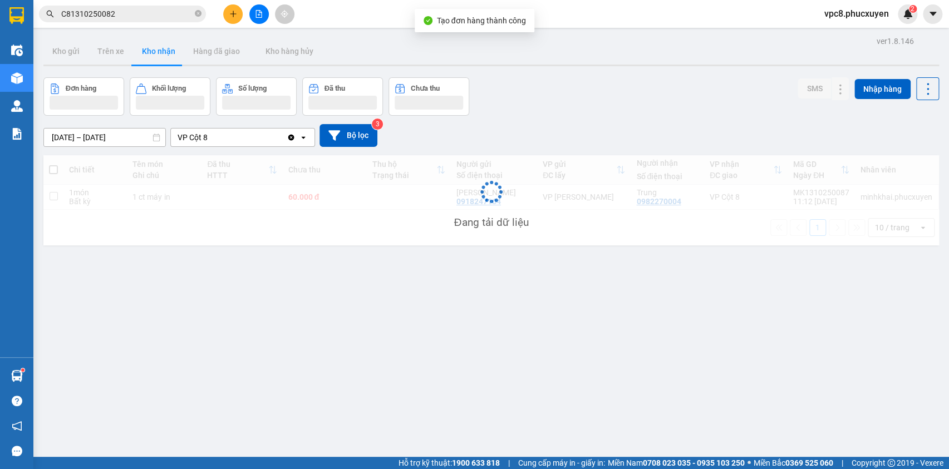
click at [700, 85] on div "Đơn hàng Khối lượng Số lượng Đã thu Chưa thu SMS Nhập hàng" at bounding box center [491, 96] width 896 height 38
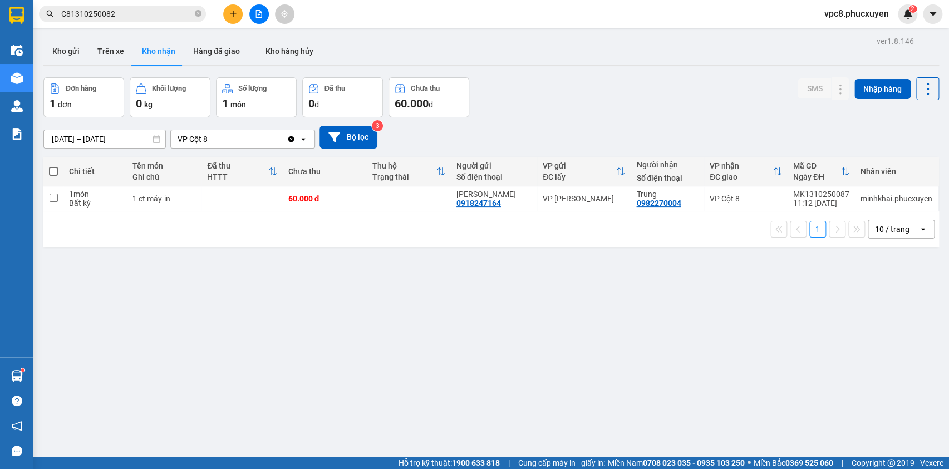
click at [700, 85] on div "Đơn hàng 1 đơn Khối lượng 0 kg Số lượng 1 món Đã thu 0 đ Chưa thu 60.000 đ SMS …" at bounding box center [491, 97] width 896 height 40
click at [814, 200] on icon at bounding box center [818, 199] width 8 height 8
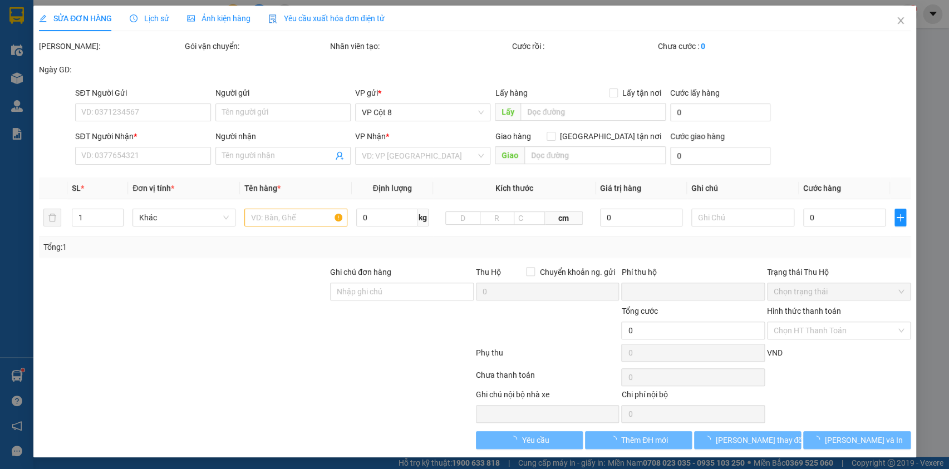
type input "0918247164"
type input "[PERSON_NAME]"
type input "0982270004"
type input "Trung"
type input "0"
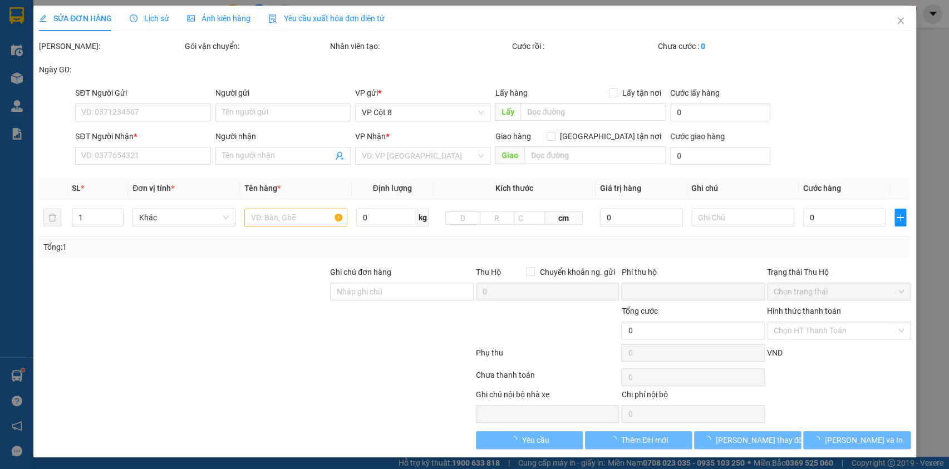
type input "60.000"
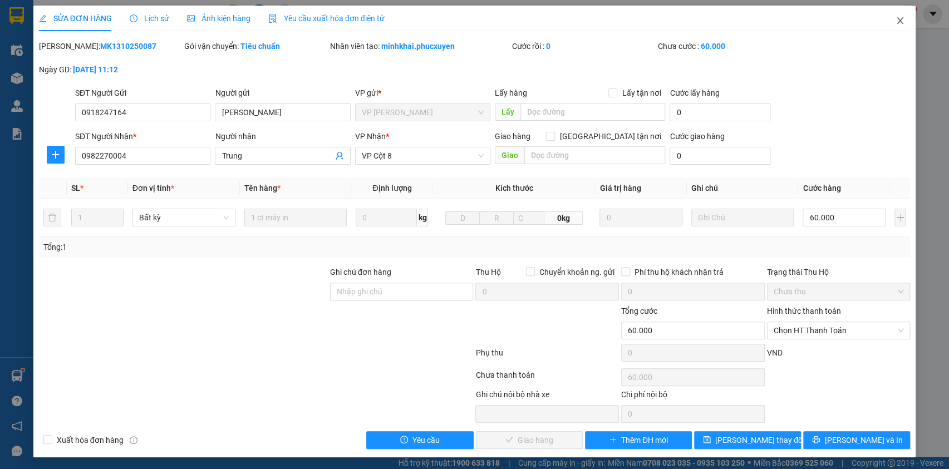
click at [896, 16] on icon "close" at bounding box center [900, 20] width 9 height 9
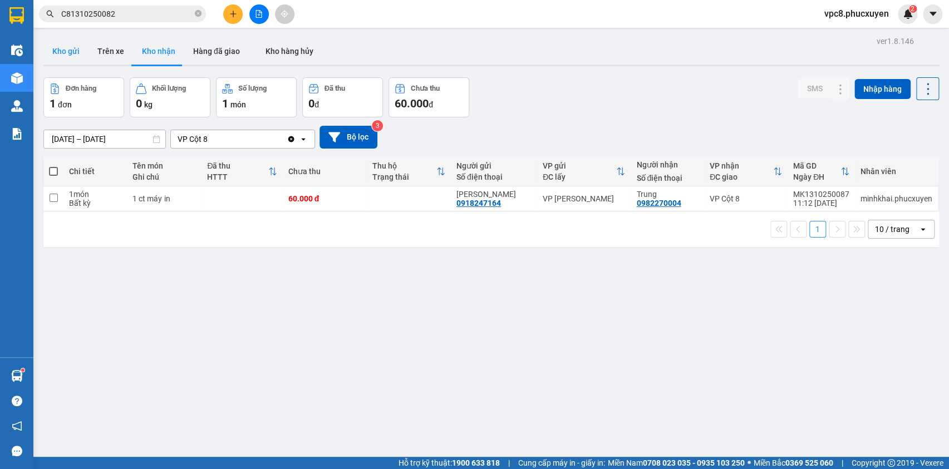
click at [61, 50] on button "Kho gửi" at bounding box center [65, 51] width 45 height 27
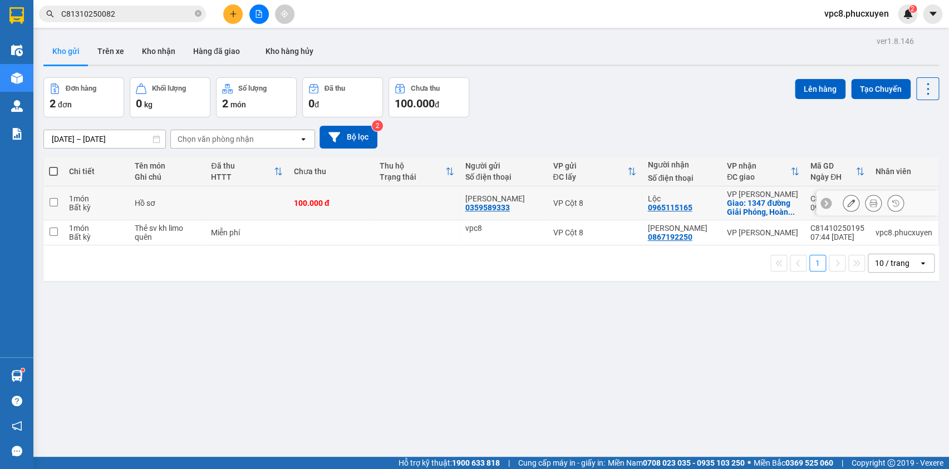
click at [848, 200] on icon at bounding box center [852, 203] width 8 height 8
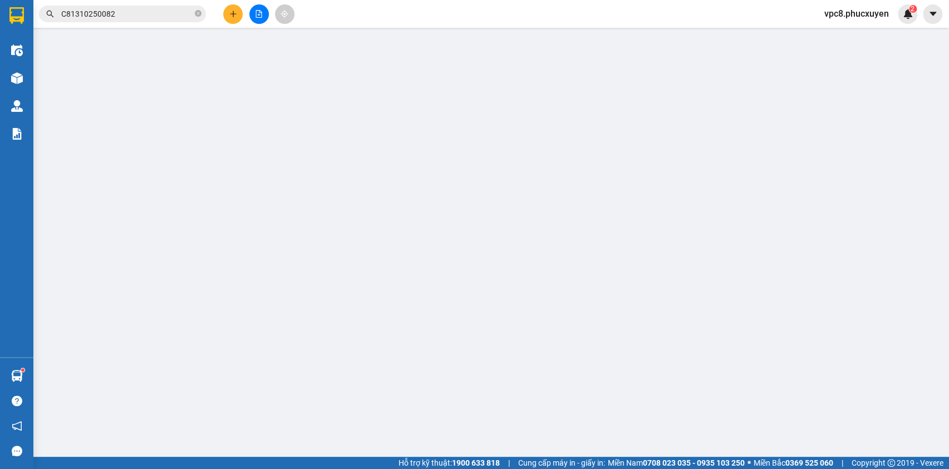
type input "0359589333"
type input "[PERSON_NAME]"
type input "0965115165"
type input "Lộc"
checkbox input "true"
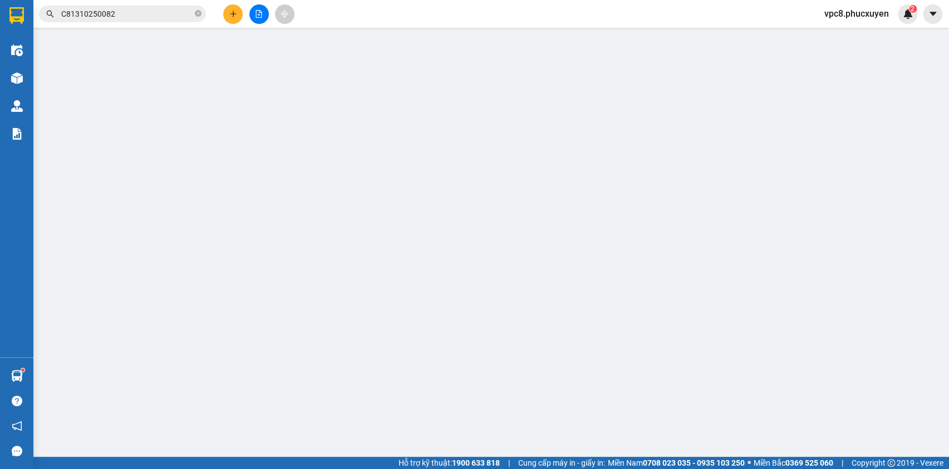
type input "1347 đường Giải Phóng, [PERSON_NAME], [GEOGRAPHIC_DATA], [GEOGRAPHIC_DATA]"
type input "0"
type input "100.000"
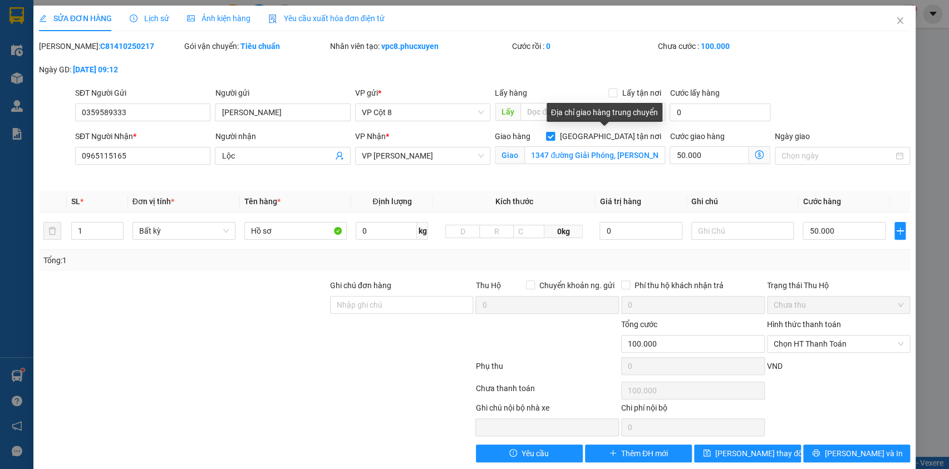
click at [554, 136] on input "[GEOGRAPHIC_DATA] tận nơi" at bounding box center [550, 136] width 8 height 8
checkbox input "false"
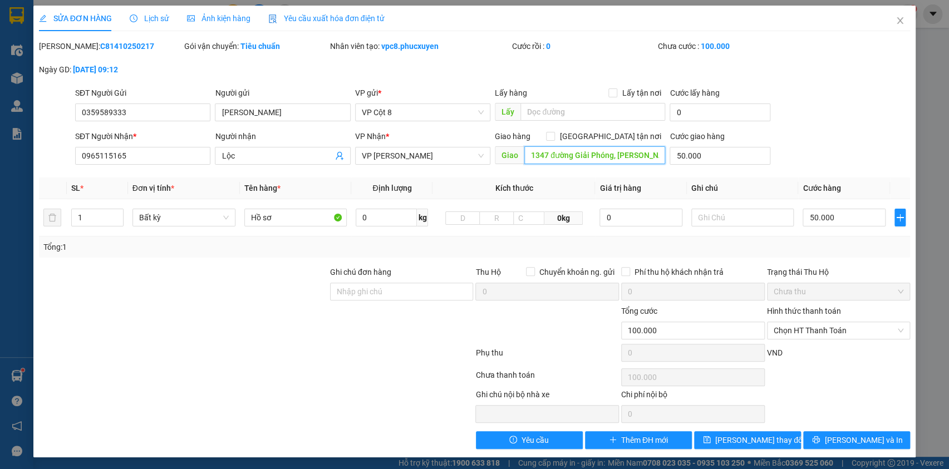
click at [611, 159] on input "1347 đường Giải Phóng, [PERSON_NAME], [GEOGRAPHIC_DATA], [GEOGRAPHIC_DATA]" at bounding box center [595, 155] width 141 height 18
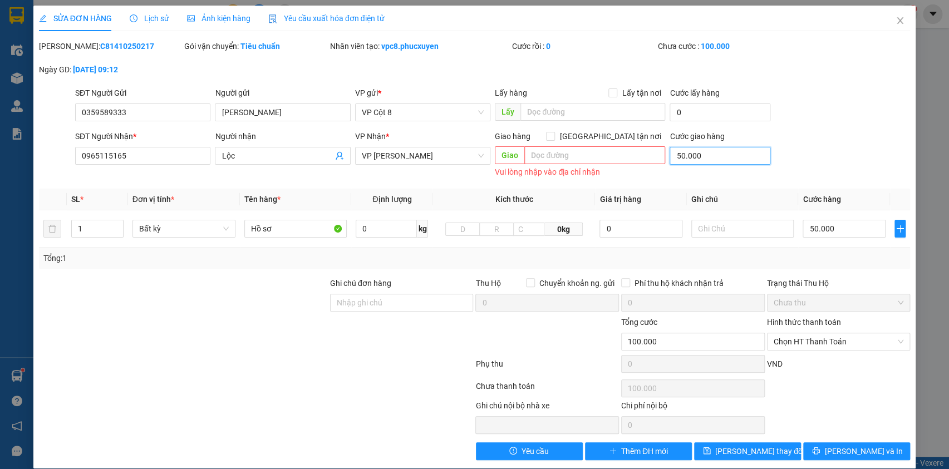
click at [715, 154] on input "50.000" at bounding box center [720, 156] width 101 height 18
type input "50.000"
type input "0"
click at [845, 144] on div "SĐT Người Nhận * 0965115165 Người nhận Lộc VP Nhận * VP Minh Khai Giao hàng Gia…" at bounding box center [493, 155] width 840 height 50
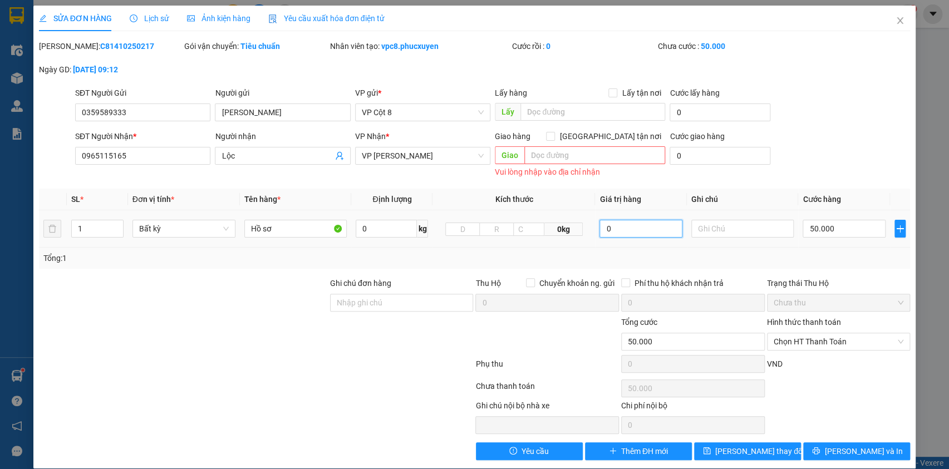
click at [638, 224] on input "0" at bounding box center [641, 229] width 82 height 18
click at [692, 226] on input "text" at bounding box center [743, 229] width 103 height 18
type input "Hỏi kh cần ship không"
click at [843, 116] on div "SĐT Người Gửi 0359589333 Người gửi [PERSON_NAME] VP gửi * VP Cột 8 Lấy hàng Lấy…" at bounding box center [493, 106] width 840 height 39
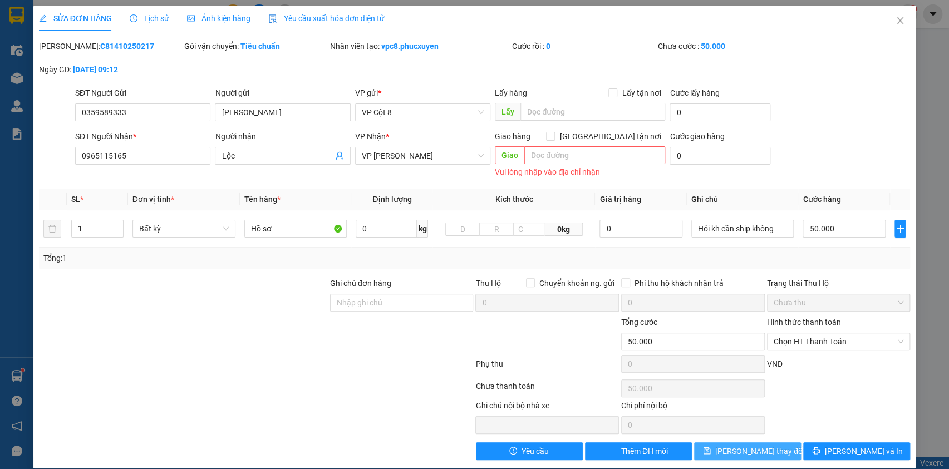
click at [735, 446] on span "[PERSON_NAME] thay đổi" at bounding box center [760, 452] width 89 height 12
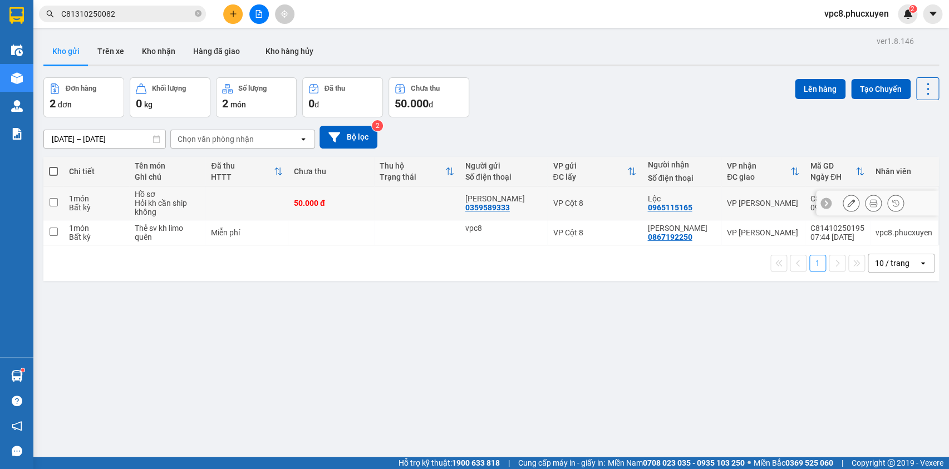
click at [870, 199] on icon at bounding box center [874, 203] width 8 height 8
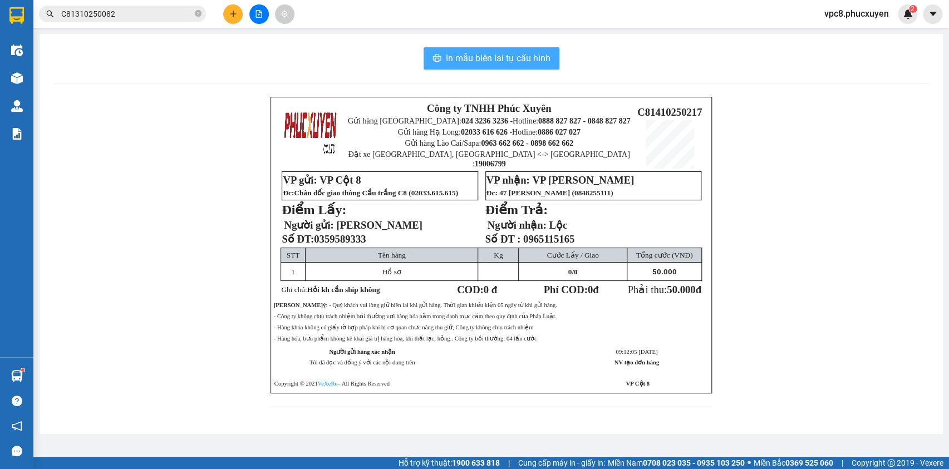
click at [475, 50] on button "In mẫu biên lai tự cấu hình" at bounding box center [492, 58] width 136 height 22
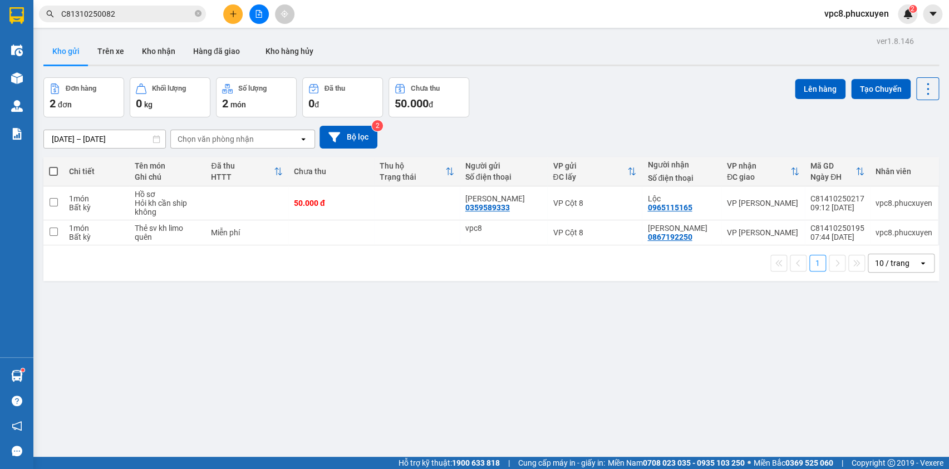
click at [608, 106] on div "Đơn hàng 2 đơn Khối lượng 0 kg Số lượng 2 món Đã thu 0 đ Chưa thu 50.000 đ Lên …" at bounding box center [491, 97] width 896 height 40
click at [105, 52] on button "Trên xe" at bounding box center [111, 51] width 45 height 27
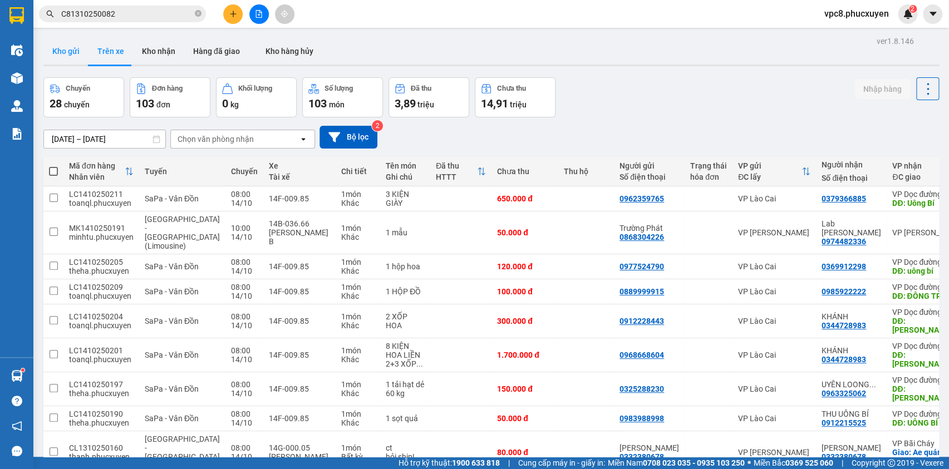
click at [67, 57] on button "Kho gửi" at bounding box center [65, 51] width 45 height 27
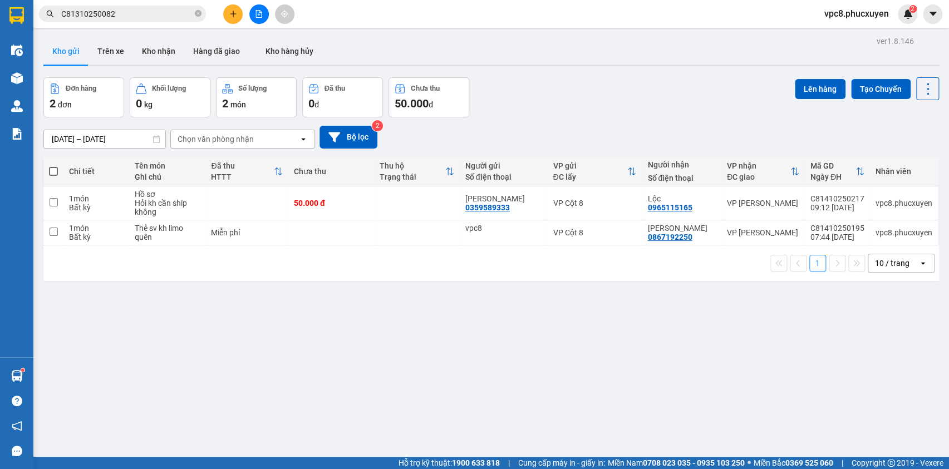
click at [574, 110] on div "Đơn hàng 2 đơn Khối lượng 0 kg Số lượng 2 món Đã thu 0 đ Chưa thu 50.000 đ Lên …" at bounding box center [491, 97] width 896 height 40
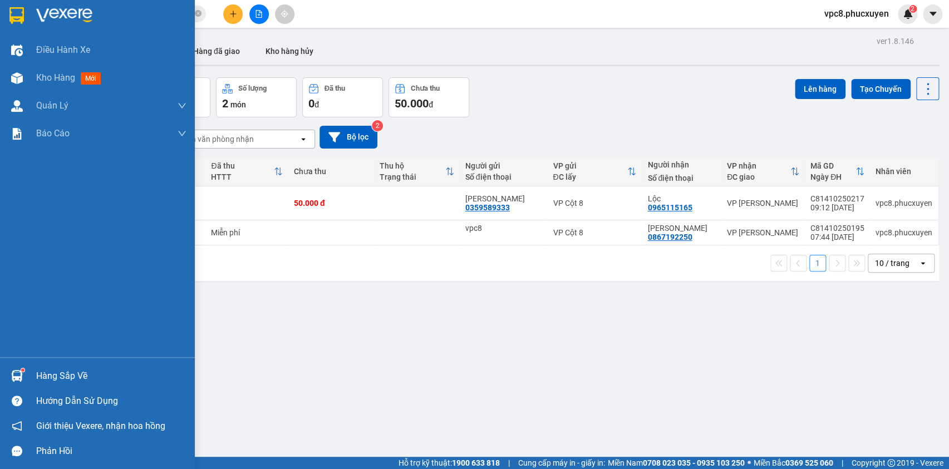
click at [17, 373] on img at bounding box center [17, 376] width 12 height 12
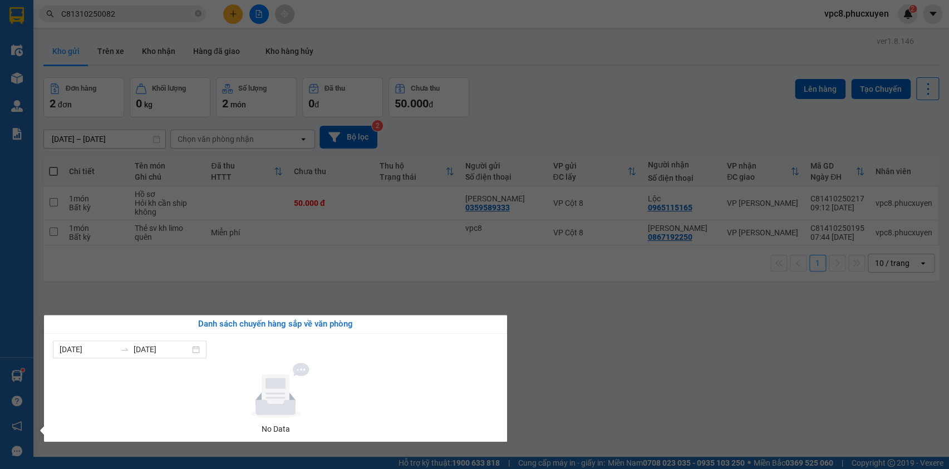
click at [640, 332] on section "Kết quả tìm kiếm ( 1 ) Bộ lọc Mã ĐH Trạng thái Món hàng Thu hộ Tổng cước Chưa c…" at bounding box center [474, 234] width 949 height 469
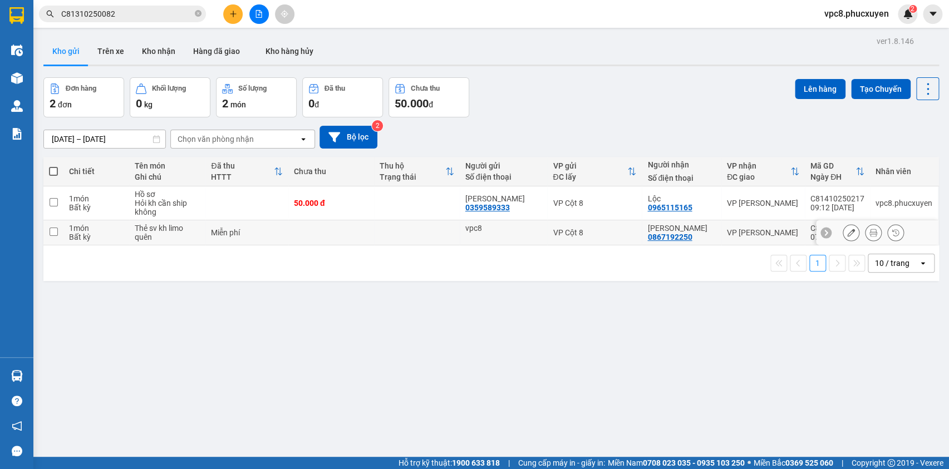
click at [60, 232] on td at bounding box center [53, 233] width 20 height 25
checkbox input "true"
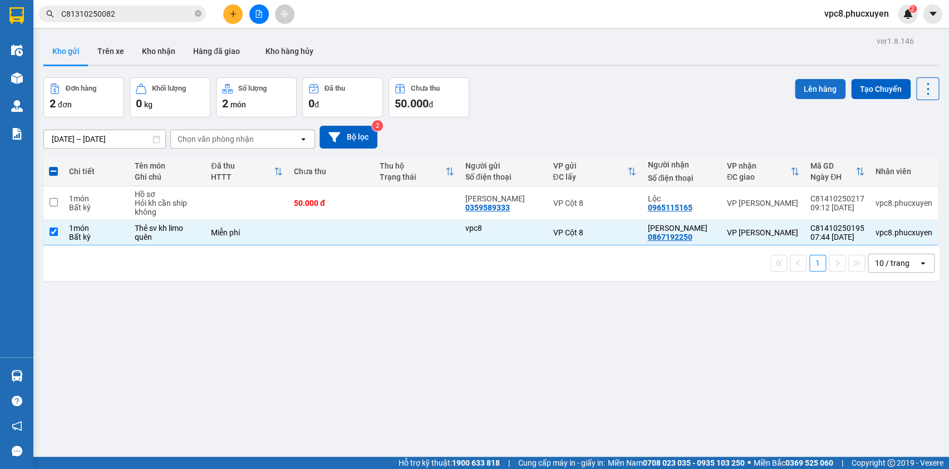
click at [815, 86] on button "Lên hàng" at bounding box center [820, 89] width 51 height 20
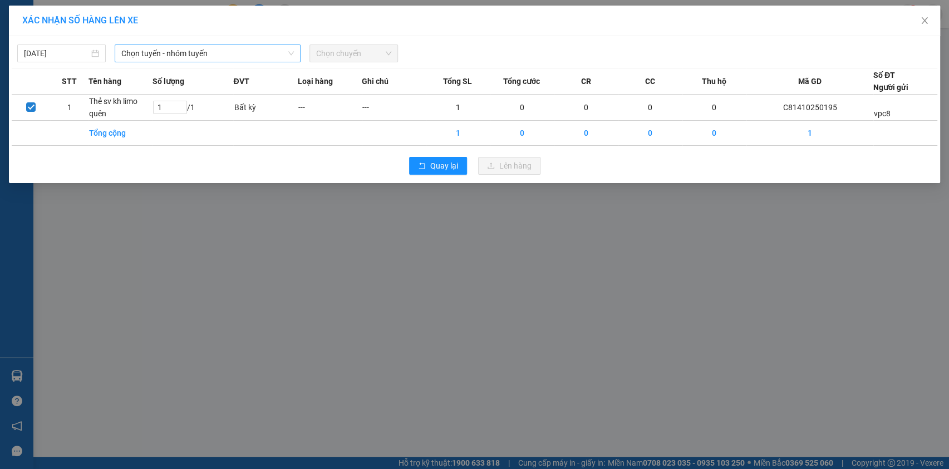
click at [193, 51] on span "Chọn tuyến - nhóm tuyến" at bounding box center [207, 53] width 173 height 17
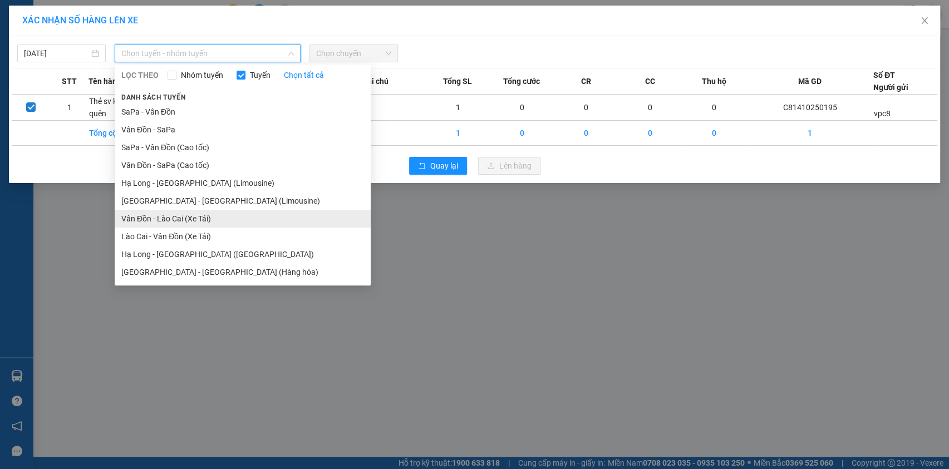
click at [207, 215] on li "Vân Đồn - Lào Cai (Xe Tải)" at bounding box center [243, 219] width 256 height 18
click at [259, 52] on span "Vân Đồn - Lào Cai (Xe Tải)" at bounding box center [207, 53] width 173 height 17
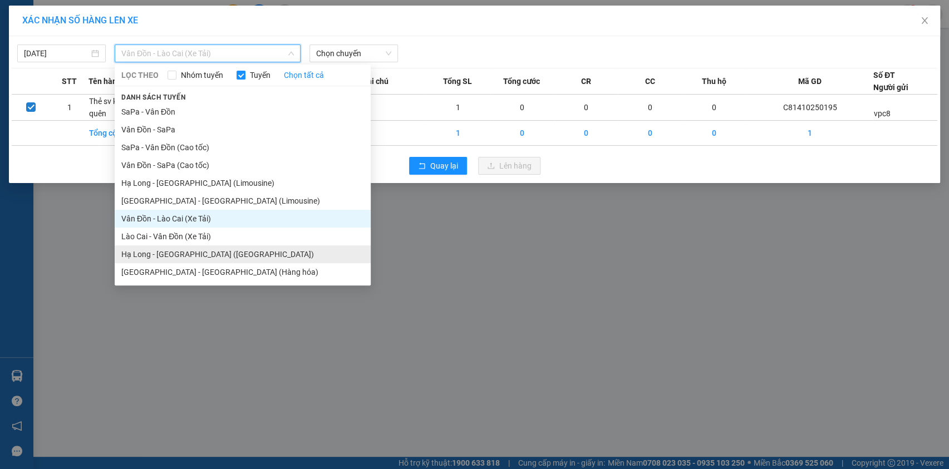
click at [227, 251] on li "Hạ Long - [GEOGRAPHIC_DATA] ([GEOGRAPHIC_DATA])" at bounding box center [243, 255] width 256 height 18
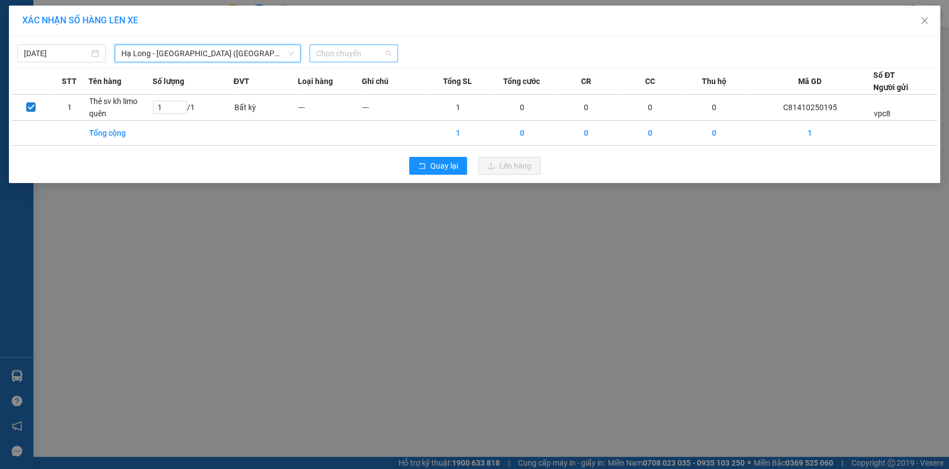
click at [371, 52] on span "Chọn chuyến" at bounding box center [353, 53] width 75 height 17
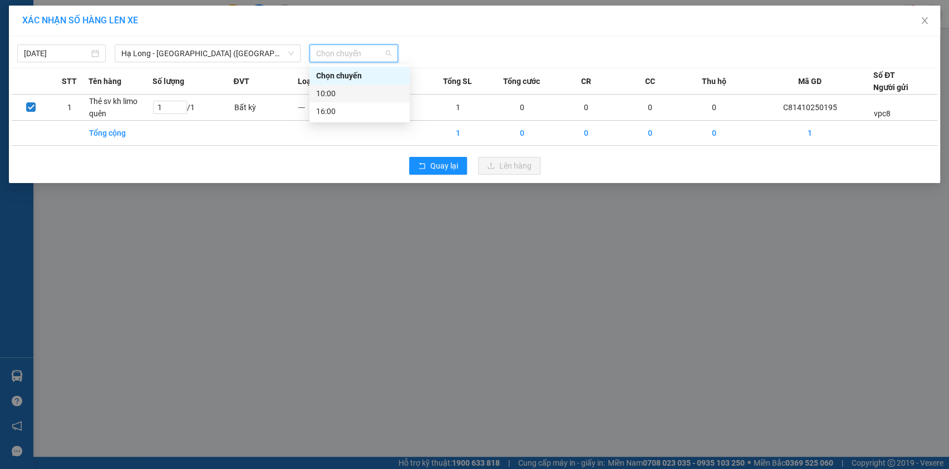
click at [351, 99] on div "10:00" at bounding box center [359, 93] width 87 height 12
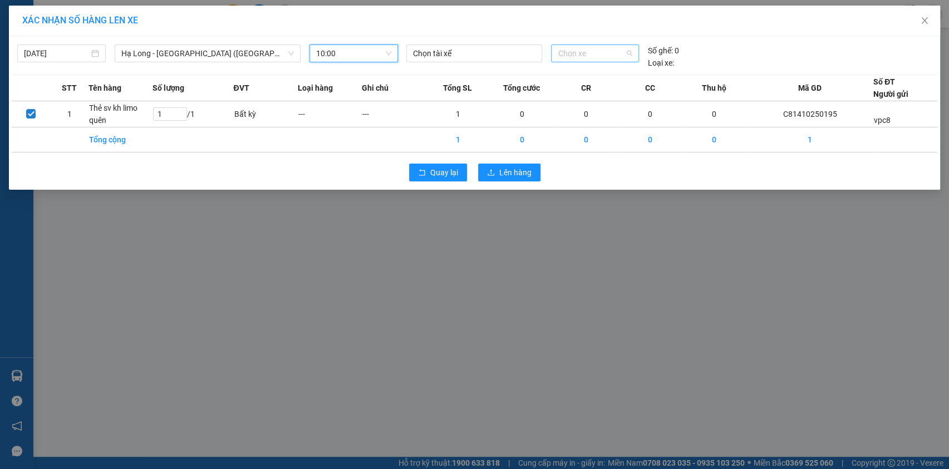
click at [581, 57] on span "Chọn xe" at bounding box center [595, 53] width 75 height 17
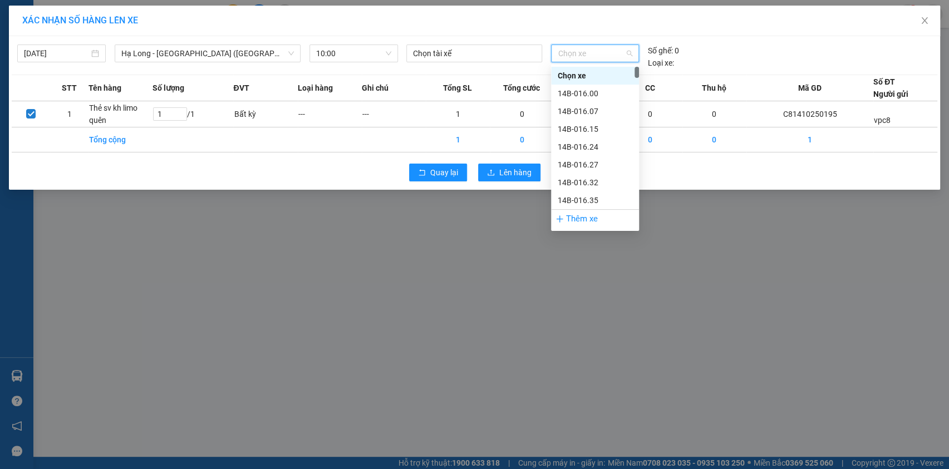
type input "1"
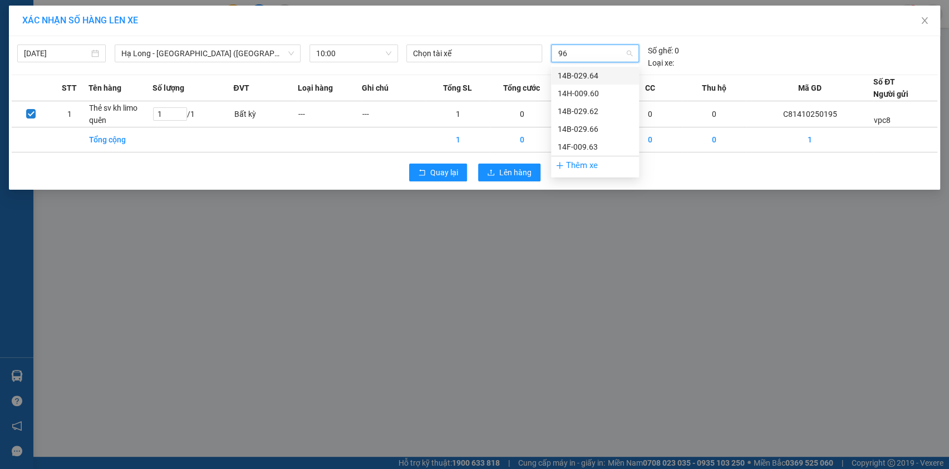
type input "960"
click at [590, 72] on div "14H-009.60" at bounding box center [595, 76] width 75 height 12
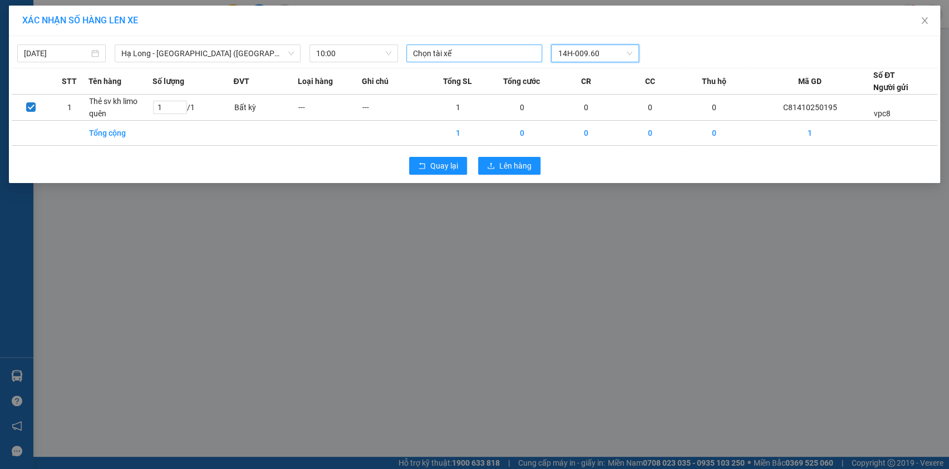
click at [466, 48] on div at bounding box center [474, 53] width 131 height 13
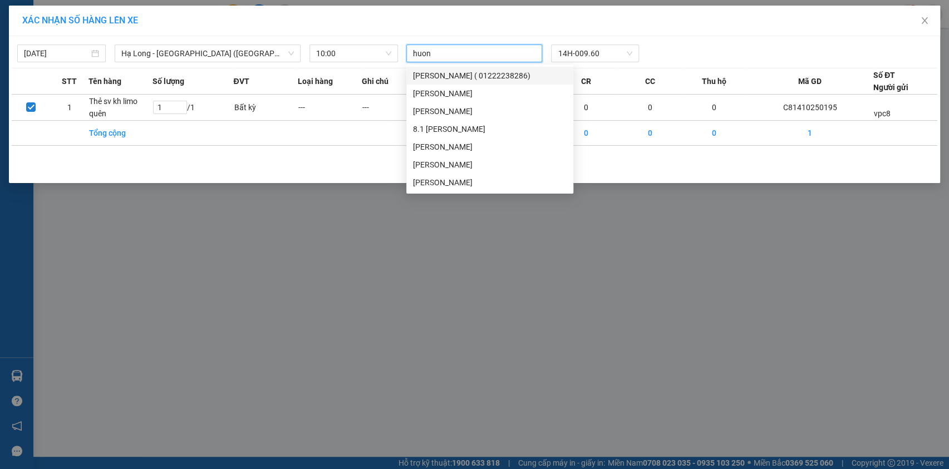
type input "huong"
click at [424, 167] on div "[PERSON_NAME]" at bounding box center [490, 165] width 154 height 12
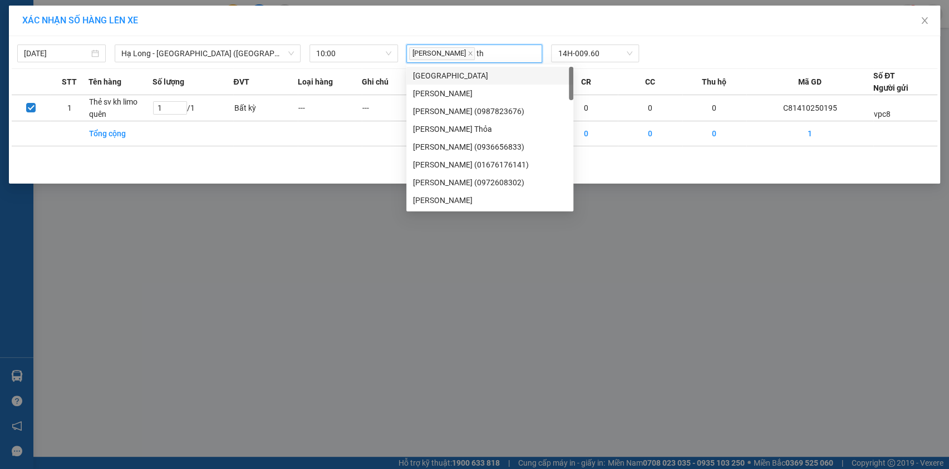
type input "t"
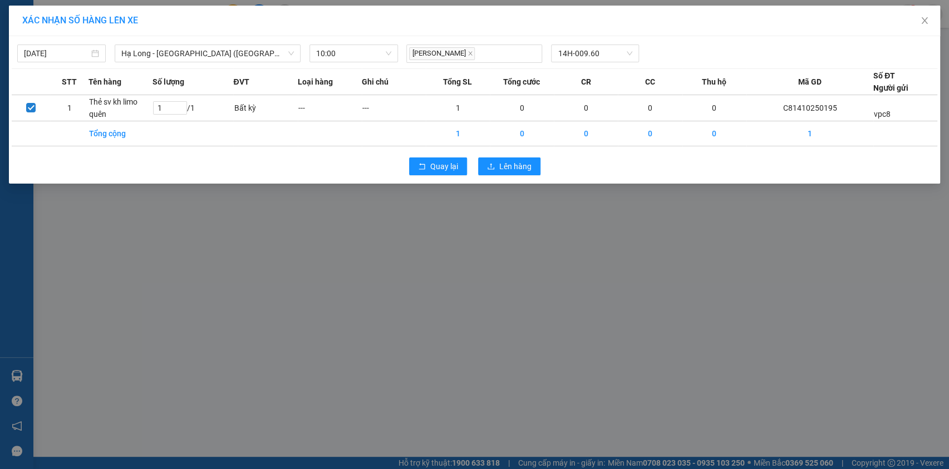
click at [588, 250] on div "XÁC NHẬN SỐ HÀNG LÊN XE [DATE] [GEOGRAPHIC_DATA] - [GEOGRAPHIC_DATA] ([GEOGRAPH…" at bounding box center [474, 234] width 949 height 469
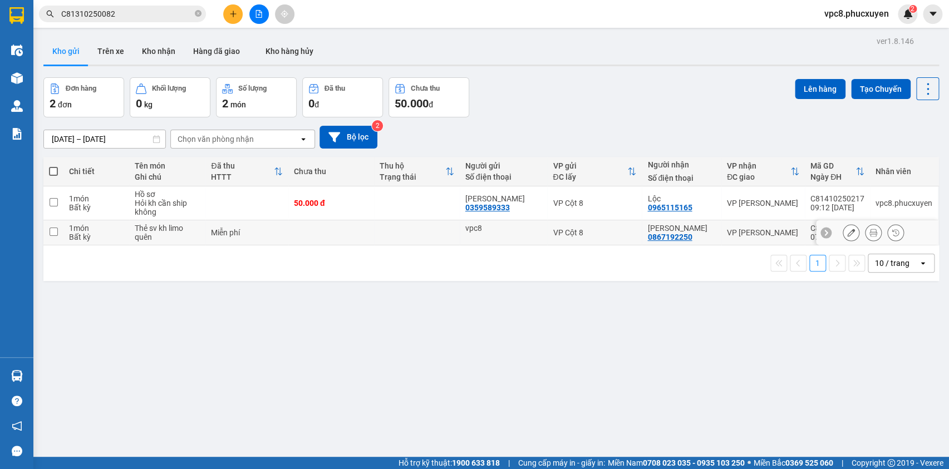
click at [53, 234] on input "checkbox" at bounding box center [54, 232] width 8 height 8
checkbox input "true"
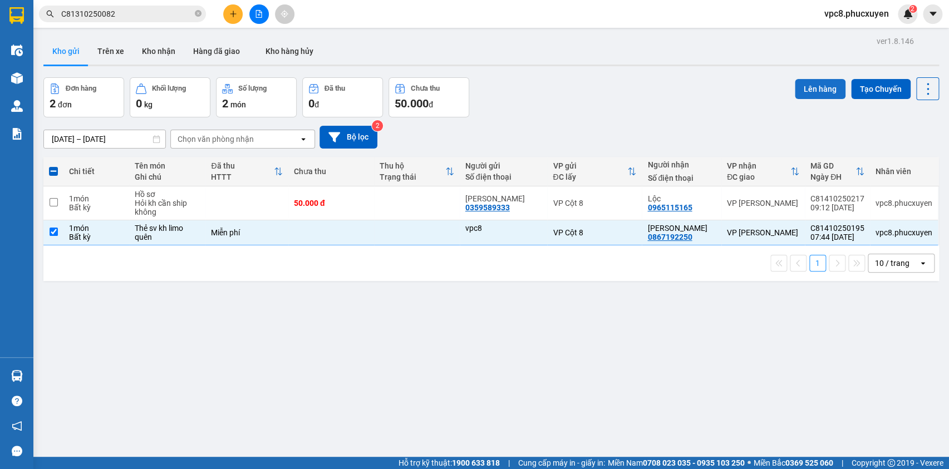
click at [805, 90] on button "Lên hàng" at bounding box center [820, 89] width 51 height 20
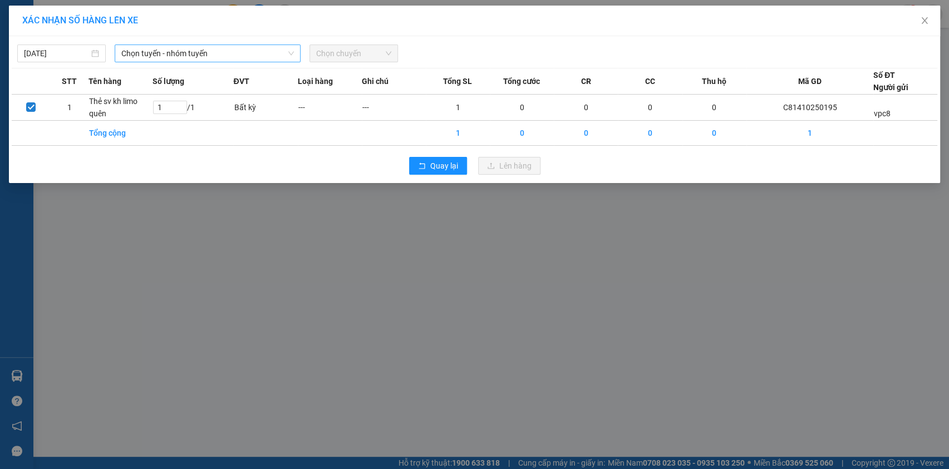
click at [240, 57] on span "Chọn tuyến - nhóm tuyến" at bounding box center [207, 53] width 173 height 17
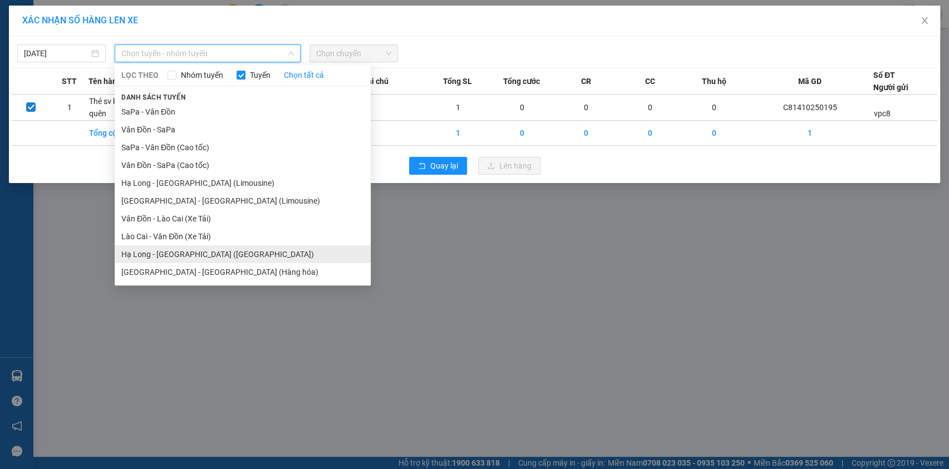
click at [226, 251] on li "Hạ Long - [GEOGRAPHIC_DATA] ([GEOGRAPHIC_DATA])" at bounding box center [243, 255] width 256 height 18
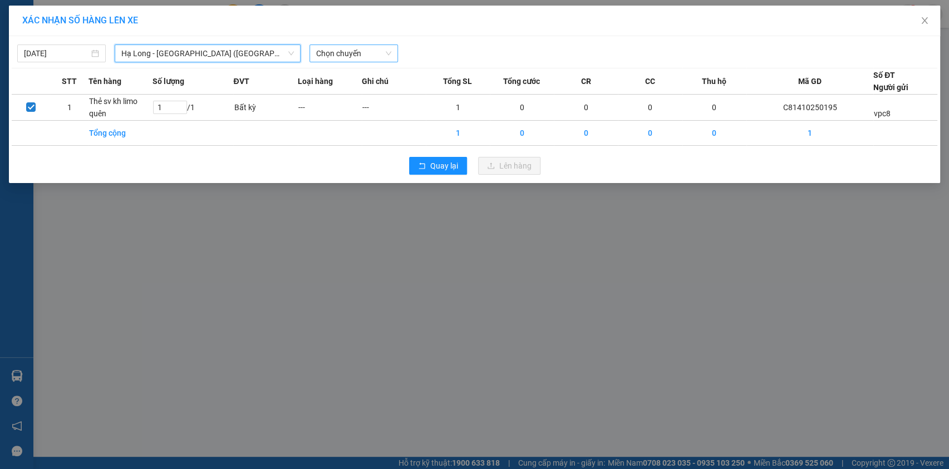
click at [362, 48] on span "Chọn chuyến" at bounding box center [353, 53] width 75 height 17
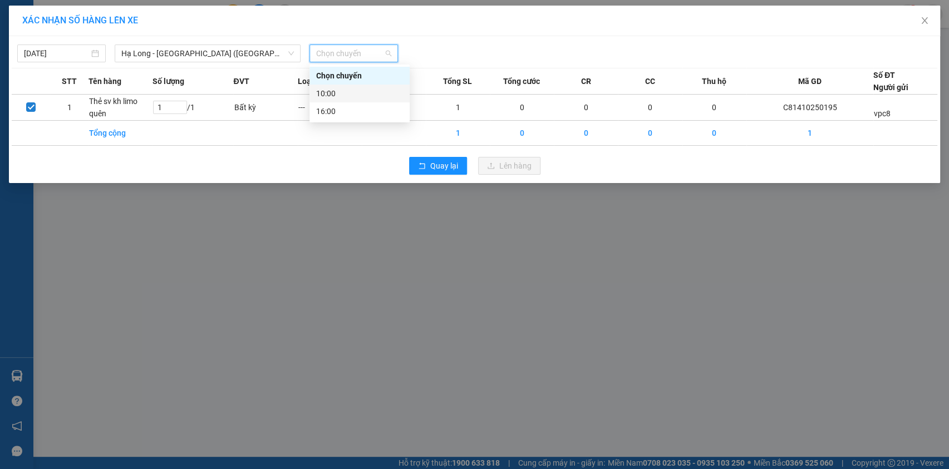
click at [370, 94] on div "10:00" at bounding box center [359, 93] width 87 height 12
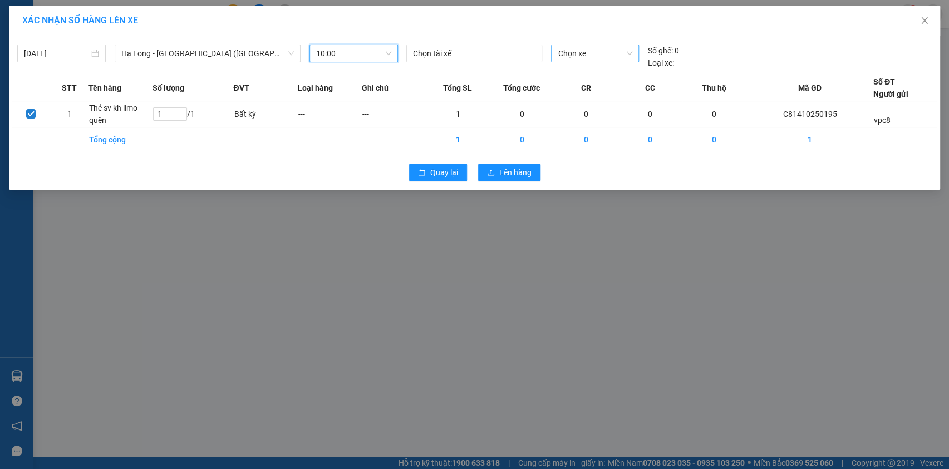
click at [567, 46] on span "Chọn xe" at bounding box center [595, 53] width 75 height 17
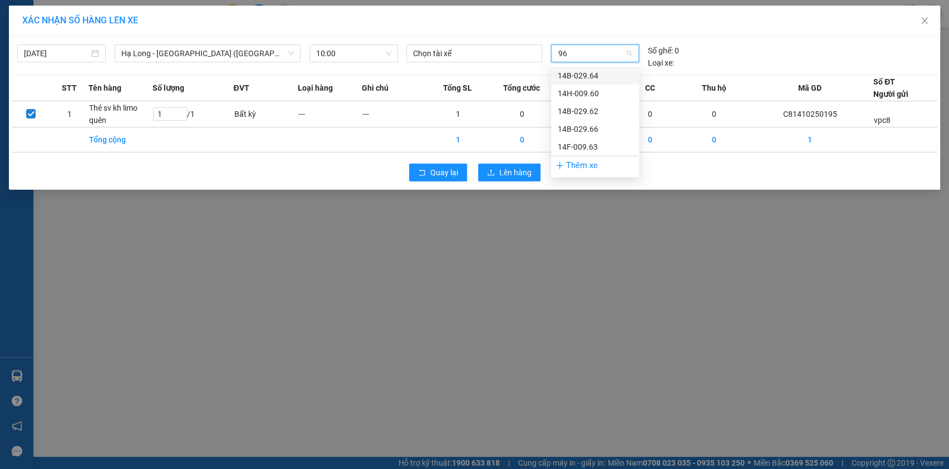
type input "960"
click at [579, 71] on div "14H-009.60" at bounding box center [595, 76] width 75 height 12
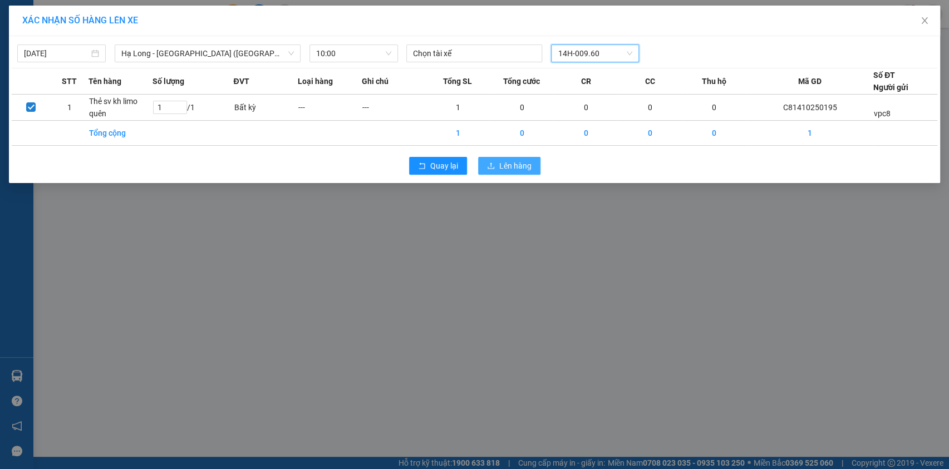
click at [522, 164] on span "Lên hàng" at bounding box center [516, 166] width 32 height 12
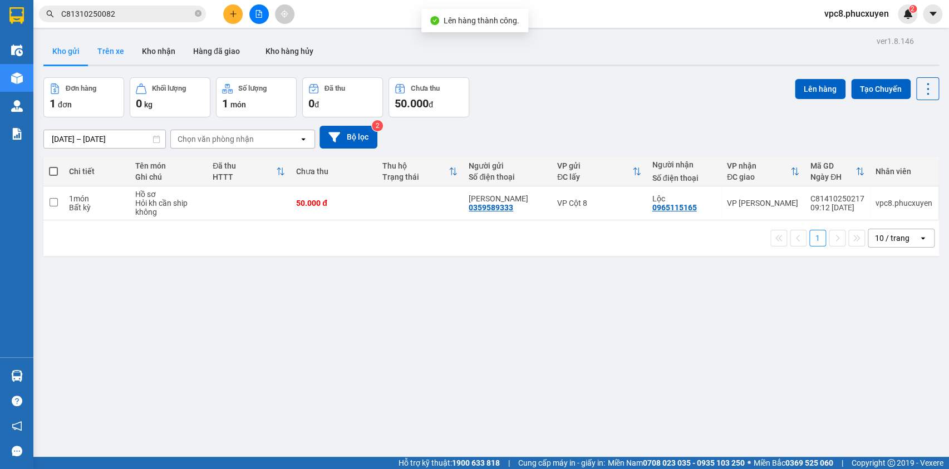
click at [114, 48] on button "Trên xe" at bounding box center [111, 51] width 45 height 27
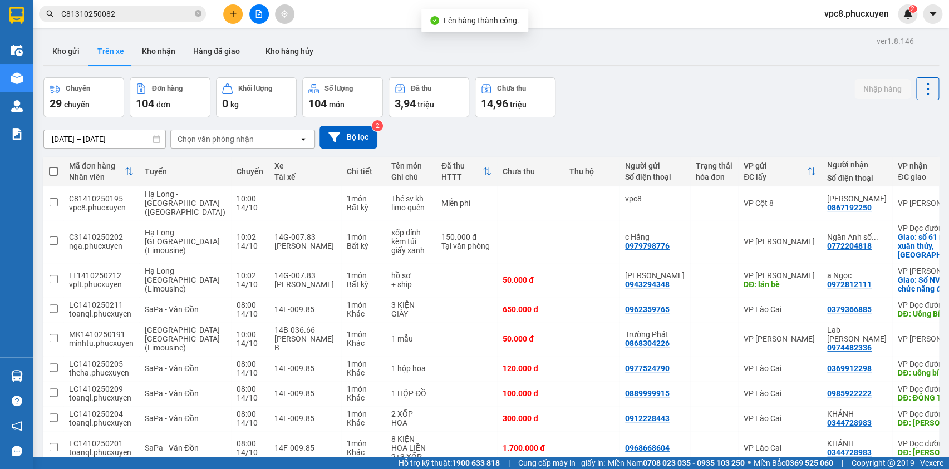
click at [707, 107] on div "Chuyến 29 chuyến Đơn hàng 104 đơn Khối lượng 0 kg Số lượng 104 món Đã thu 3,94 …" at bounding box center [491, 97] width 896 height 40
click at [73, 48] on button "Kho gửi" at bounding box center [65, 51] width 45 height 27
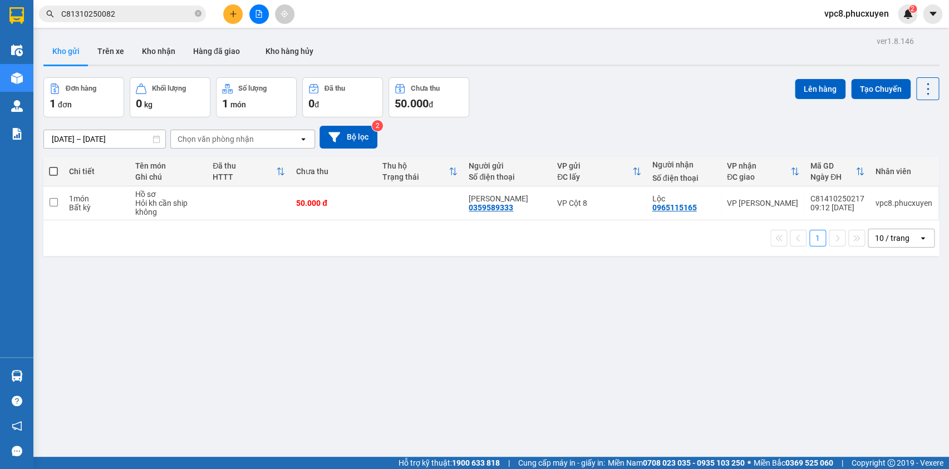
drag, startPoint x: 536, startPoint y: 92, endPoint x: 528, endPoint y: 101, distance: 11.8
click at [531, 105] on div "Đơn hàng 1 đơn Khối lượng 0 kg Số lượng 1 món Đã thu 0 đ Chưa thu 50.000 đ Lên …" at bounding box center [491, 97] width 896 height 40
click at [526, 101] on div "Đơn hàng 1 đơn Khối lượng 0 kg Số lượng 1 món Đã thu 0 đ Chưa thu 50.000 đ Lên …" at bounding box center [491, 97] width 896 height 40
click at [52, 169] on span at bounding box center [53, 171] width 9 height 9
click at [53, 166] on input "checkbox" at bounding box center [53, 166] width 0 height 0
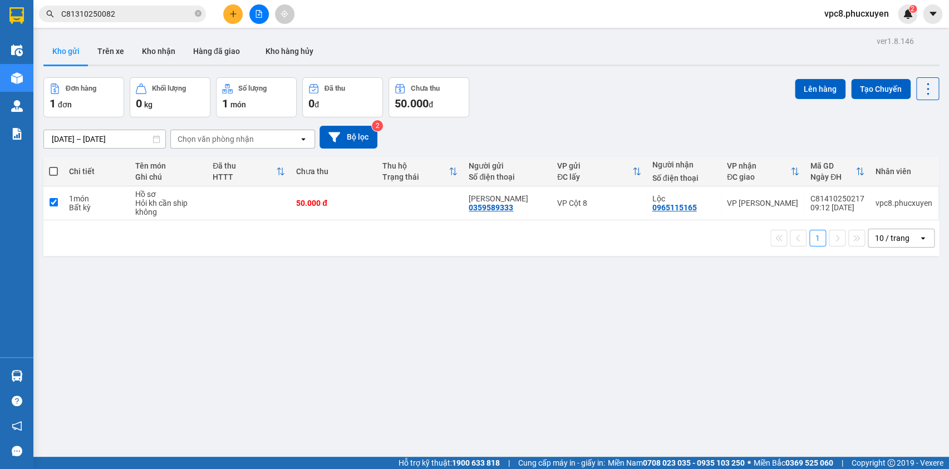
checkbox input "true"
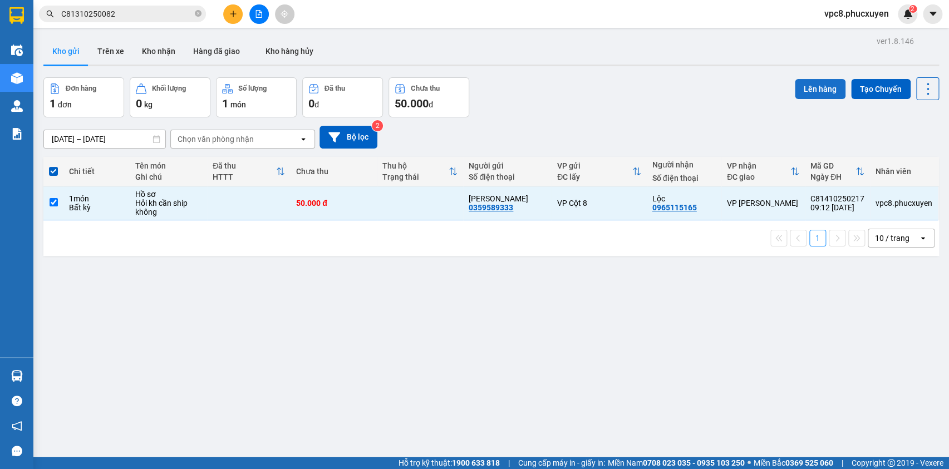
click at [813, 90] on button "Lên hàng" at bounding box center [820, 89] width 51 height 20
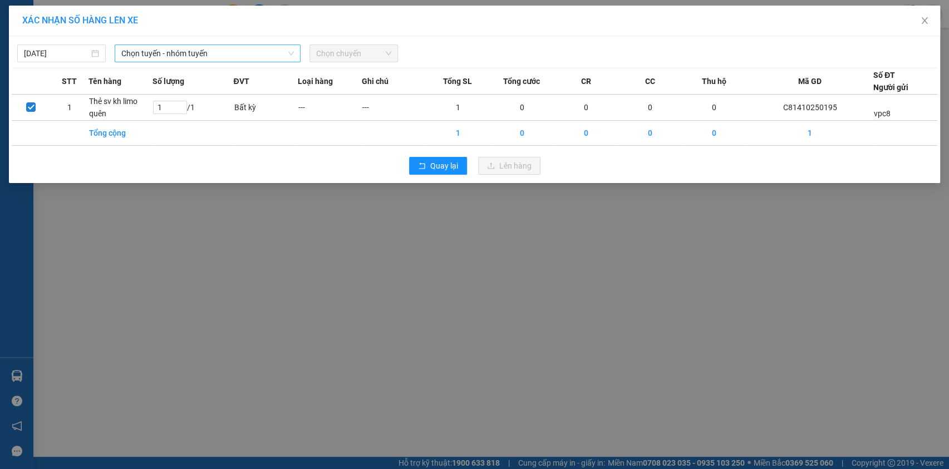
click at [226, 53] on span "Chọn tuyến - nhóm tuyến" at bounding box center [207, 53] width 173 height 17
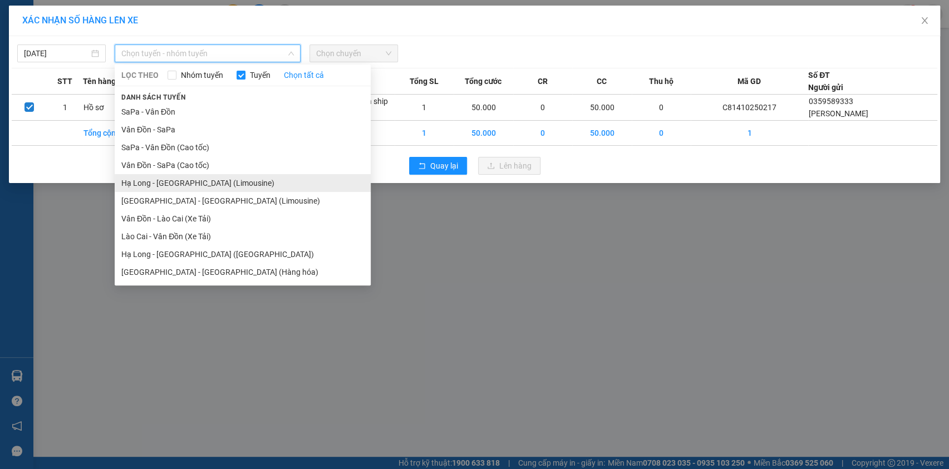
click at [228, 179] on li "Hạ Long - [GEOGRAPHIC_DATA] (Limousine)" at bounding box center [243, 183] width 256 height 18
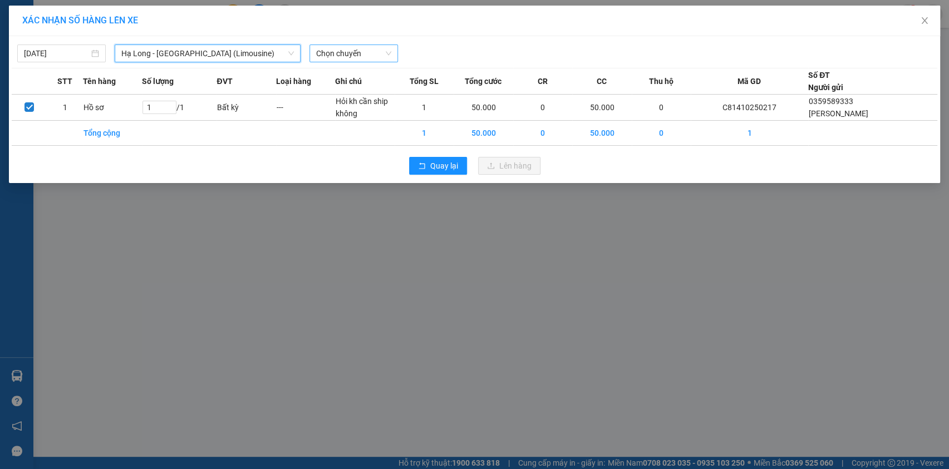
click at [351, 50] on span "Chọn chuyến" at bounding box center [353, 53] width 75 height 17
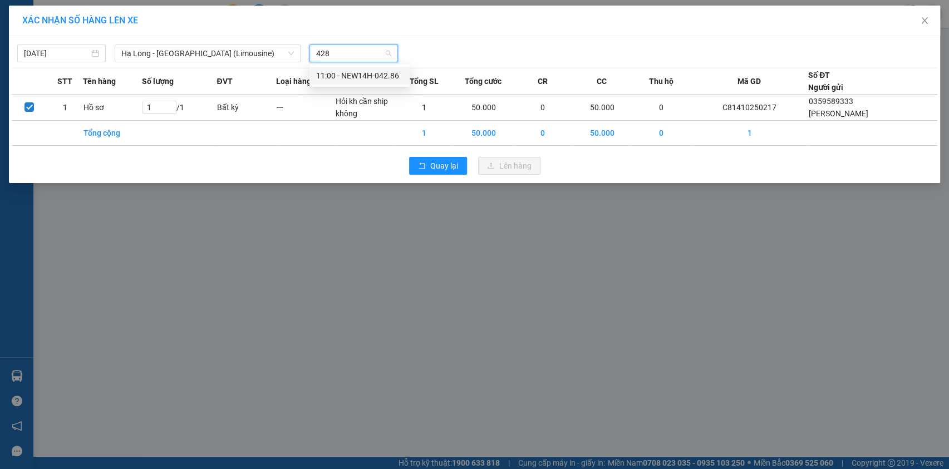
type input "4286"
click at [366, 75] on div "11:00 - NEW14H-042.86" at bounding box center [359, 76] width 87 height 12
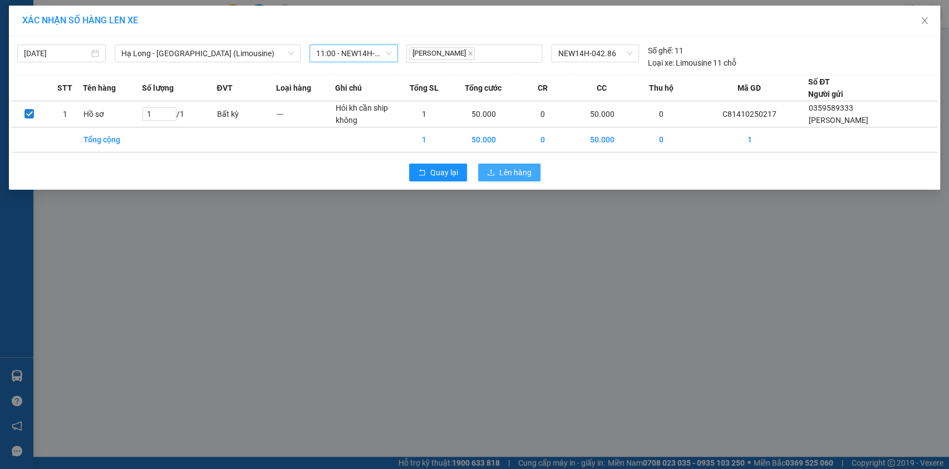
click at [505, 170] on span "Lên hàng" at bounding box center [516, 173] width 32 height 12
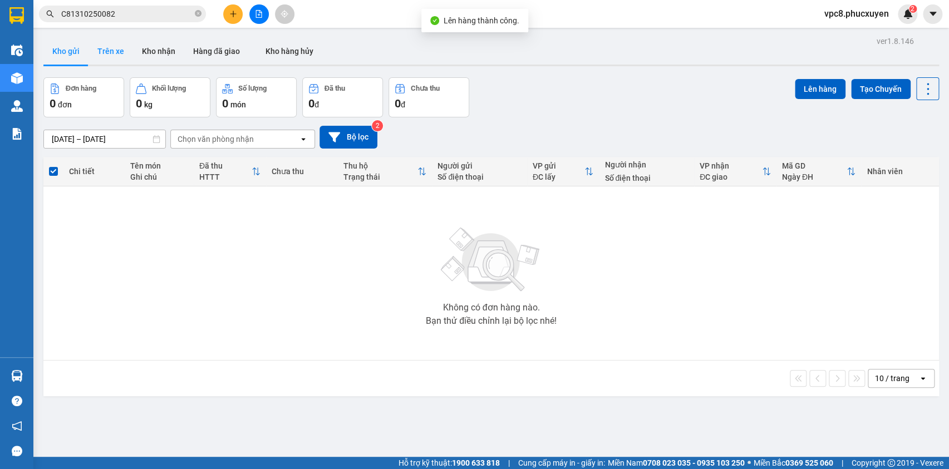
click at [101, 43] on button "Trên xe" at bounding box center [111, 51] width 45 height 27
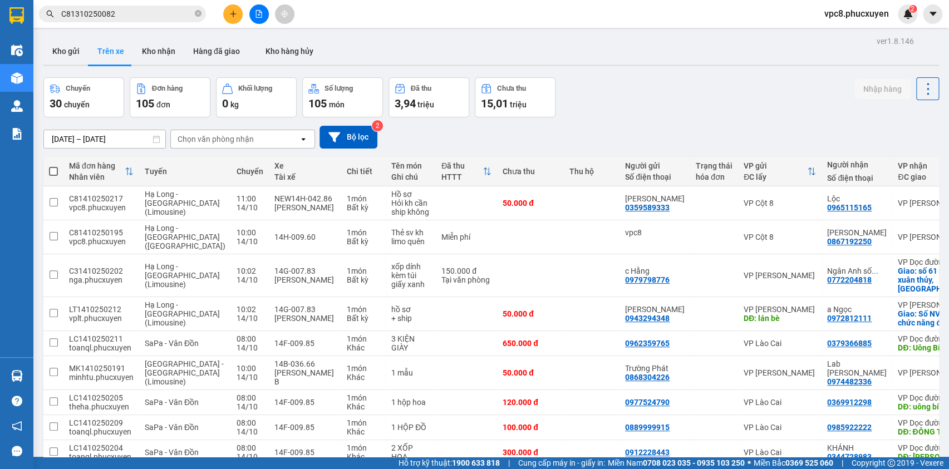
click at [669, 86] on div "Chuyến 30 chuyến Đơn hàng 105 đơn Khối lượng 0 kg Số lượng 105 món Đã thu 3,94 …" at bounding box center [491, 97] width 896 height 40
click at [77, 54] on button "Kho gửi" at bounding box center [65, 51] width 45 height 27
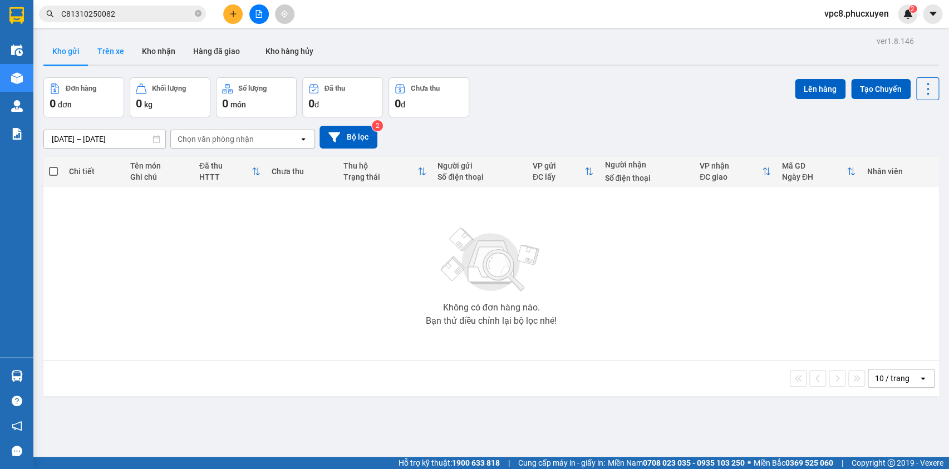
click at [110, 54] on button "Trên xe" at bounding box center [111, 51] width 45 height 27
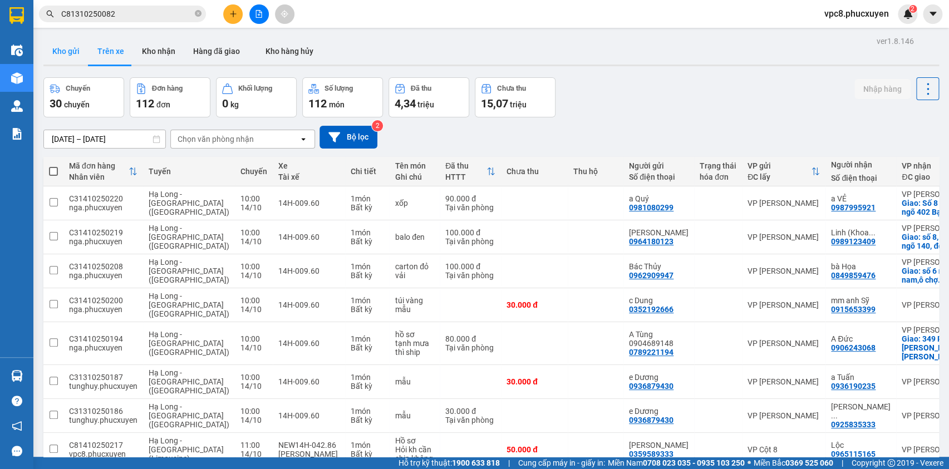
click at [75, 50] on button "Kho gửi" at bounding box center [65, 51] width 45 height 27
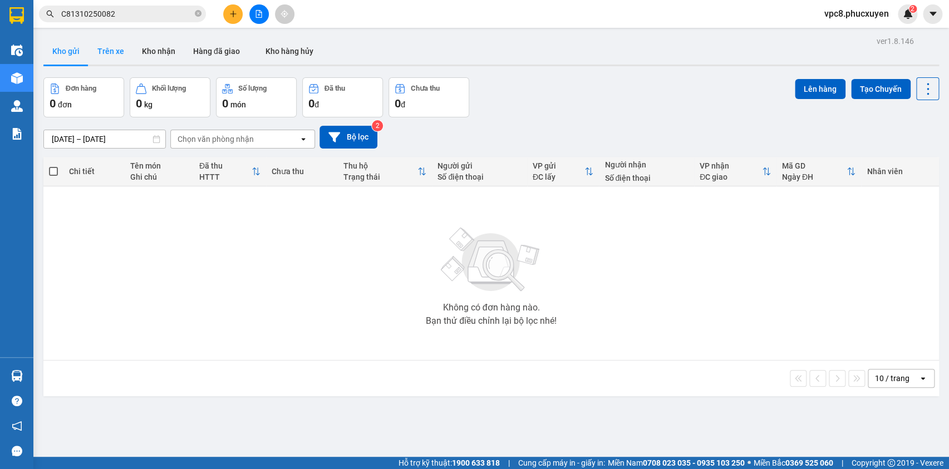
click at [113, 50] on button "Trên xe" at bounding box center [111, 51] width 45 height 27
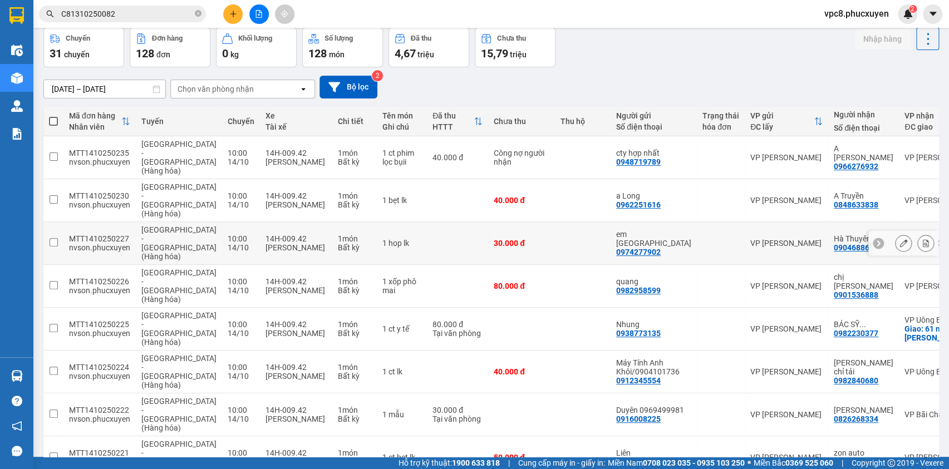
scroll to position [118, 0]
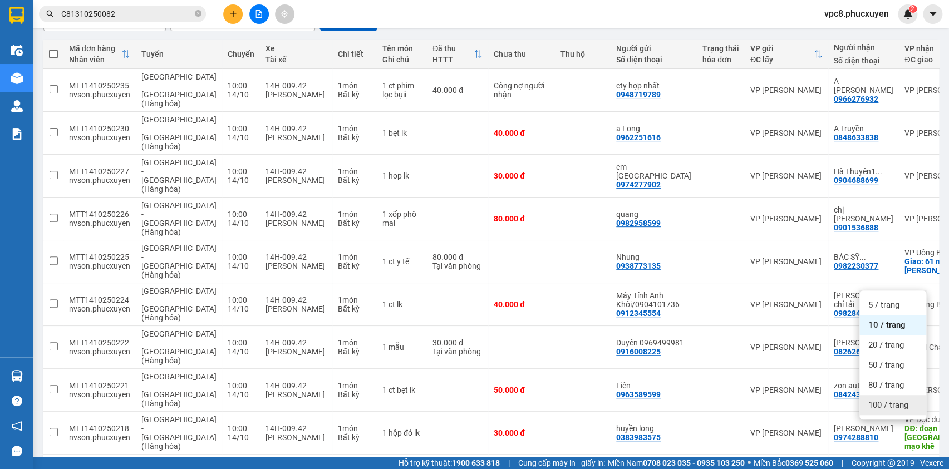
click at [875, 402] on span "100 / trang" at bounding box center [889, 405] width 40 height 11
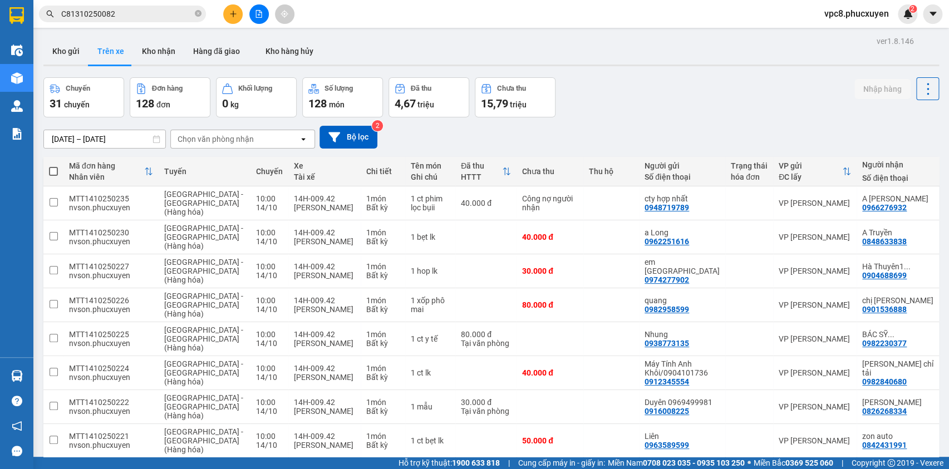
scroll to position [2911, 0]
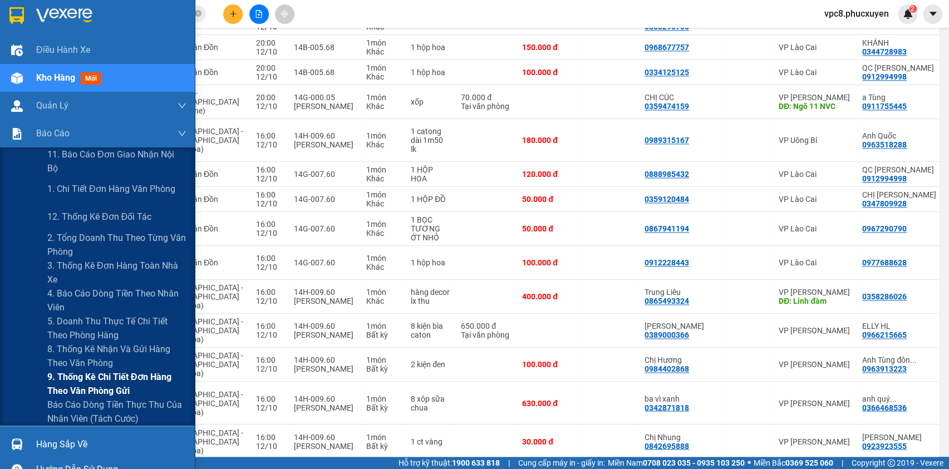
click at [103, 384] on span "9. Thống kê chi tiết đơn hàng theo văn phòng gửi" at bounding box center [116, 384] width 139 height 28
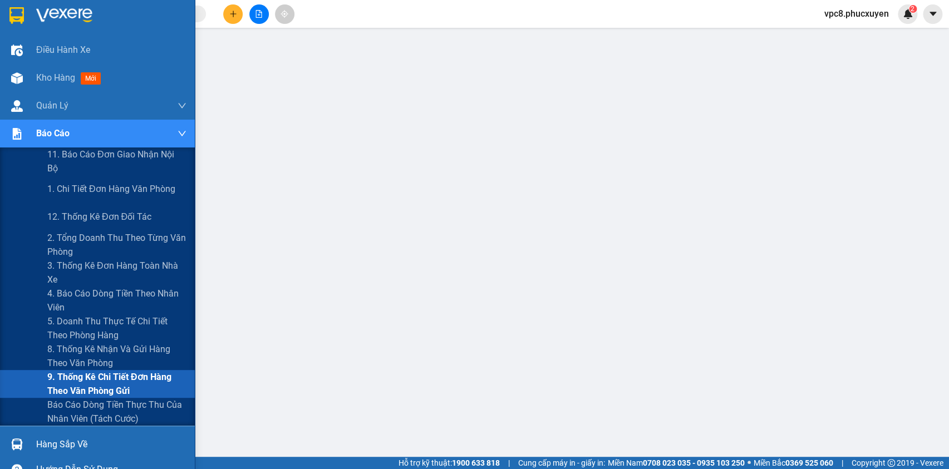
click at [22, 128] on img at bounding box center [17, 134] width 12 height 12
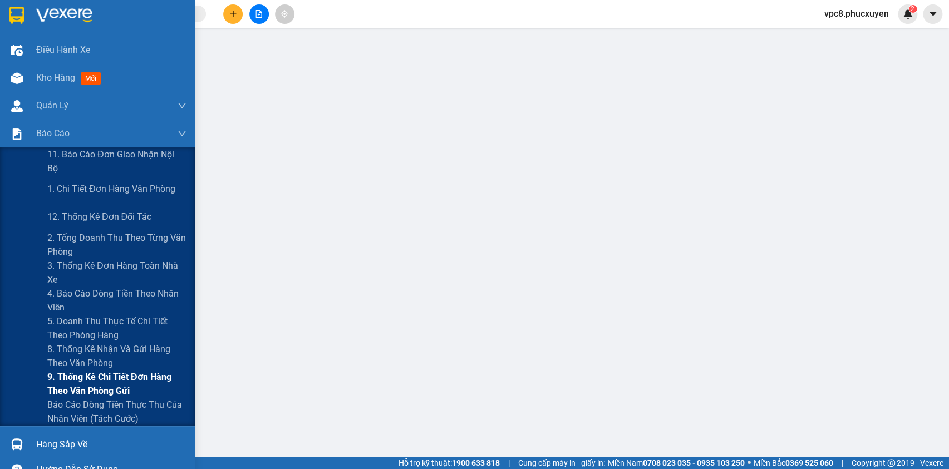
click at [94, 384] on span "9. Thống kê chi tiết đơn hàng theo văn phòng gửi" at bounding box center [116, 384] width 139 height 28
